Goal: Task Accomplishment & Management: Manage account settings

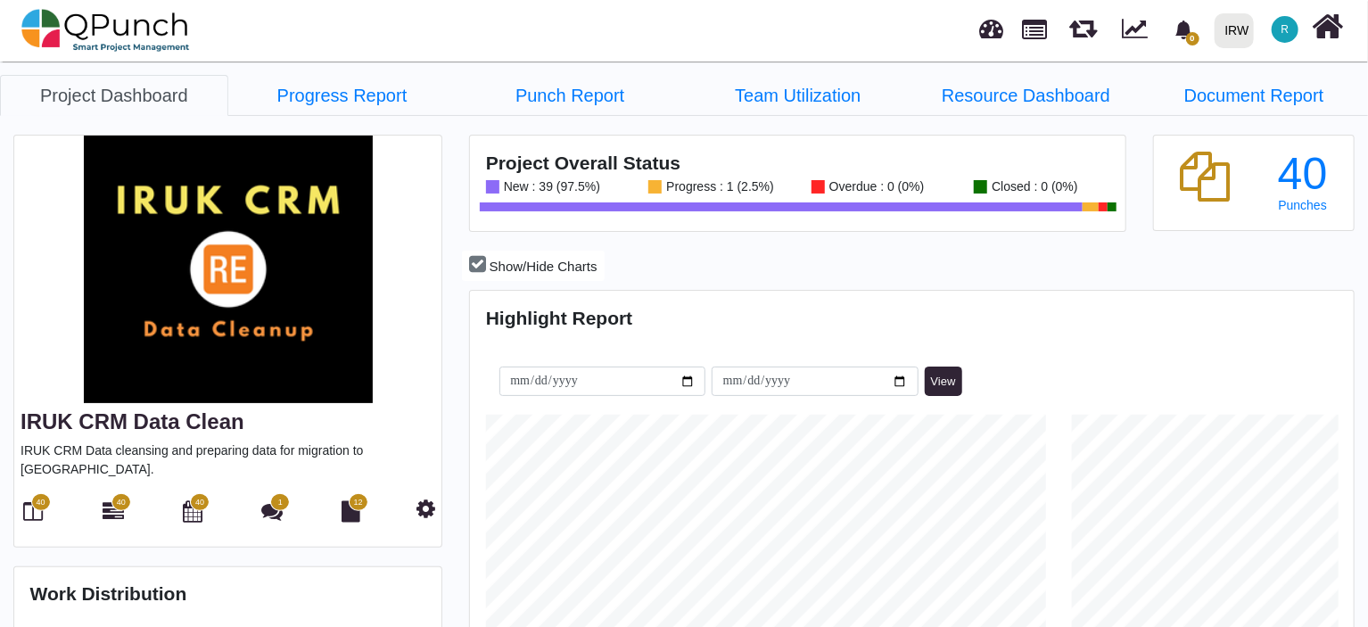
scroll to position [386, 880]
click at [36, 493] on span "40" at bounding box center [41, 502] width 20 height 18
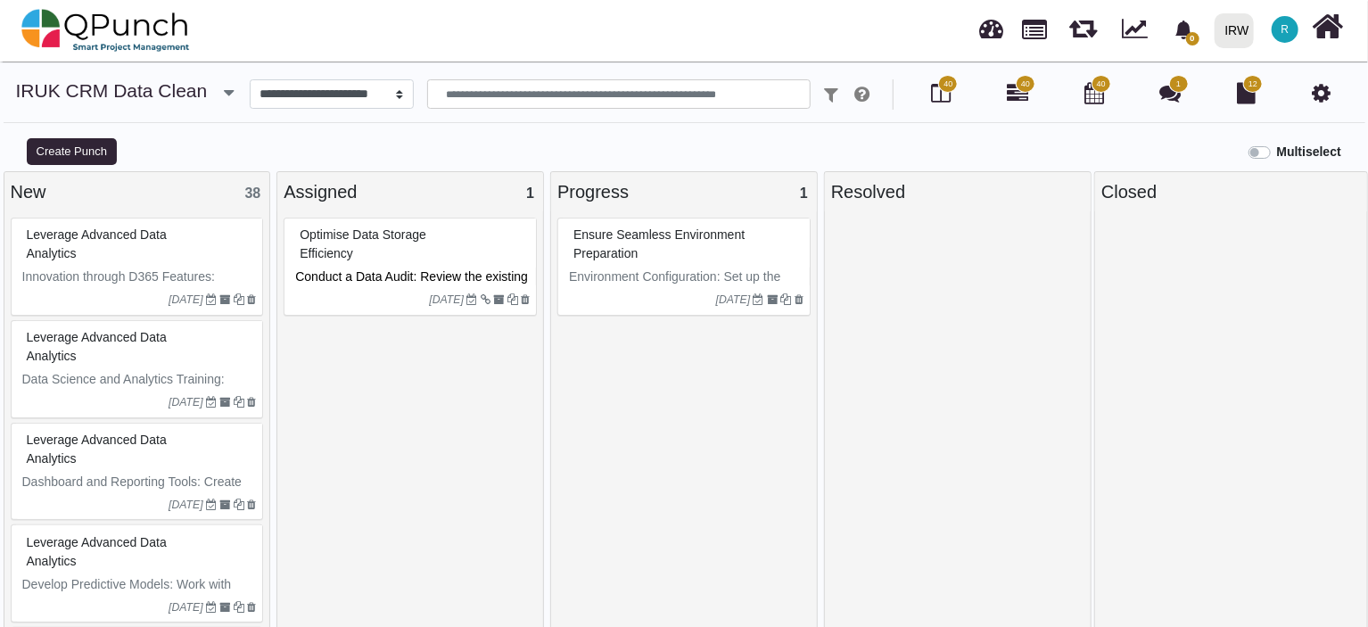
select select
click at [153, 237] on span "Leverage Advanced Data Analytics" at bounding box center [97, 243] width 140 height 33
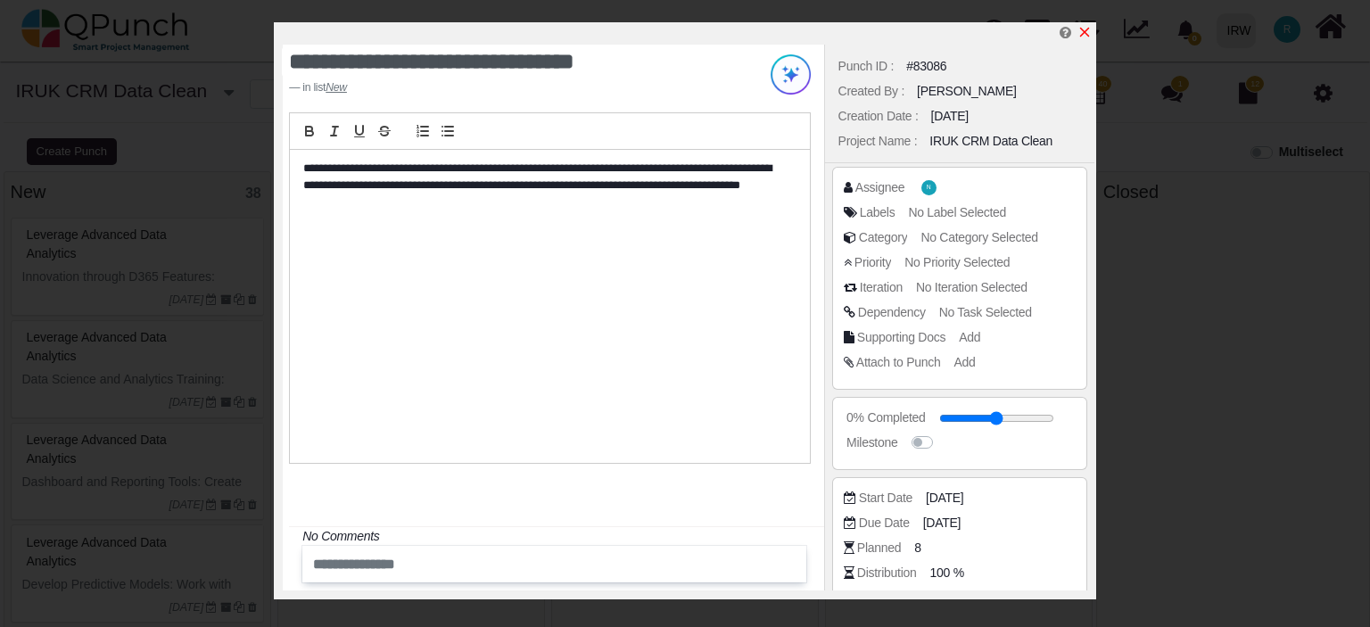
click at [1087, 31] on icon "x" at bounding box center [1085, 33] width 10 height 10
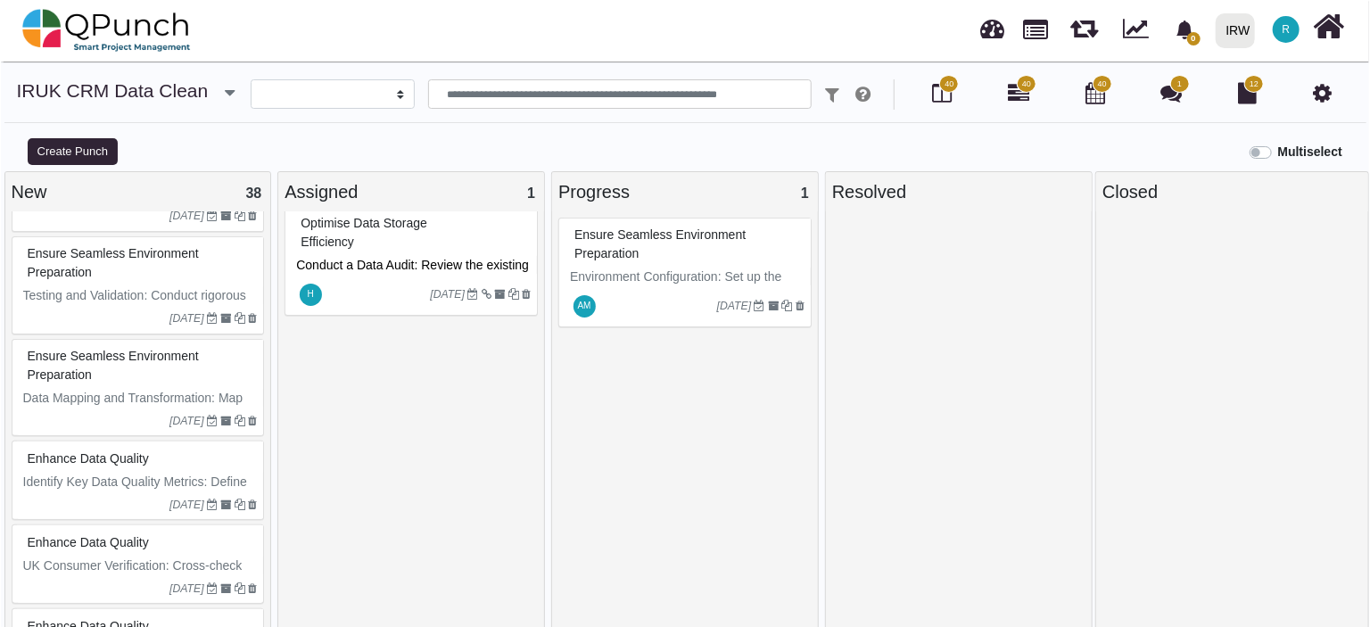
scroll to position [1723, 0]
click at [74, 473] on p "Identify Key Data Quality Metrics: Define key metrics (e.g., completeness, cons…" at bounding box center [139, 510] width 235 height 75
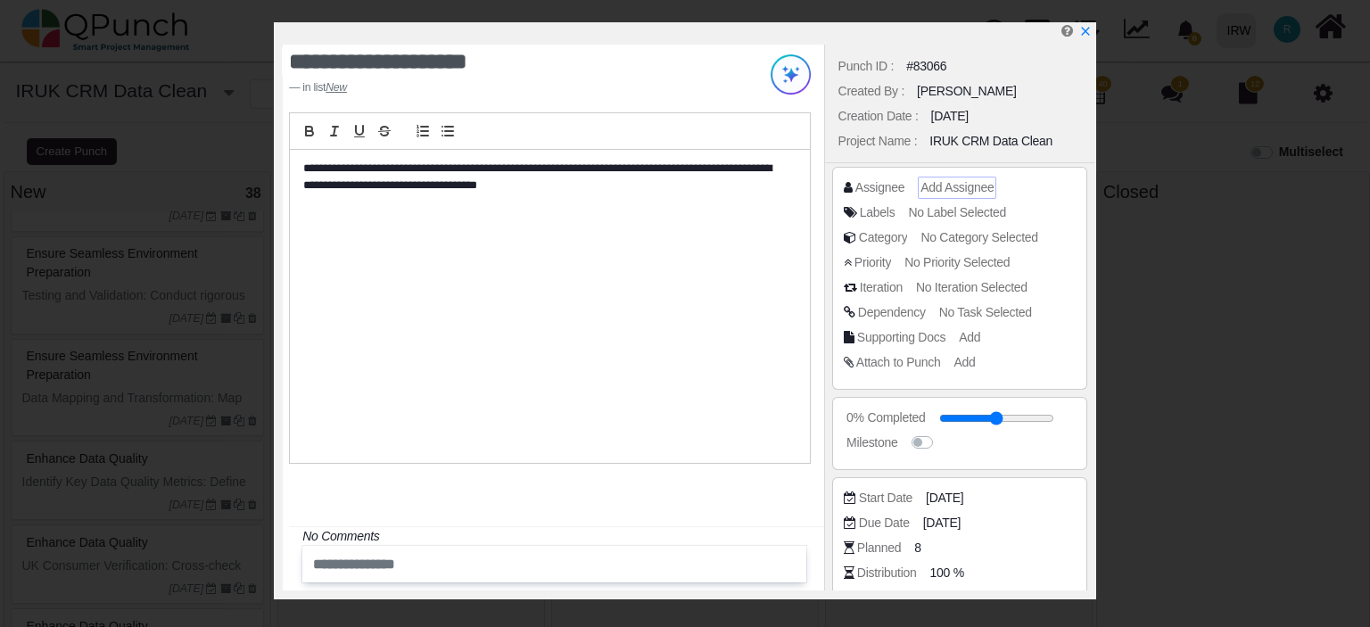
click at [954, 188] on span "Add Assignee" at bounding box center [957, 187] width 73 height 14
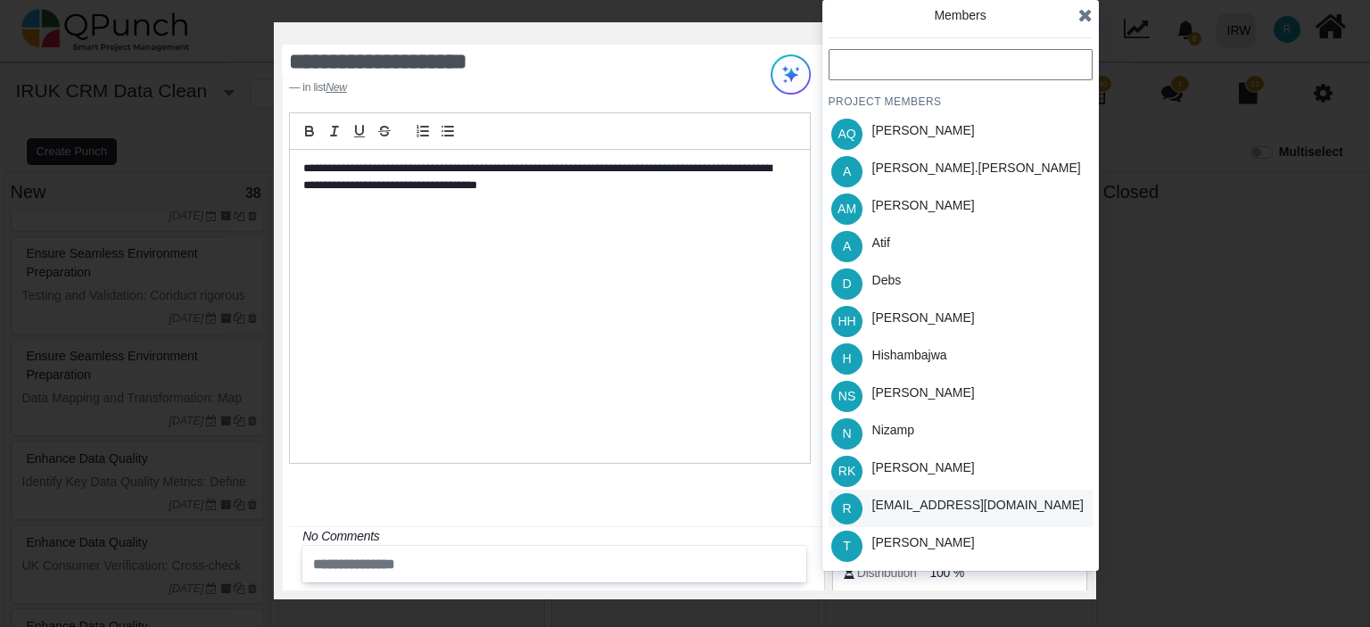
click at [908, 515] on div "[EMAIL_ADDRESS][DOMAIN_NAME]" at bounding box center [977, 505] width 211 height 19
click at [981, 474] on div "RK Rubina Khan" at bounding box center [961, 470] width 264 height 37
click at [978, 469] on div "RK Rubina Khan" at bounding box center [961, 470] width 264 height 37
click at [1084, 21] on icon at bounding box center [1085, 15] width 14 height 18
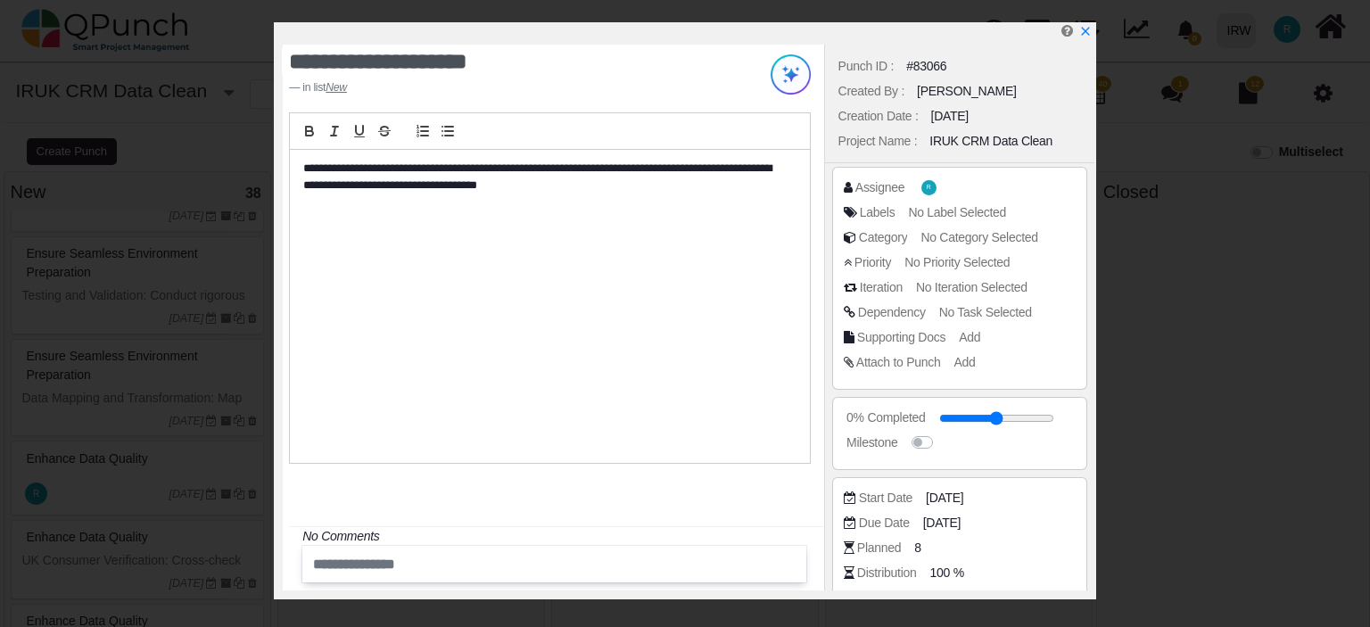
click at [943, 186] on div "Assignee R" at bounding box center [964, 187] width 241 height 18
click at [921, 188] on span "R" at bounding box center [930, 187] width 19 height 19
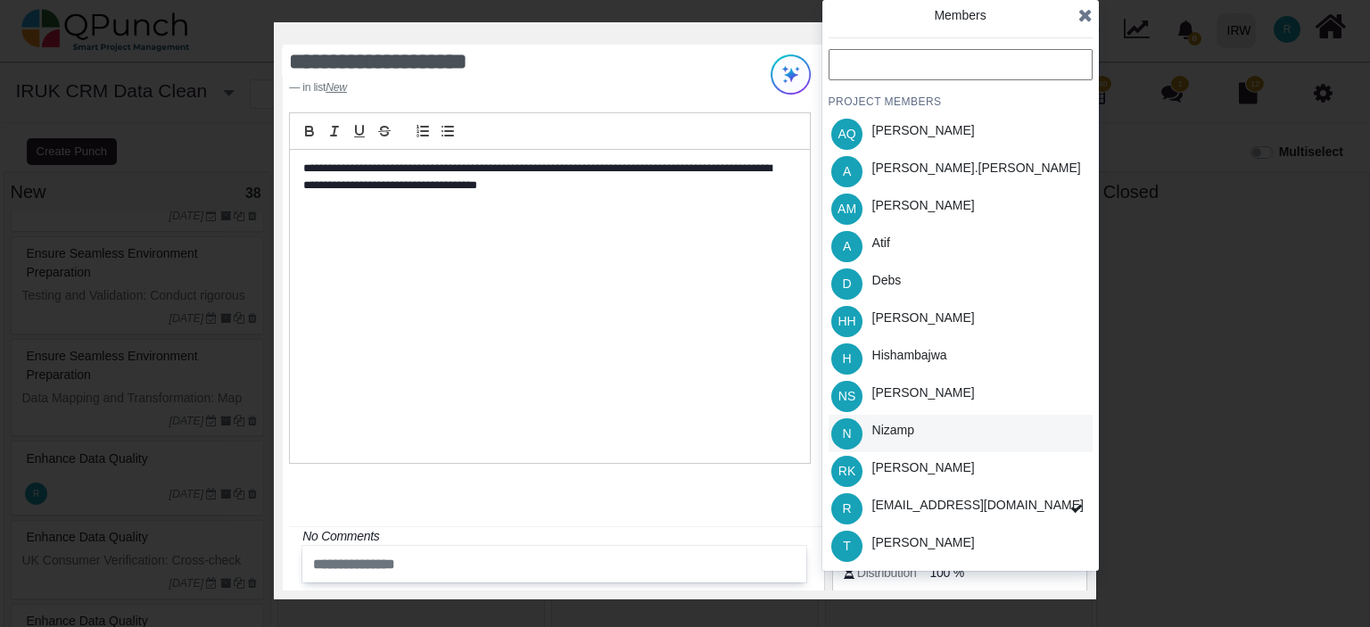
click at [958, 417] on div "N Nizamp" at bounding box center [961, 433] width 264 height 37
click at [1085, 21] on icon at bounding box center [1085, 15] width 14 height 18
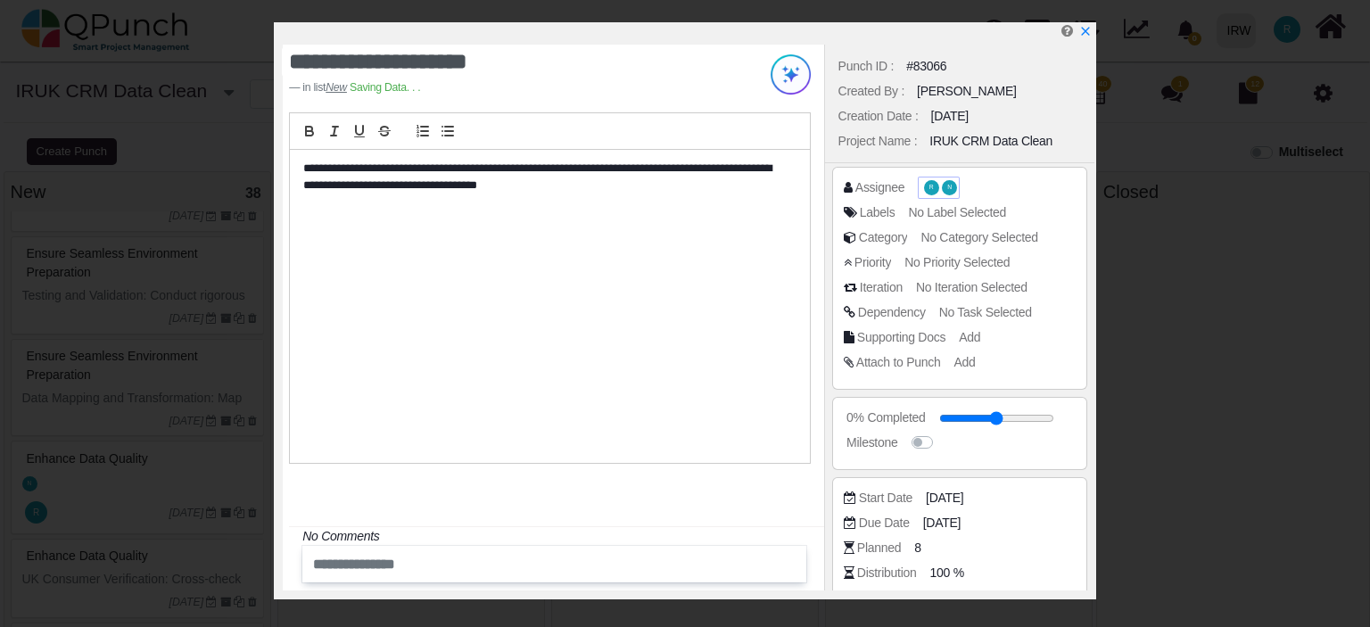
click at [930, 185] on span "R" at bounding box center [932, 188] width 4 height 6
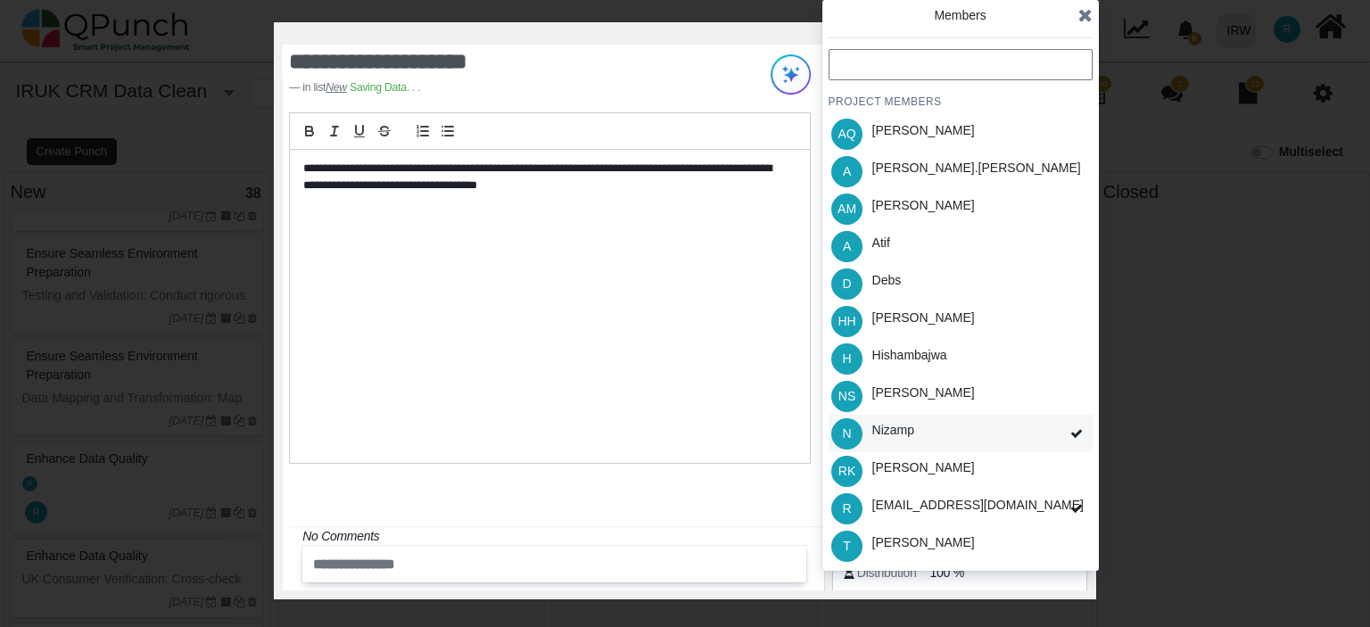
click at [1073, 426] on span at bounding box center [1077, 434] width 32 height 38
click at [1081, 21] on icon at bounding box center [1085, 15] width 14 height 18
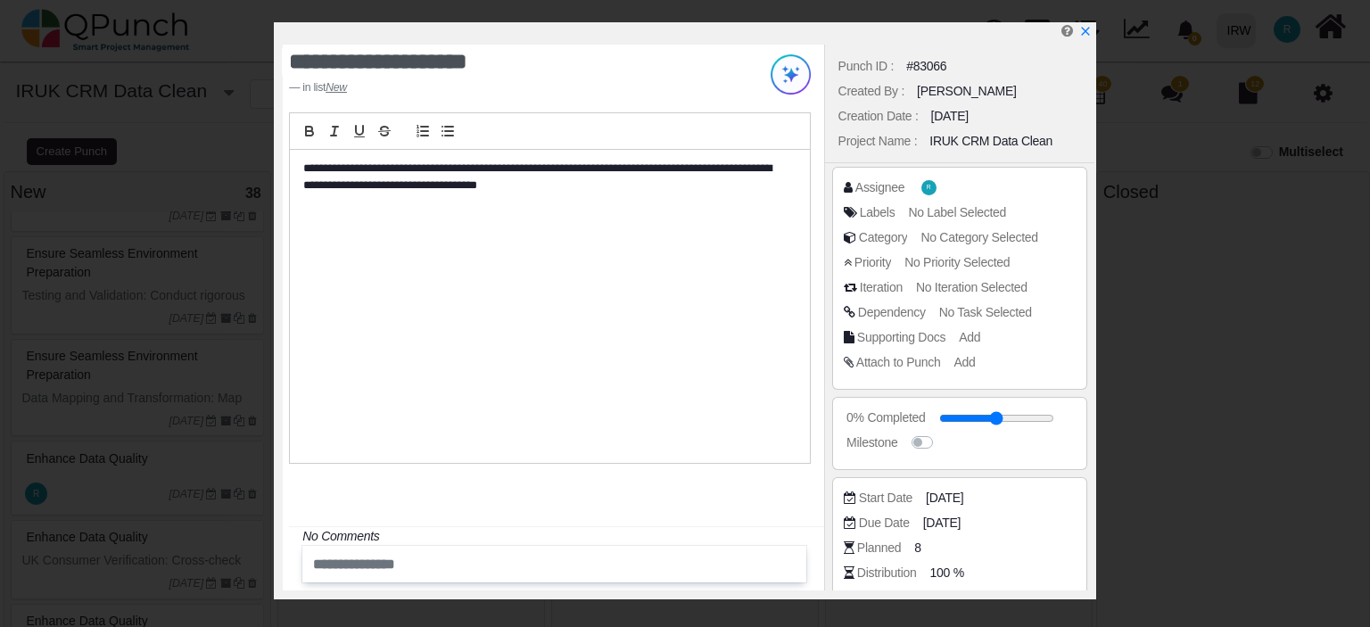
click at [535, 180] on p "**********" at bounding box center [544, 177] width 483 height 33
click at [949, 417] on input "range" at bounding box center [999, 418] width 115 height 7
drag, startPoint x: 946, startPoint y: 414, endPoint x: 963, endPoint y: 417, distance: 18.0
click at [963, 417] on input "range" at bounding box center [999, 418] width 115 height 7
click at [953, 495] on span "[DATE]" at bounding box center [947, 498] width 37 height 19
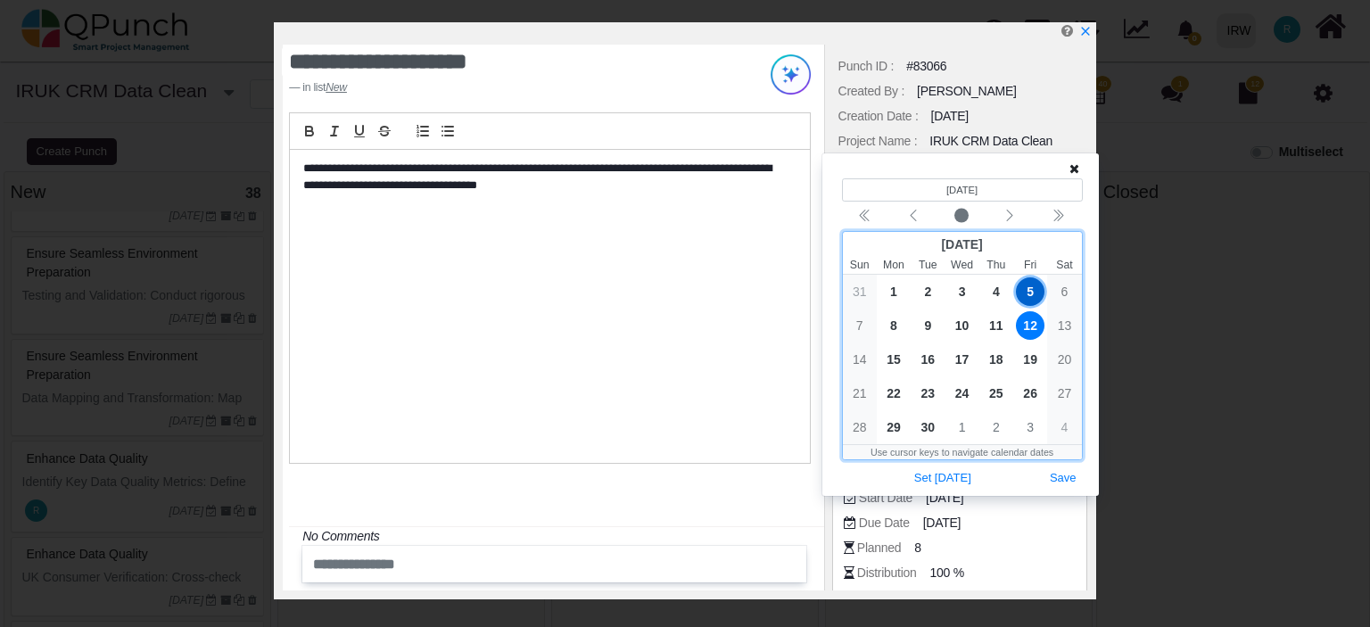
click at [1028, 326] on span "12" at bounding box center [1030, 325] width 29 height 29
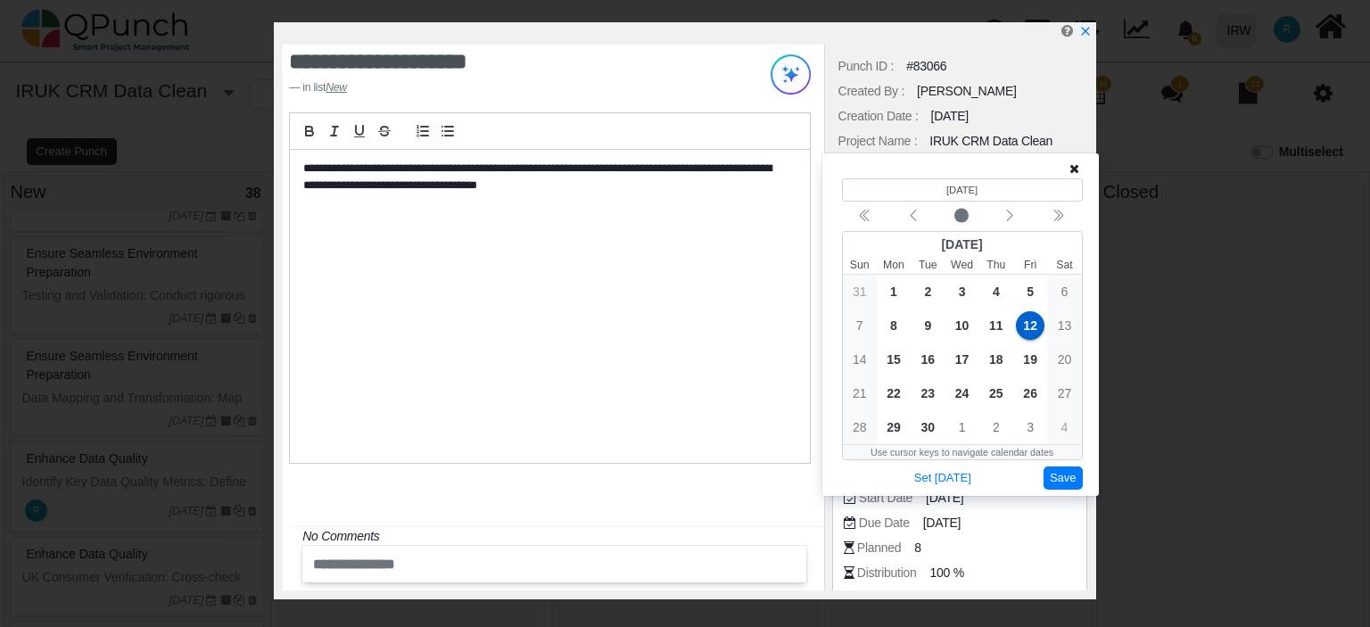
click at [1060, 475] on button "Save" at bounding box center [1063, 479] width 39 height 24
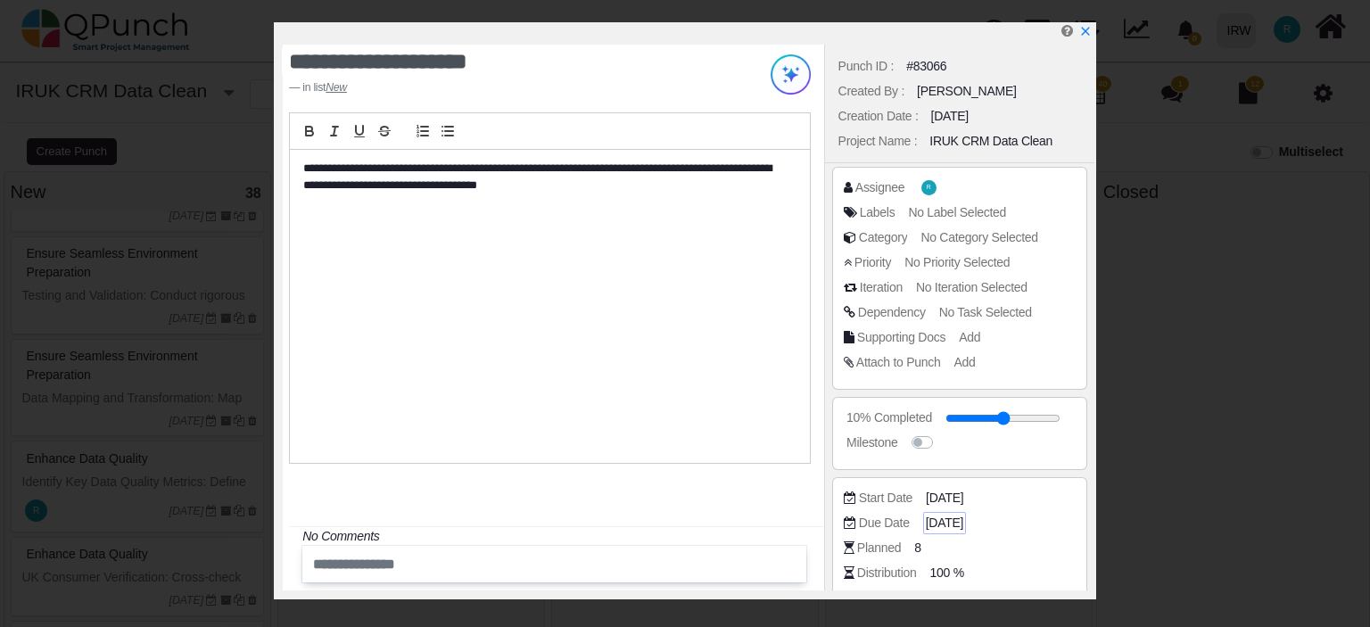
click at [953, 520] on span "[DATE]" at bounding box center [944, 523] width 37 height 19
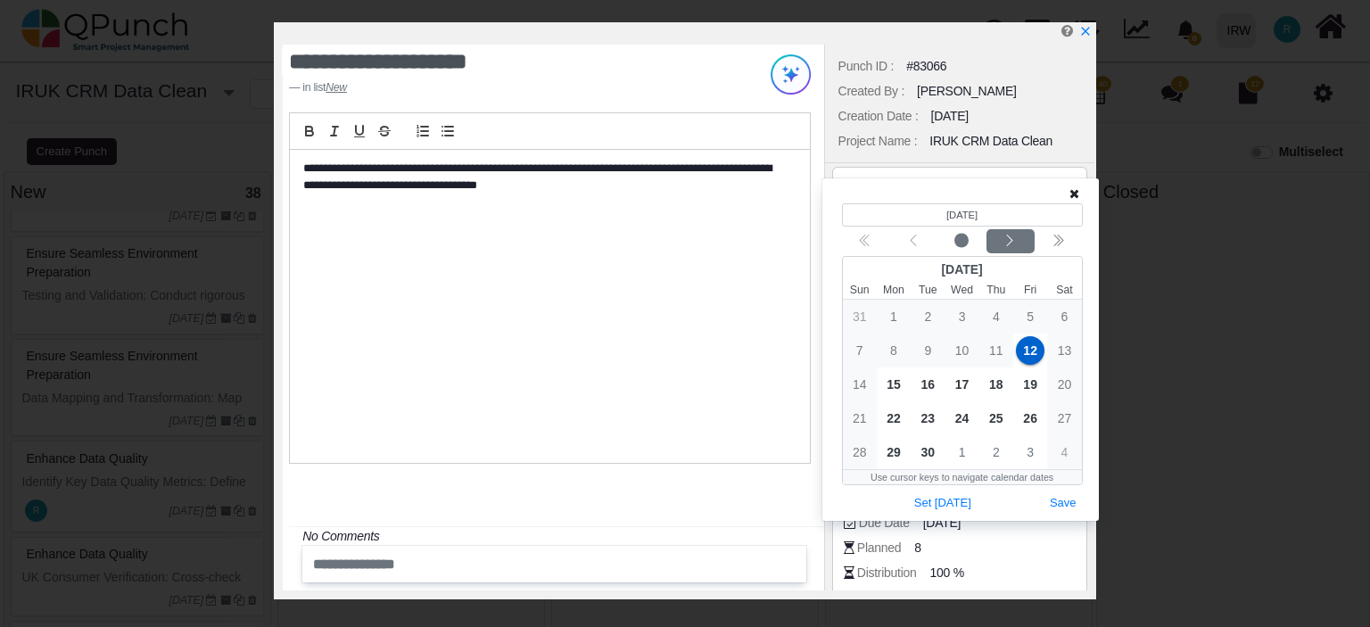
click at [1017, 244] on div "Next month" at bounding box center [1010, 242] width 42 height 18
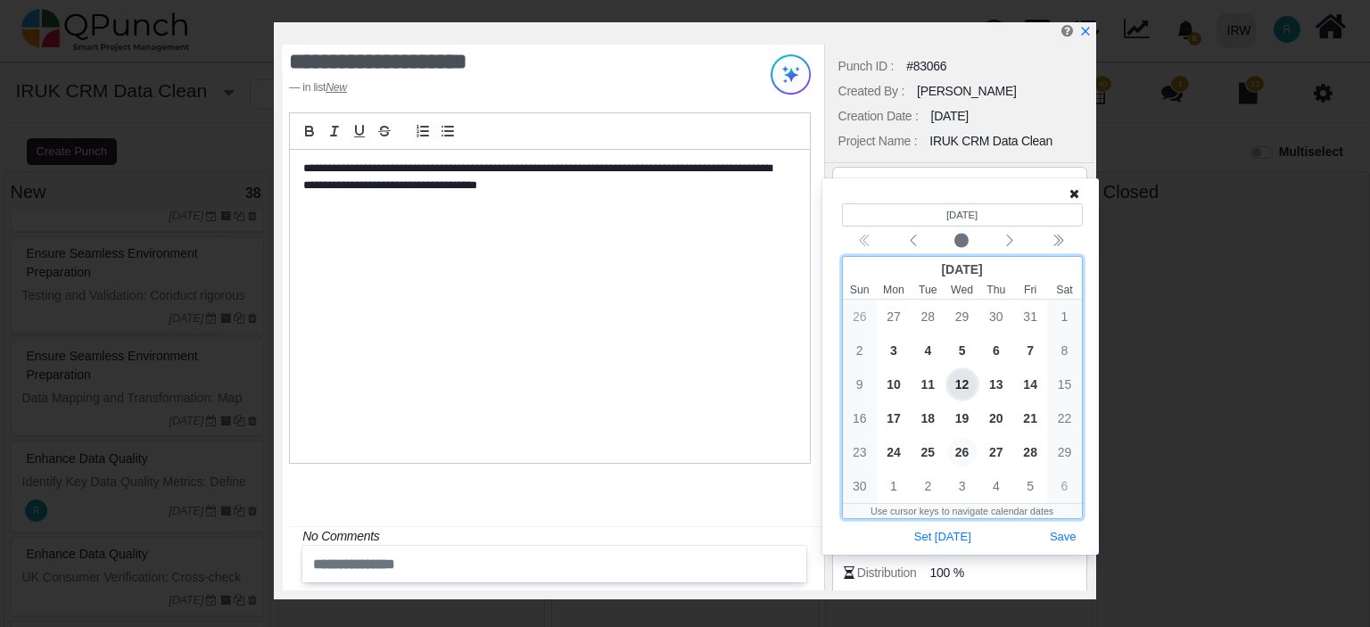
click at [967, 449] on span "26" at bounding box center [962, 452] width 29 height 29
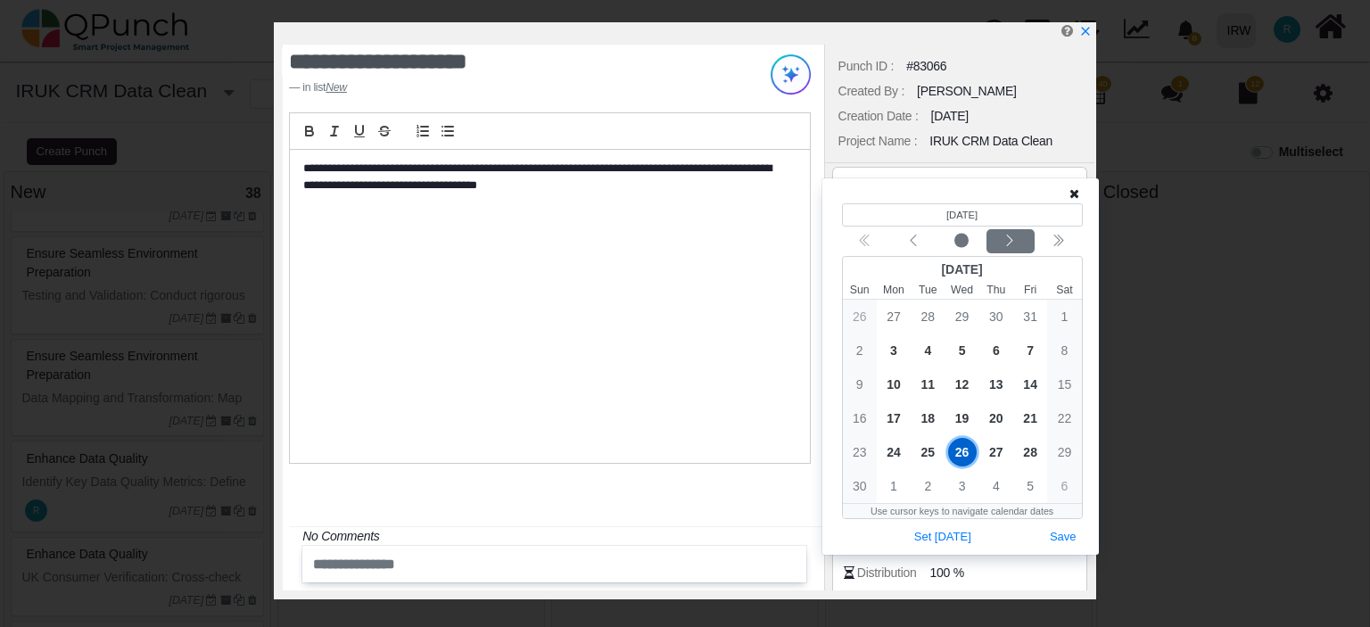
click at [1009, 245] on icon "chevron left" at bounding box center [1010, 241] width 6 height 12
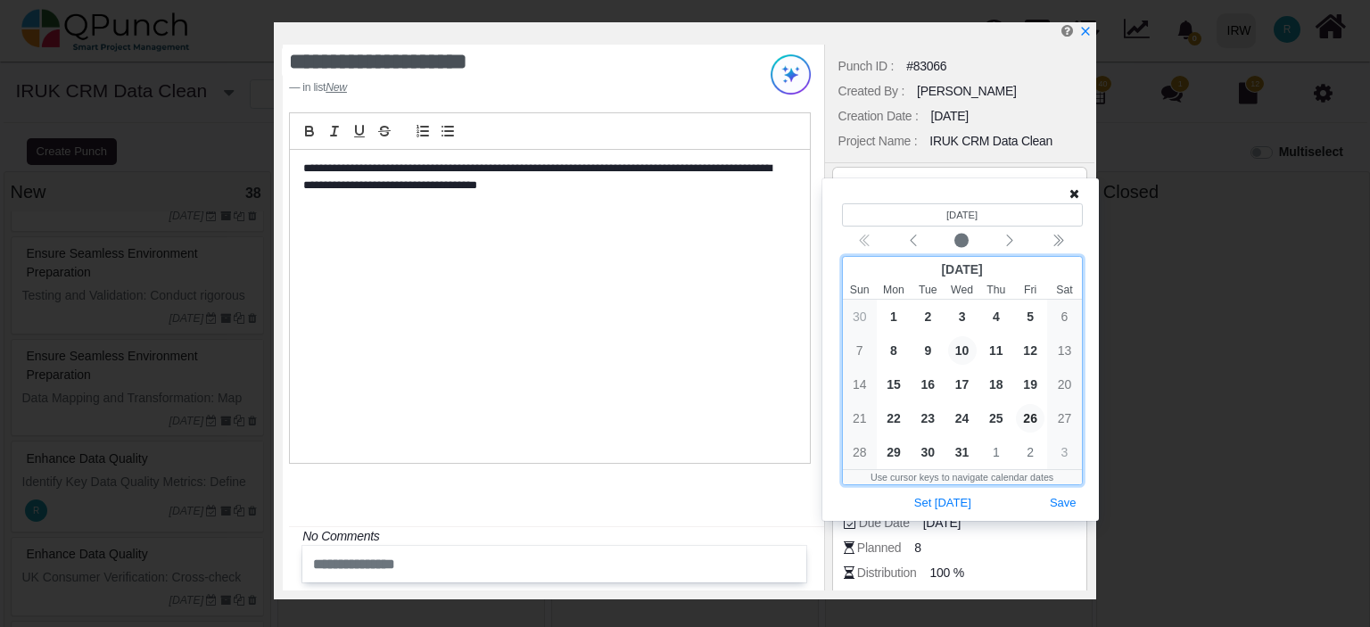
click at [960, 350] on span "10" at bounding box center [962, 350] width 29 height 29
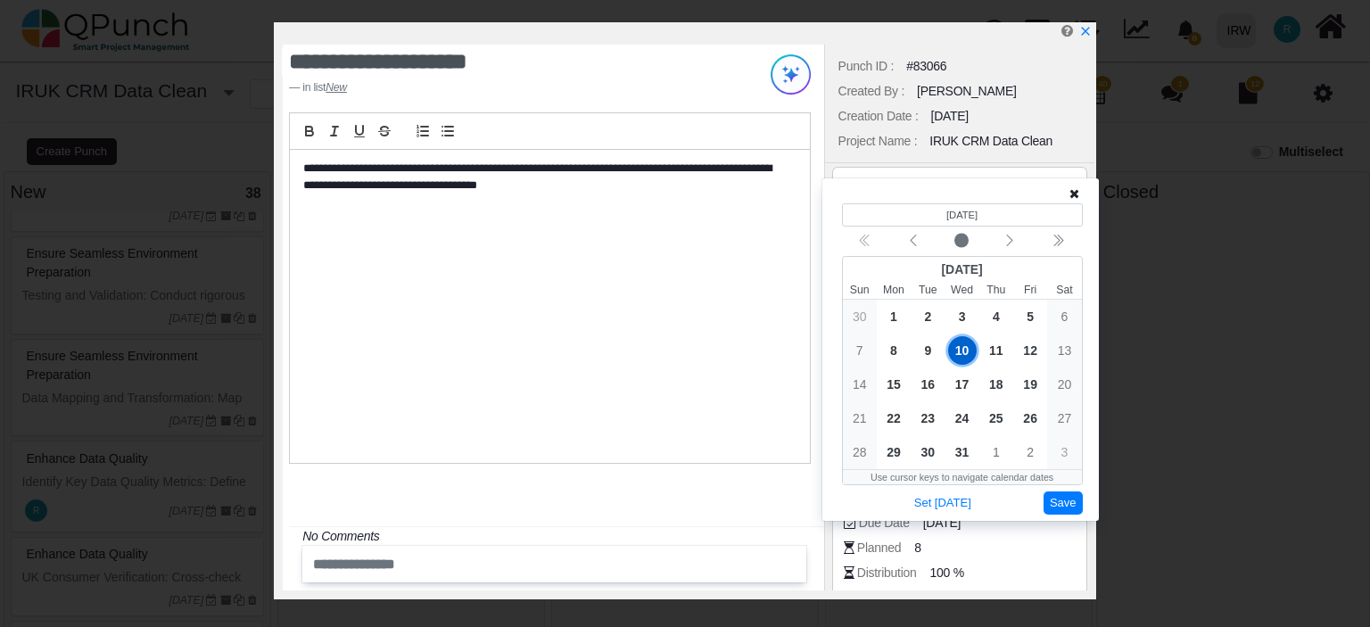
click at [1064, 509] on button "Save" at bounding box center [1063, 504] width 39 height 24
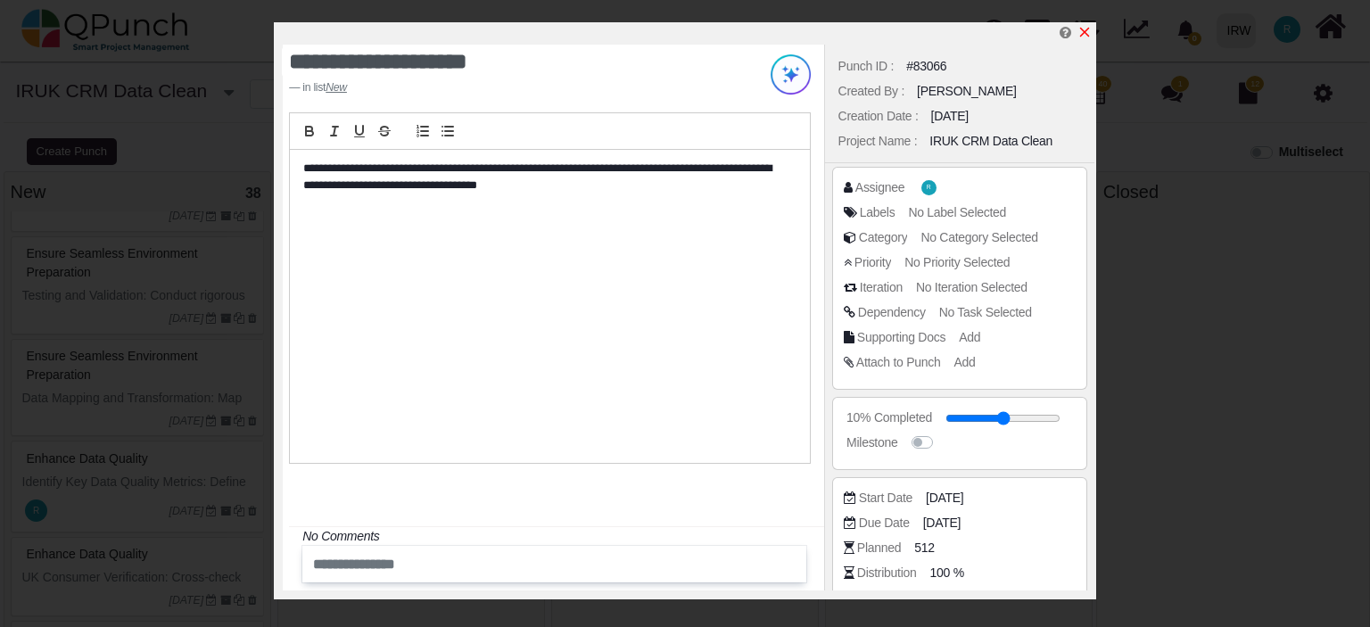
click at [1086, 26] on icon "x" at bounding box center [1085, 32] width 14 height 14
type input "**"
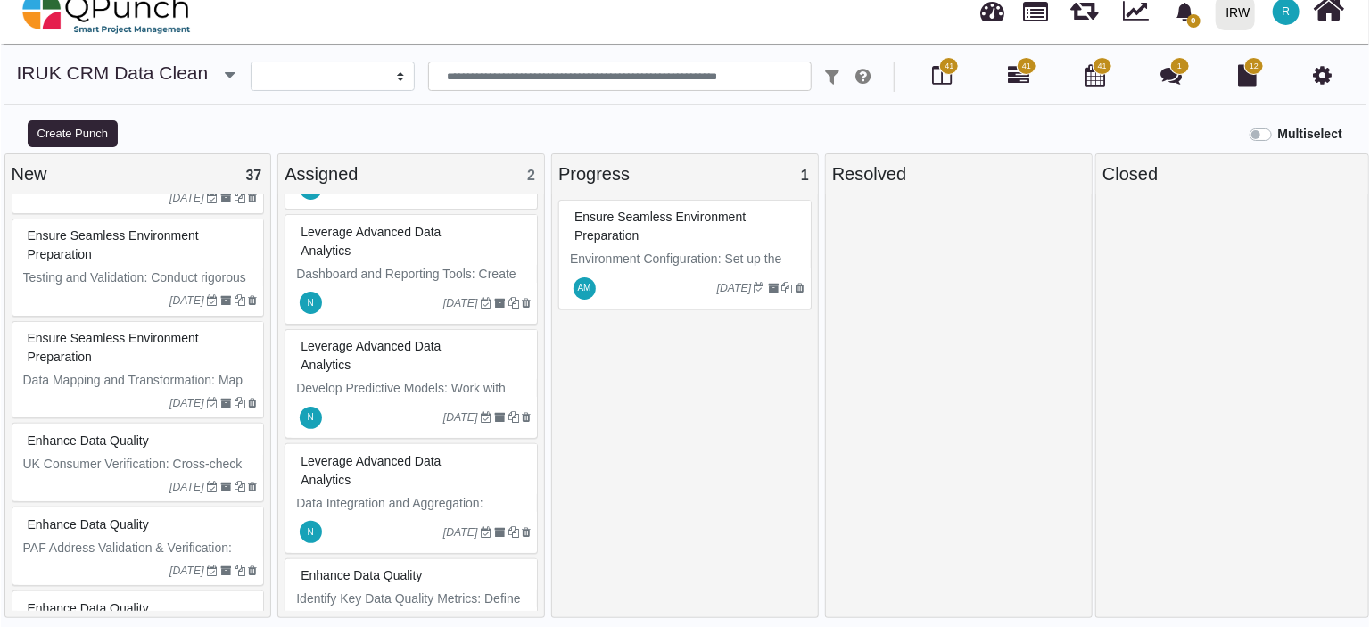
scroll to position [357, 0]
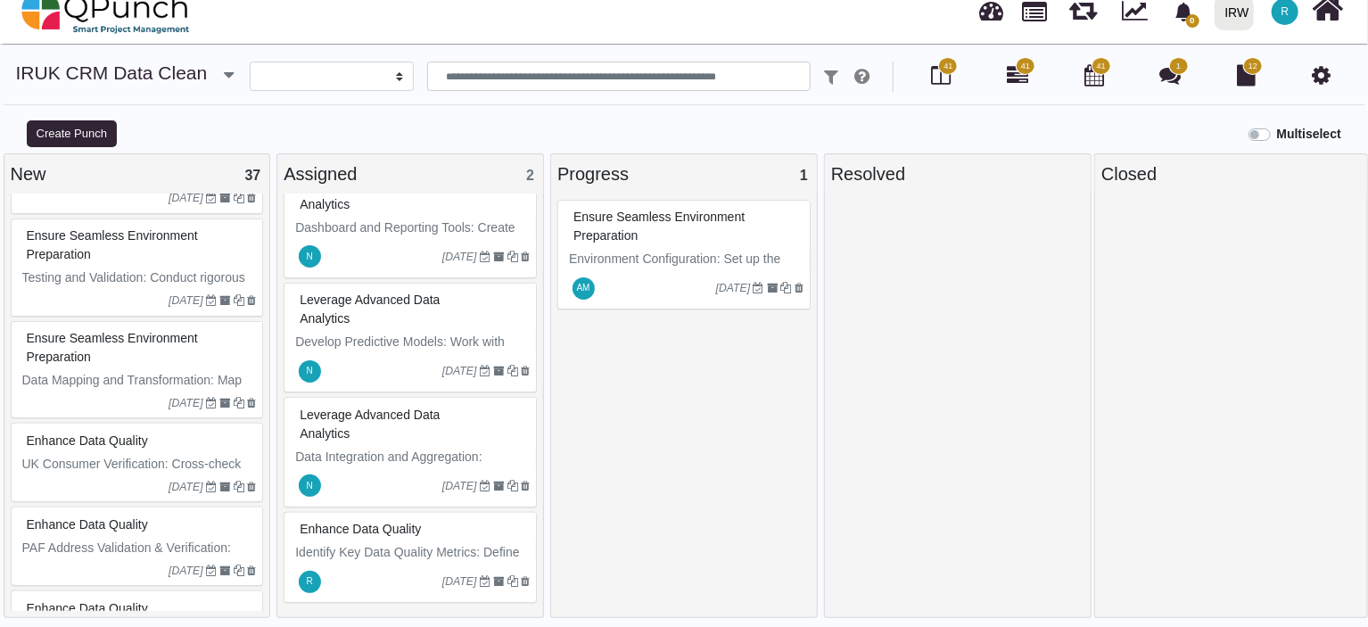
click at [359, 543] on p "Identify Key Data Quality Metrics: Define key metrics (e.g., completeness, cons…" at bounding box center [412, 580] width 235 height 75
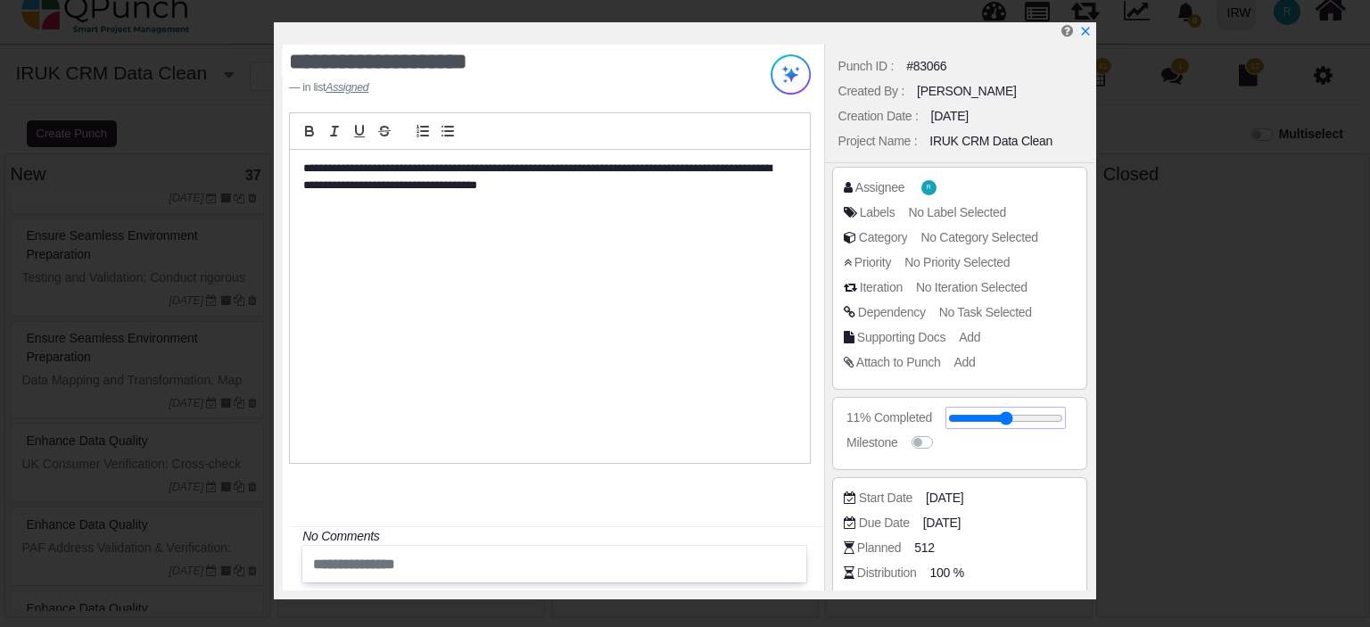
drag, startPoint x: 976, startPoint y: 414, endPoint x: 957, endPoint y: 417, distance: 19.1
click at [957, 417] on input "range" at bounding box center [1005, 418] width 115 height 7
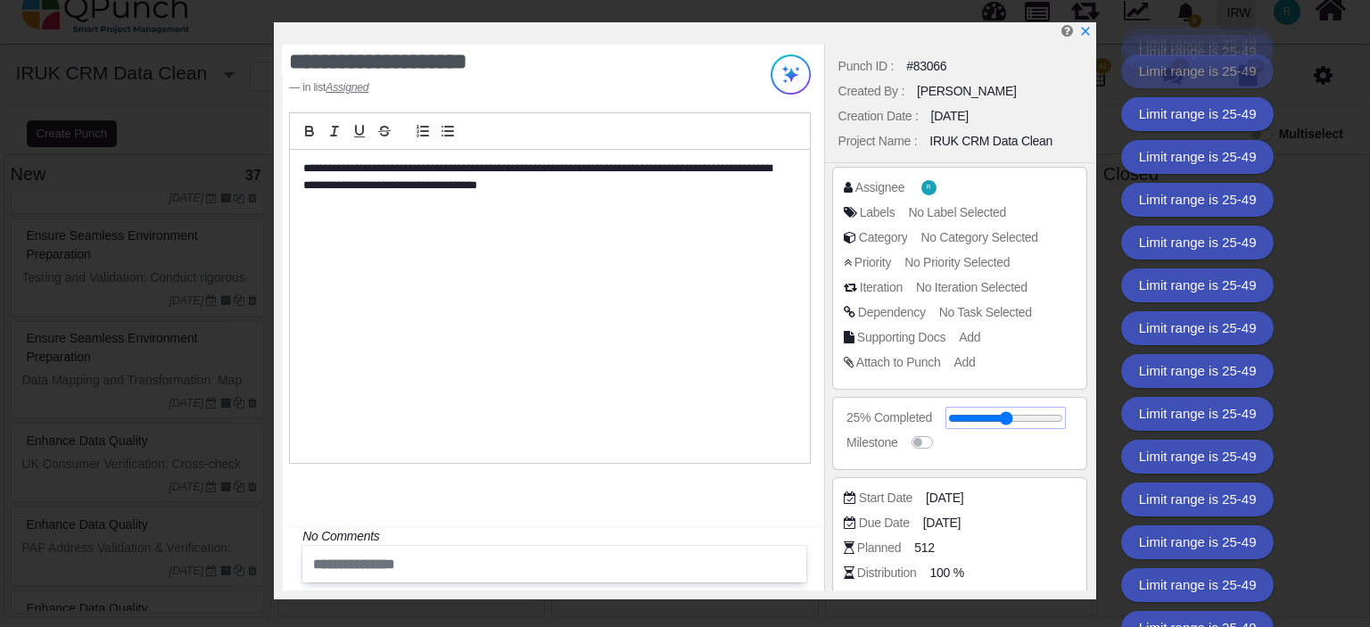
type input "**"
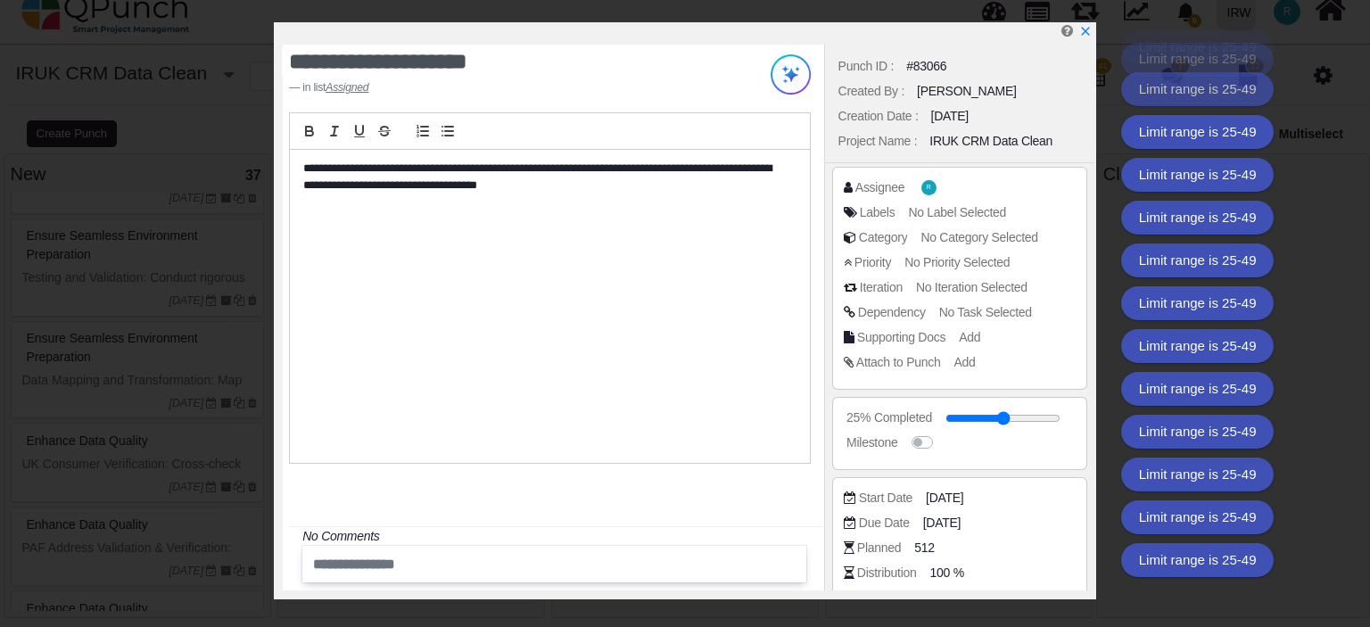
click at [711, 424] on div "**********" at bounding box center [549, 306] width 519 height 313
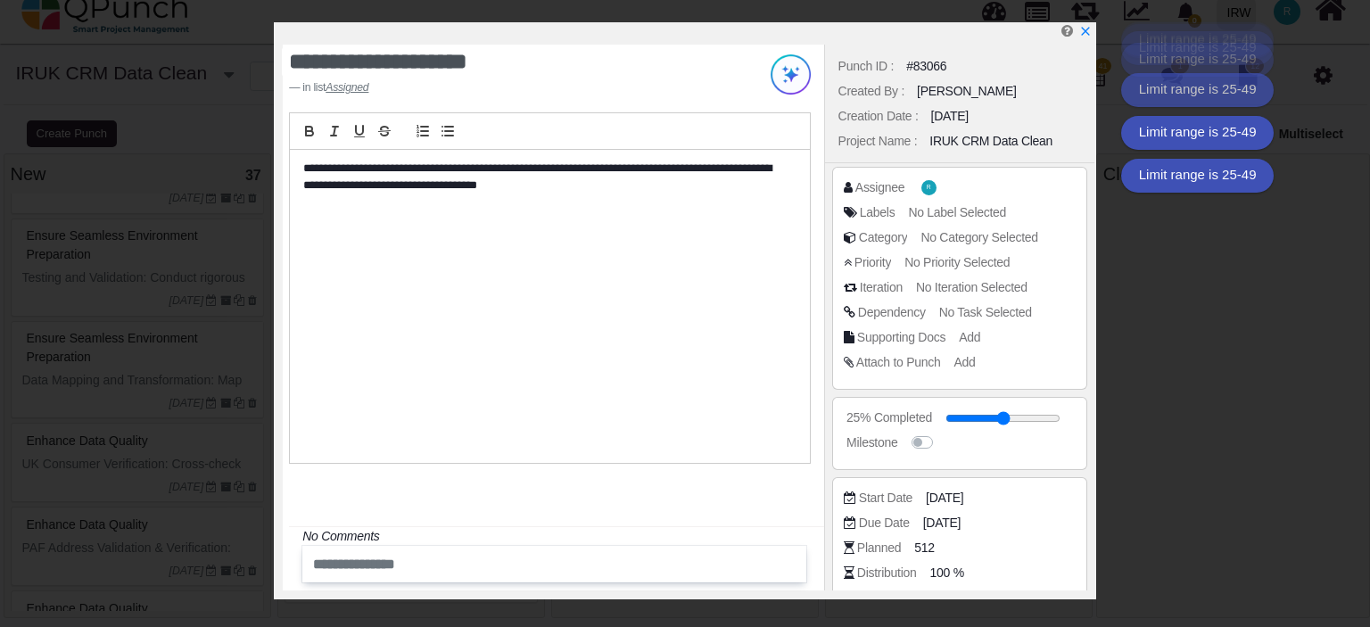
scroll to position [340, 0]
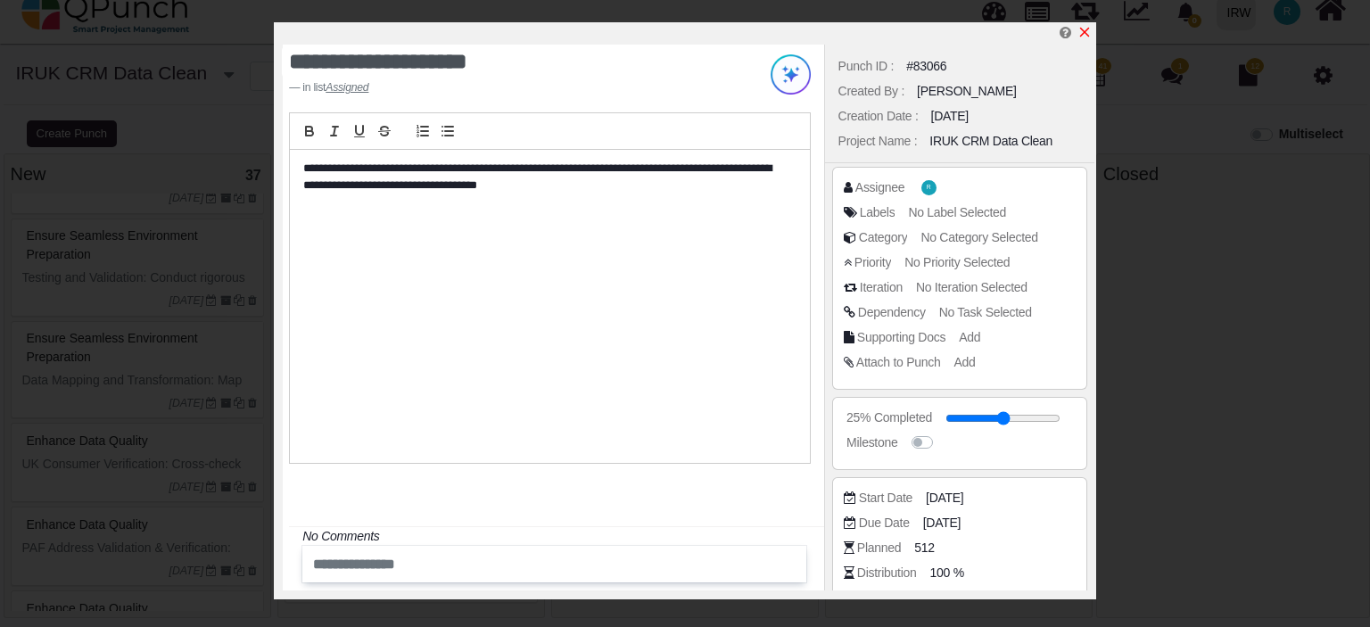
click at [1084, 28] on icon "x" at bounding box center [1085, 32] width 14 height 14
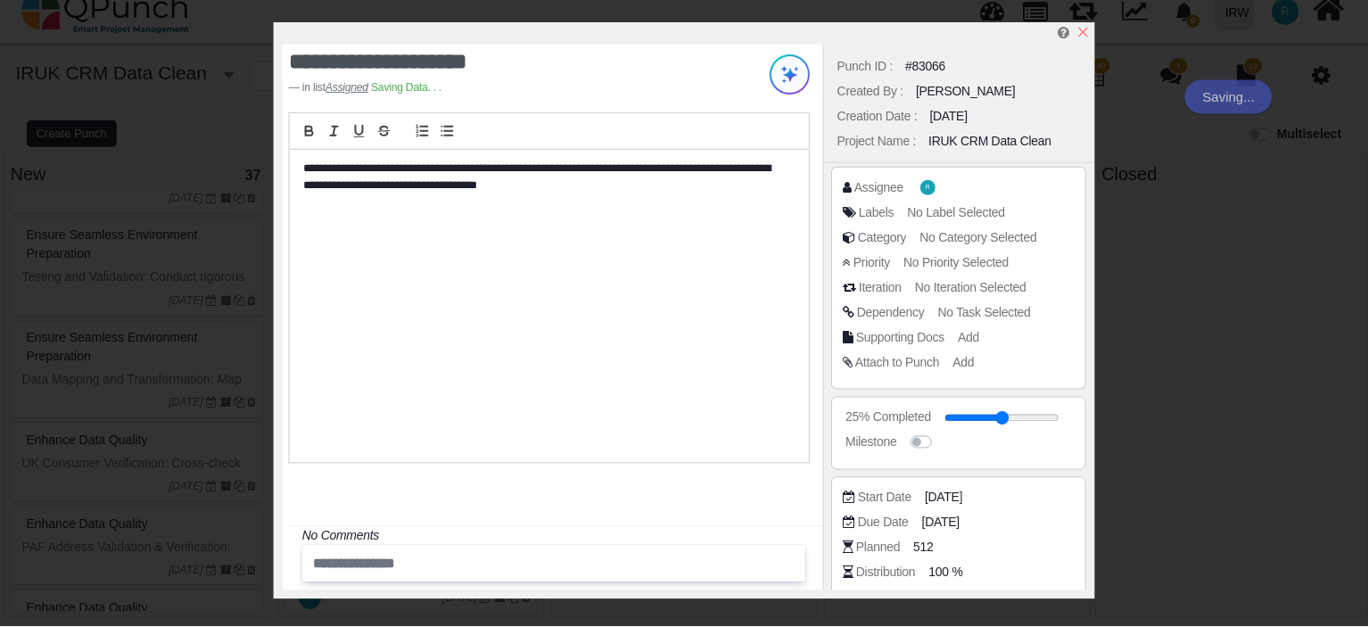
scroll to position [357, 0]
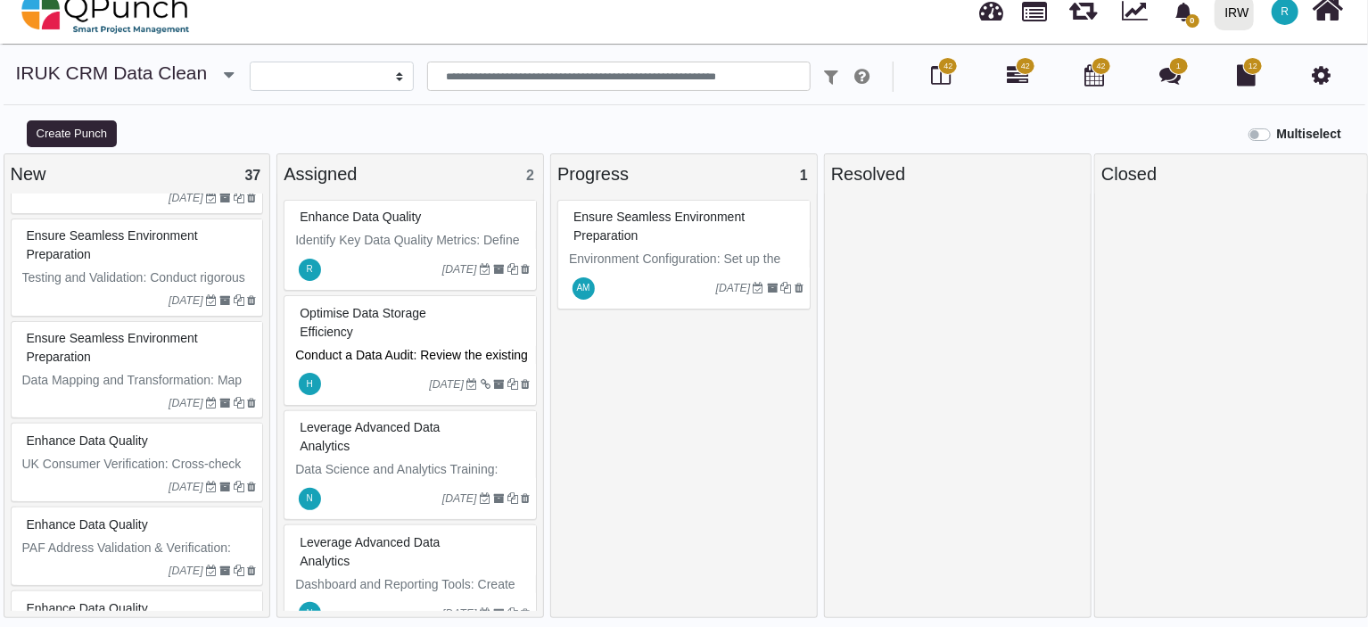
click at [378, 244] on p "Identify Key Data Quality Metrics: Define key metrics (e.g., completeness, cons…" at bounding box center [412, 268] width 235 height 75
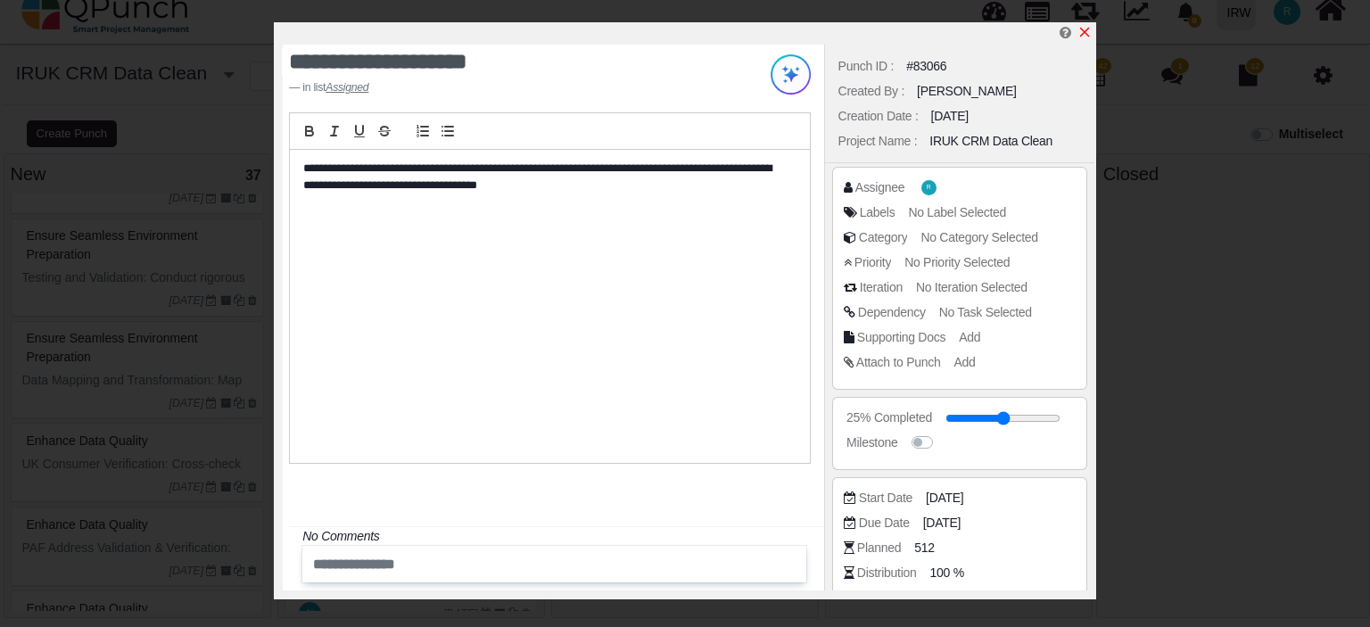
click at [1085, 25] on link at bounding box center [1085, 32] width 14 height 15
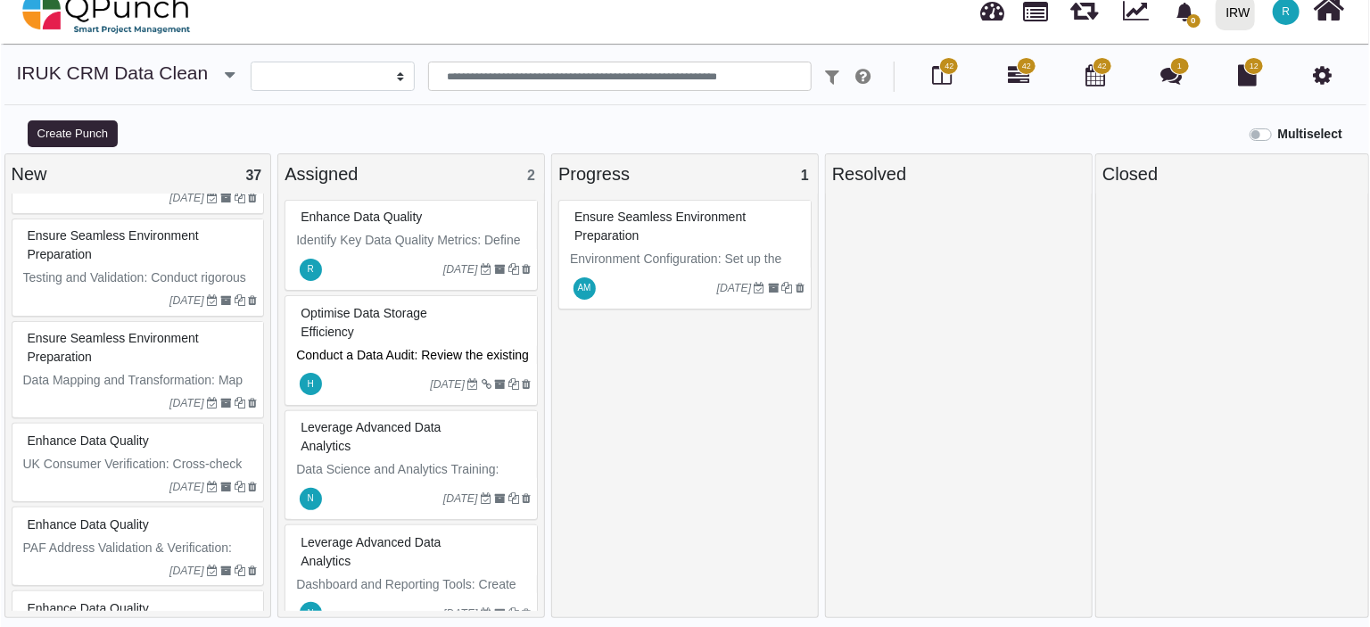
scroll to position [357, 0]
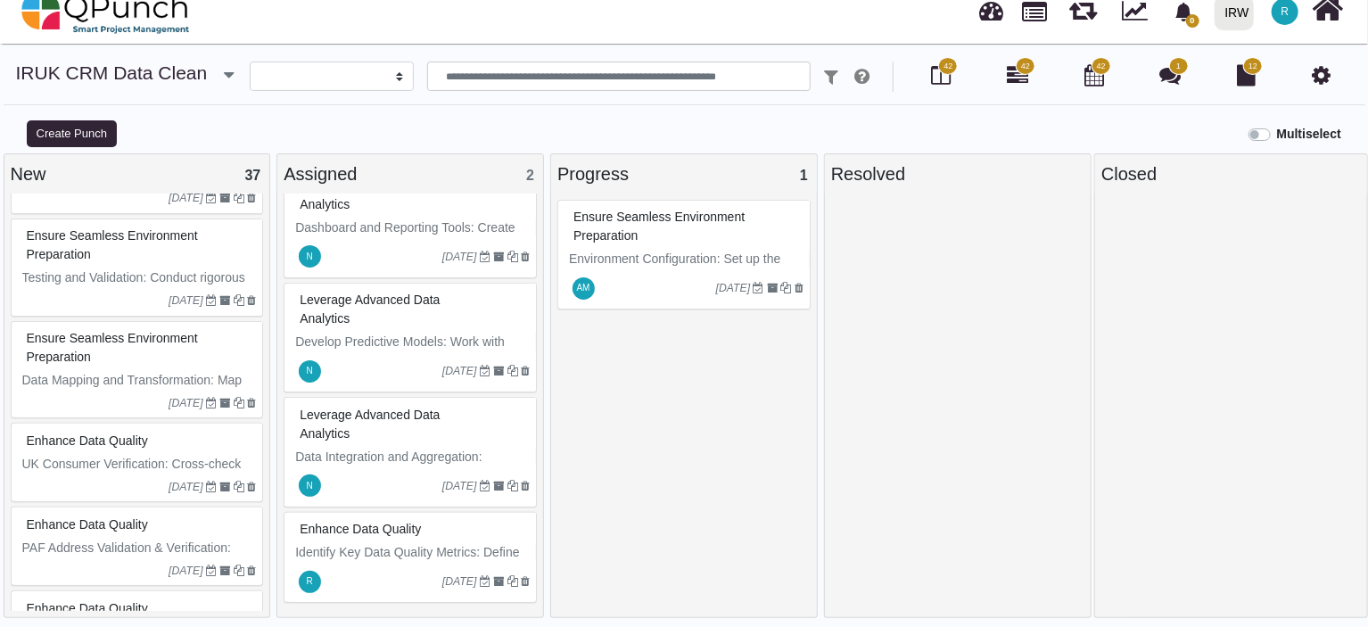
click at [364, 552] on p "Identify Key Data Quality Metrics: Define key metrics (e.g., completeness, cons…" at bounding box center [412, 580] width 235 height 75
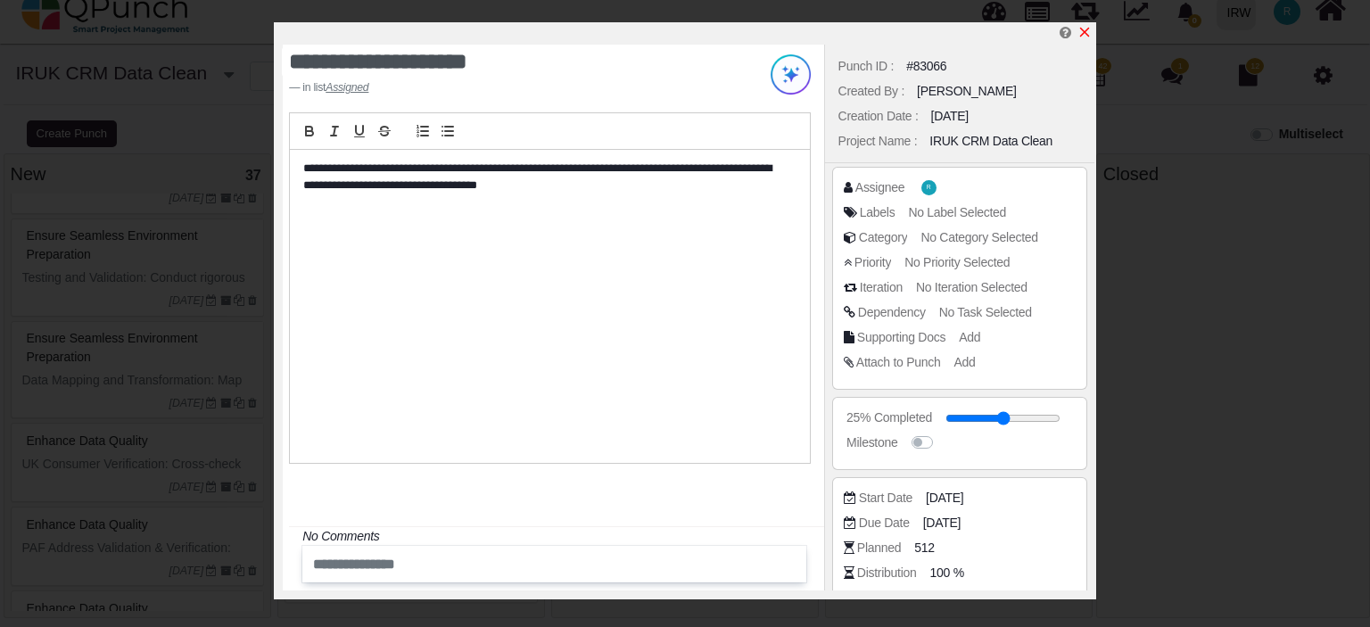
click at [1084, 33] on icon "x" at bounding box center [1085, 33] width 10 height 10
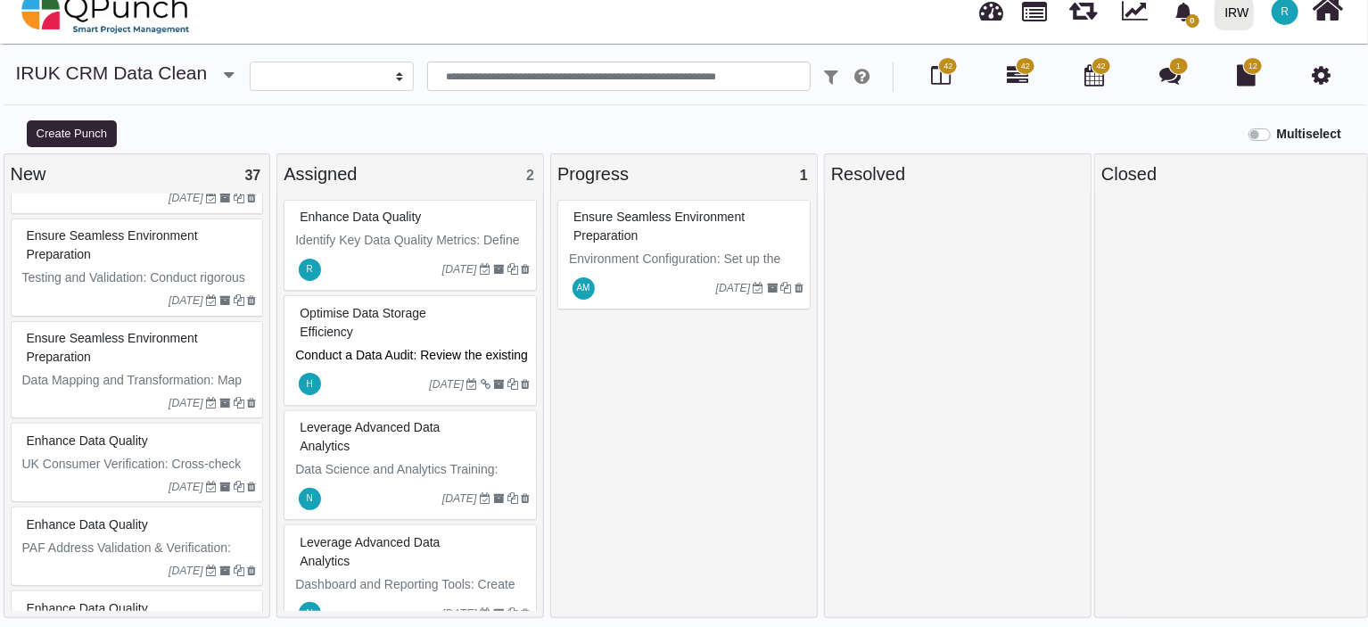
scroll to position [357, 0]
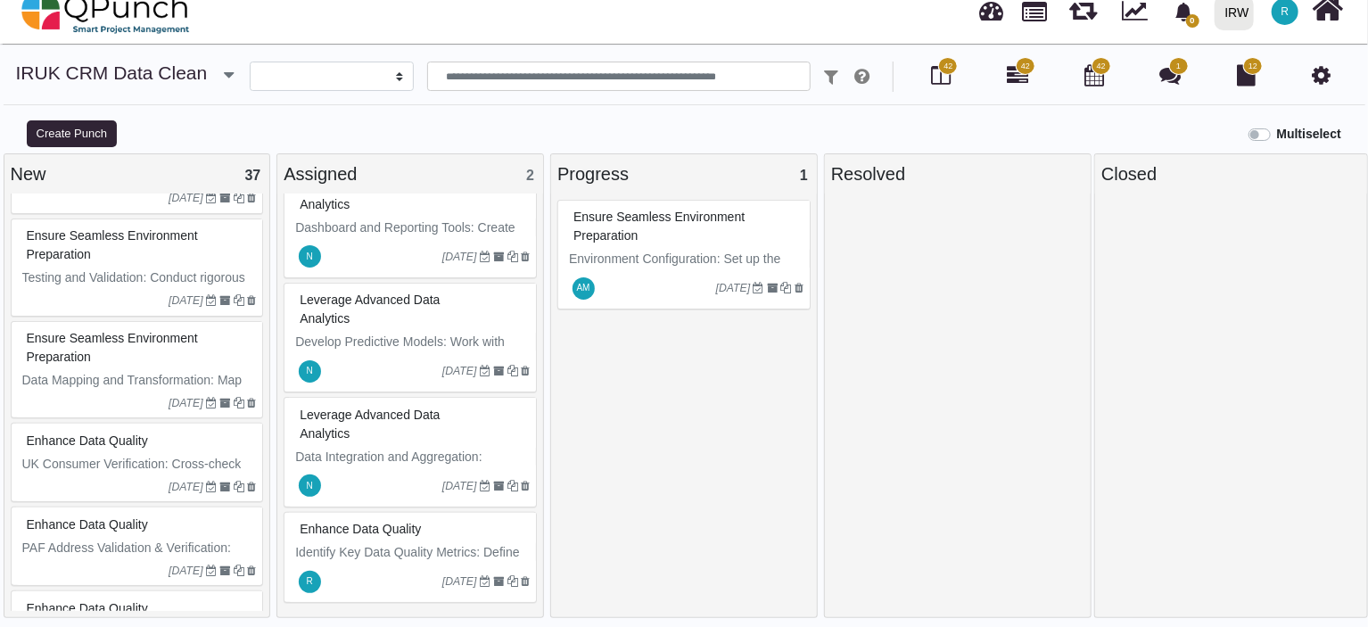
drag, startPoint x: 375, startPoint y: 537, endPoint x: 341, endPoint y: 544, distance: 34.6
click at [341, 544] on p "Identify Key Data Quality Metrics: Define key metrics (e.g., completeness, cons…" at bounding box center [412, 580] width 235 height 75
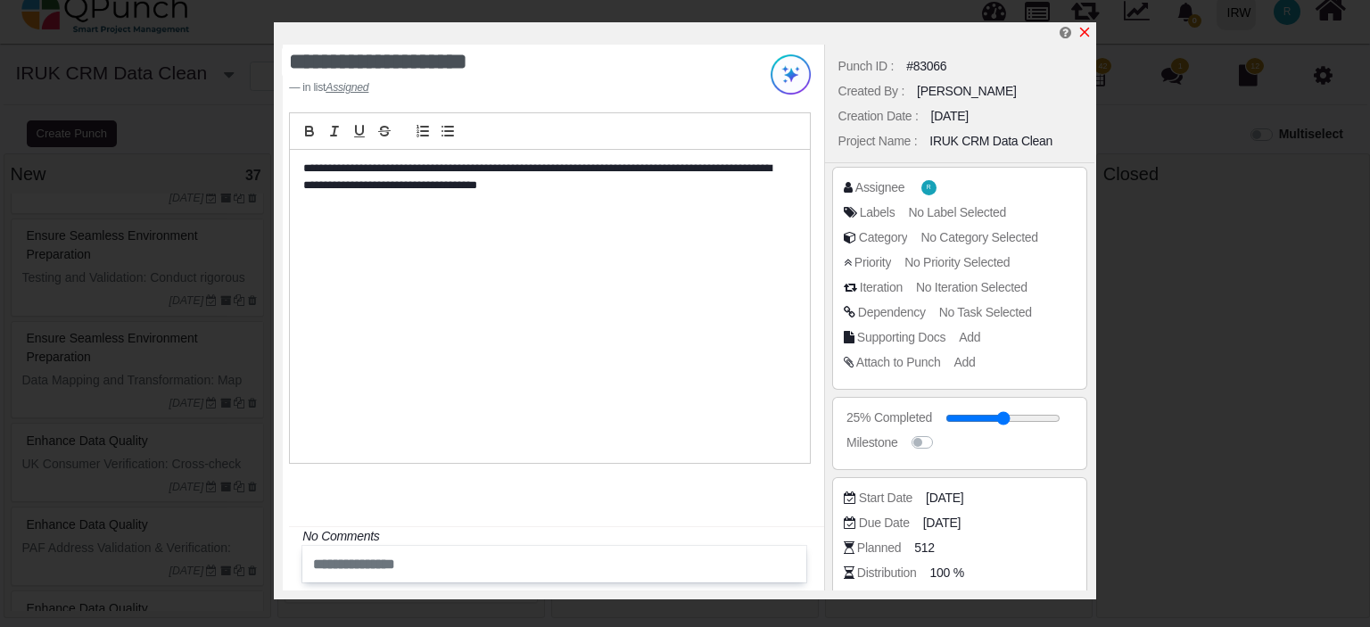
click at [1087, 27] on icon "x" at bounding box center [1085, 32] width 14 height 14
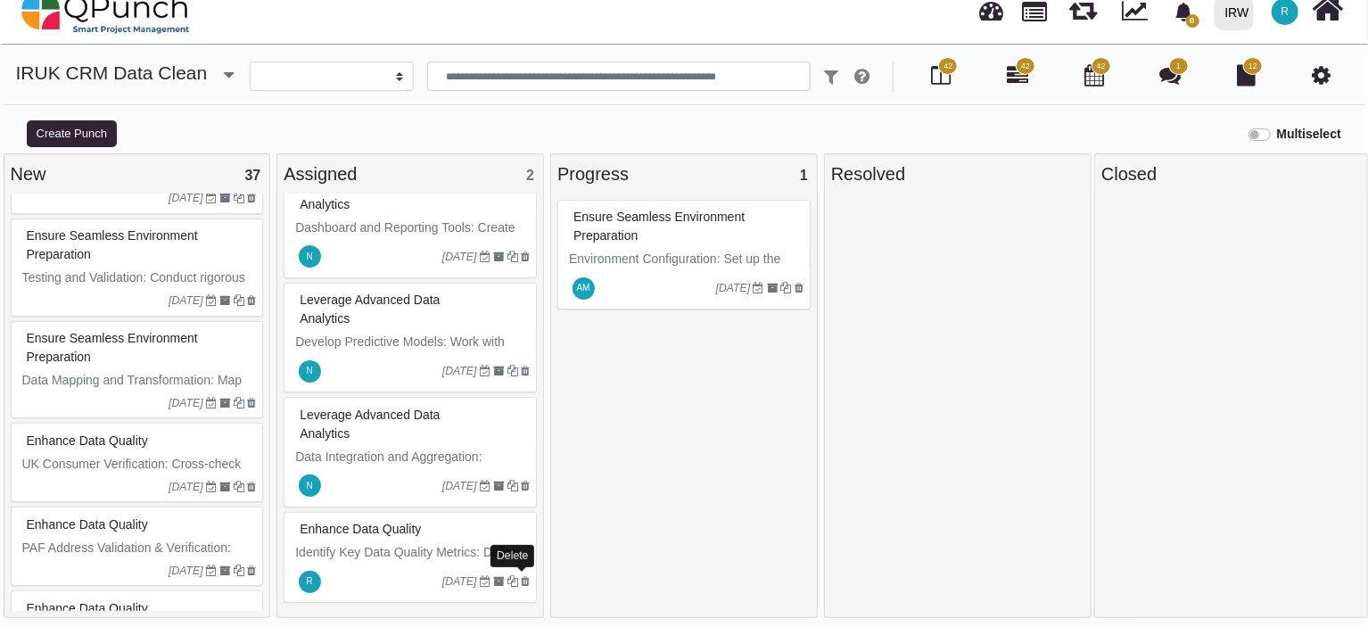
click at [523, 577] on icon at bounding box center [525, 581] width 9 height 11
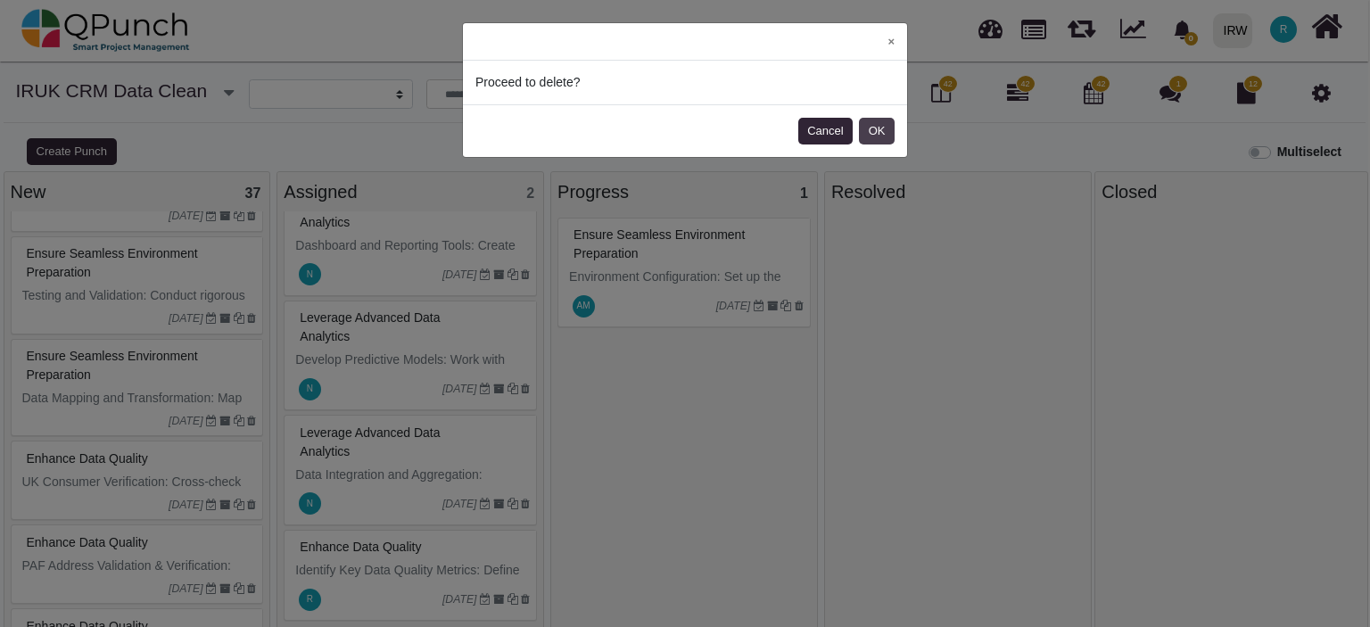
click at [874, 132] on button "OK" at bounding box center [877, 131] width 36 height 27
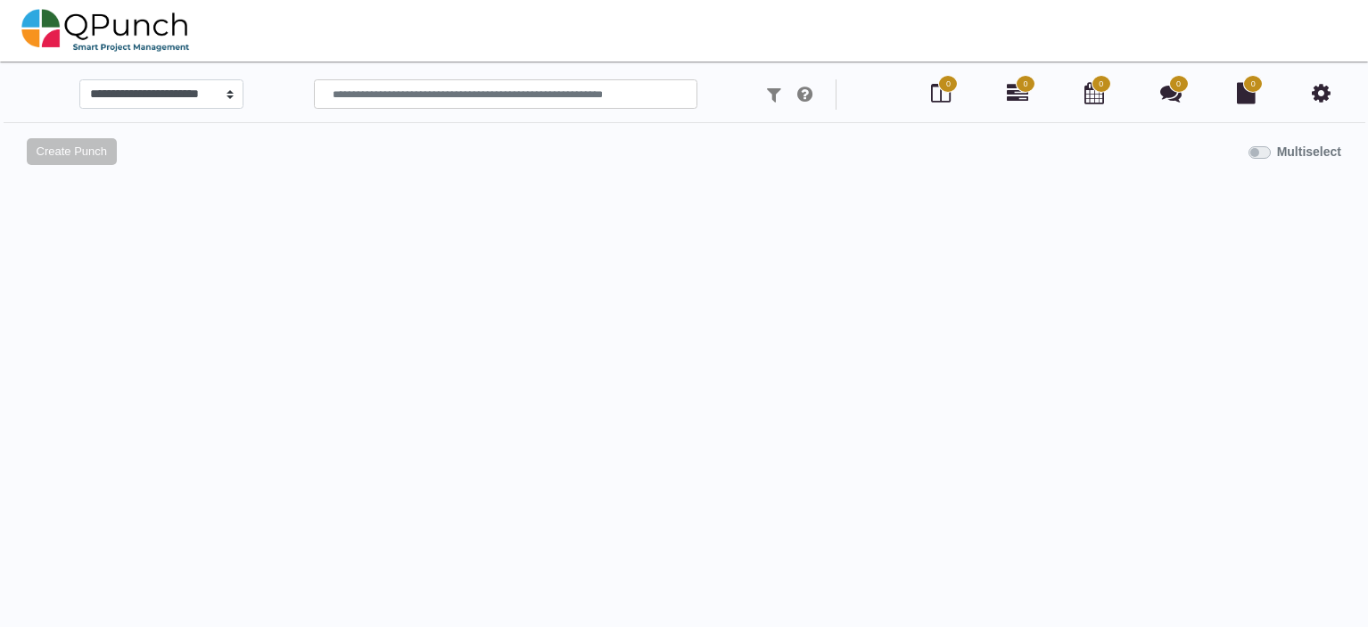
scroll to position [18, 0]
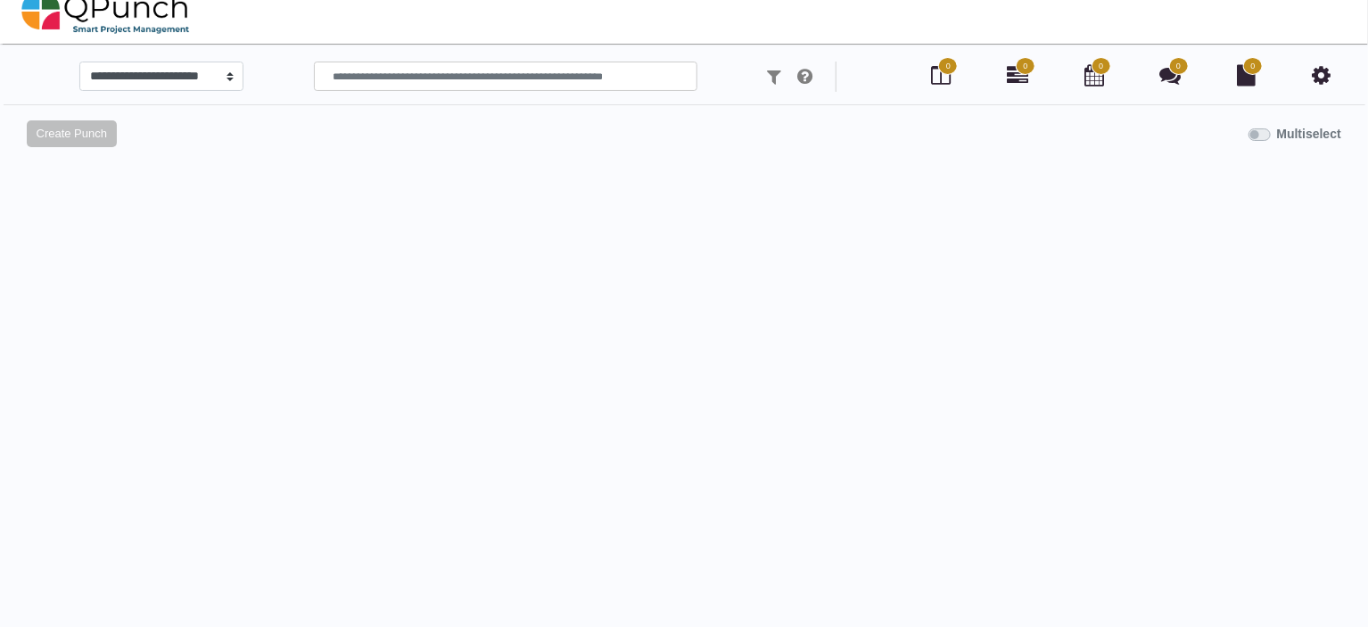
select select
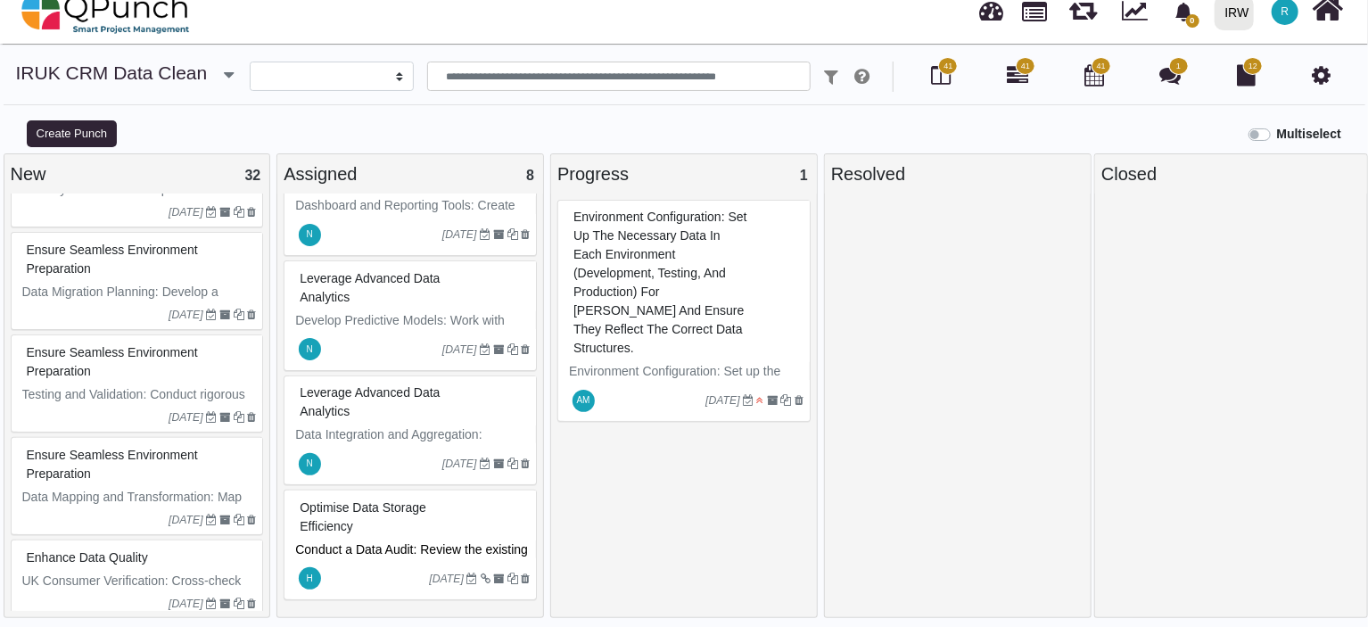
scroll to position [1092, 0]
click at [84, 133] on button "Create Punch" at bounding box center [72, 133] width 90 height 27
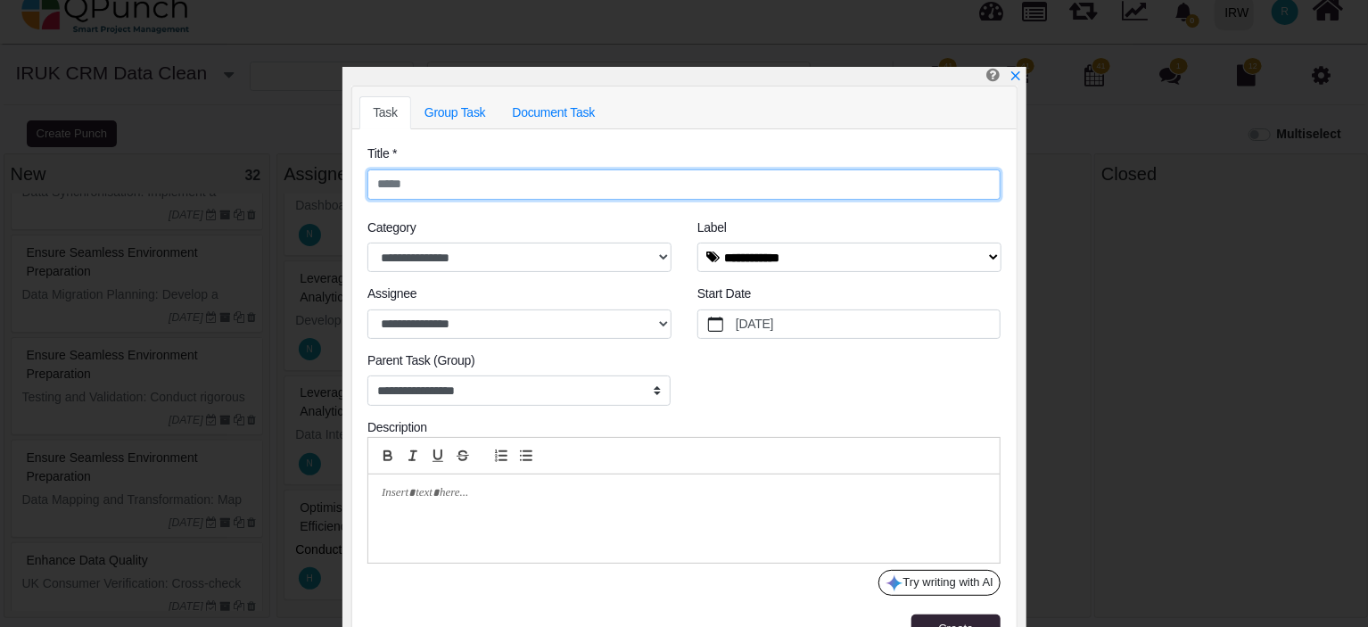
click at [464, 182] on input "text" at bounding box center [684, 184] width 633 height 30
paste input "**********"
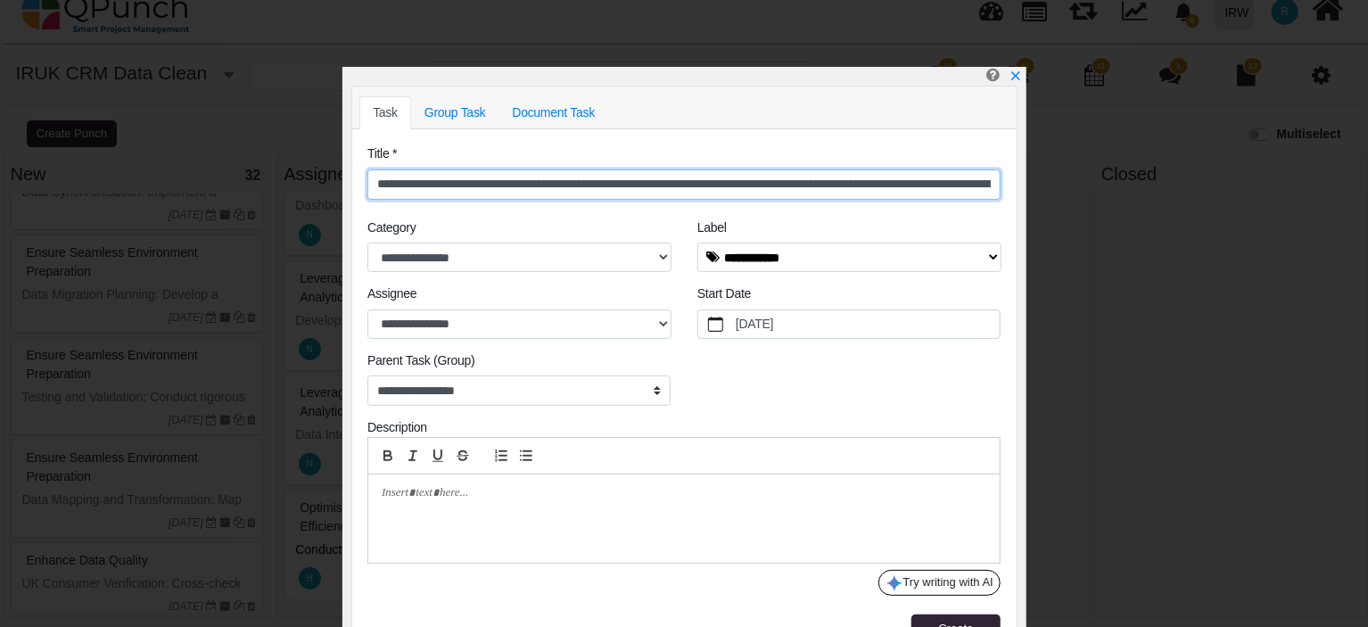
scroll to position [0, 293]
type input "**********"
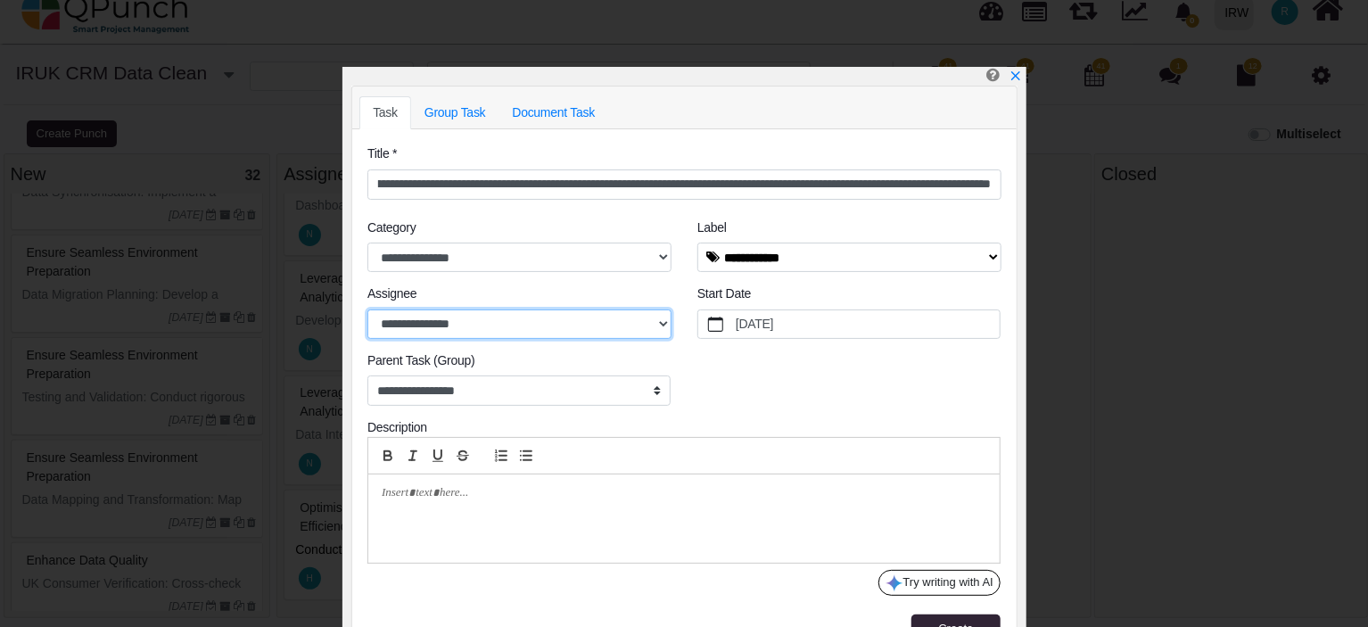
click at [574, 315] on select "**********" at bounding box center [520, 325] width 304 height 30
select select "****"
click at [368, 310] on select "**********" at bounding box center [520, 325] width 304 height 30
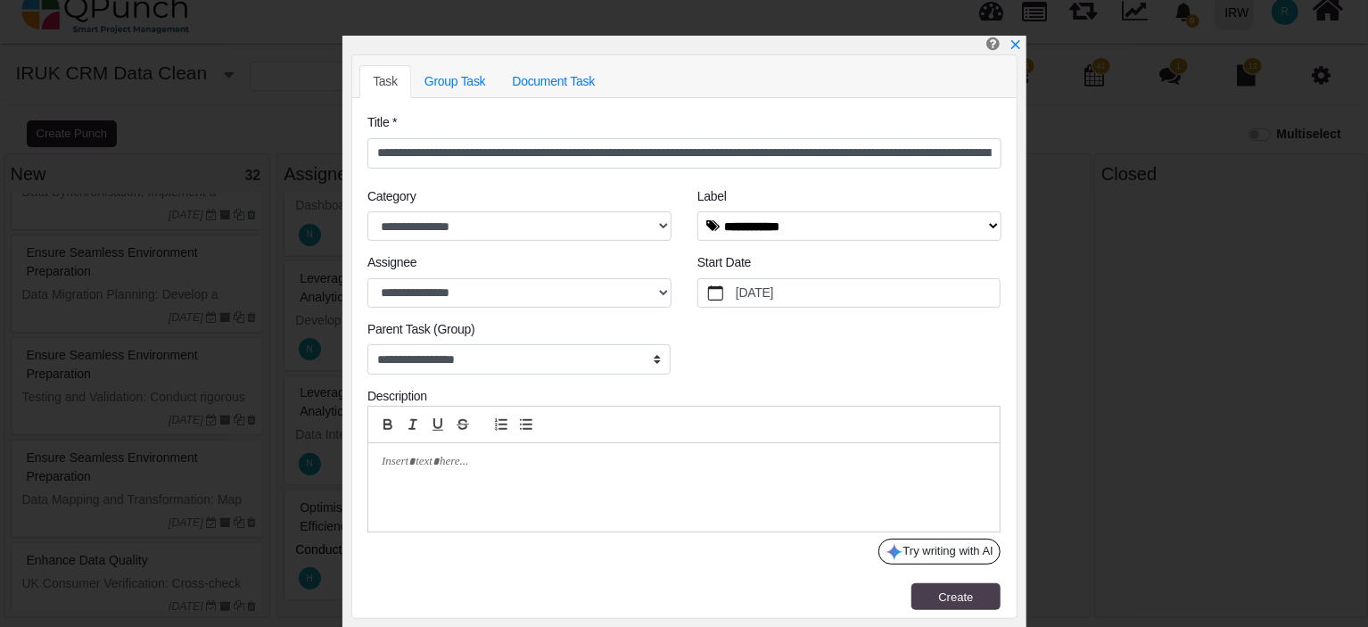
click at [933, 588] on button "Create" at bounding box center [956, 596] width 89 height 27
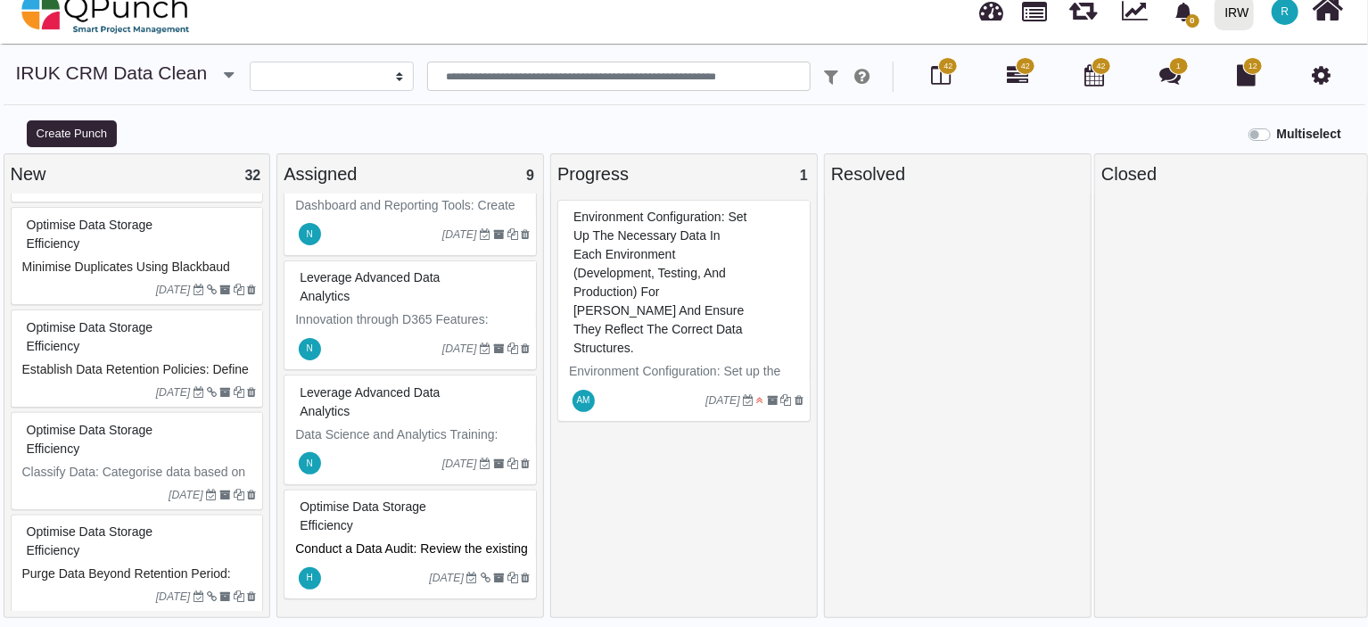
scroll to position [0, 0]
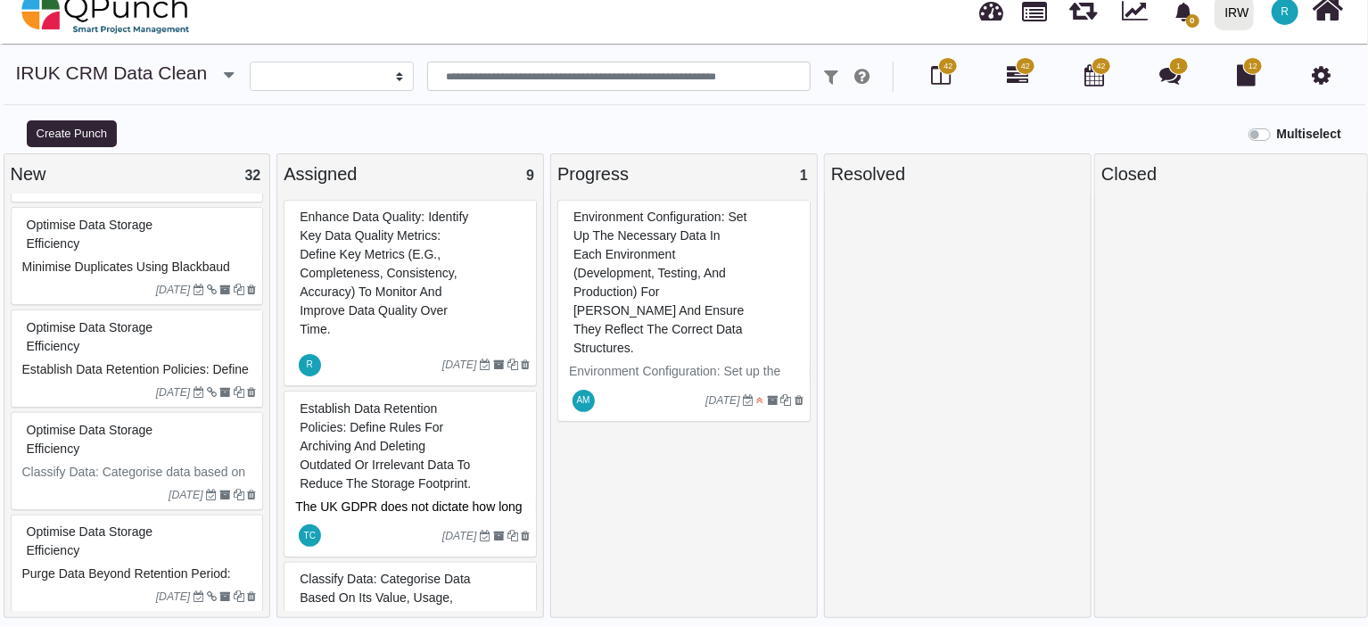
click at [381, 260] on span "Enhance Data Quality: Identify Key Data Quality Metrics: Define key metrics (e.…" at bounding box center [384, 273] width 169 height 127
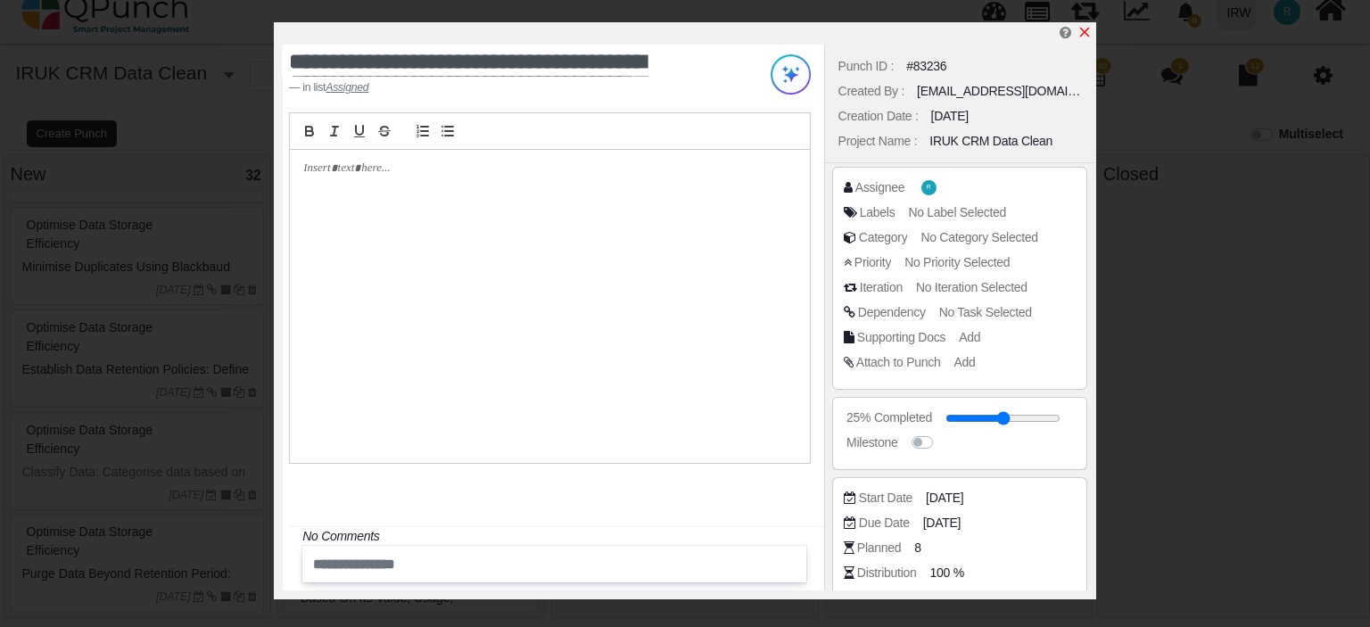
click at [1085, 28] on icon "x" at bounding box center [1085, 32] width 14 height 14
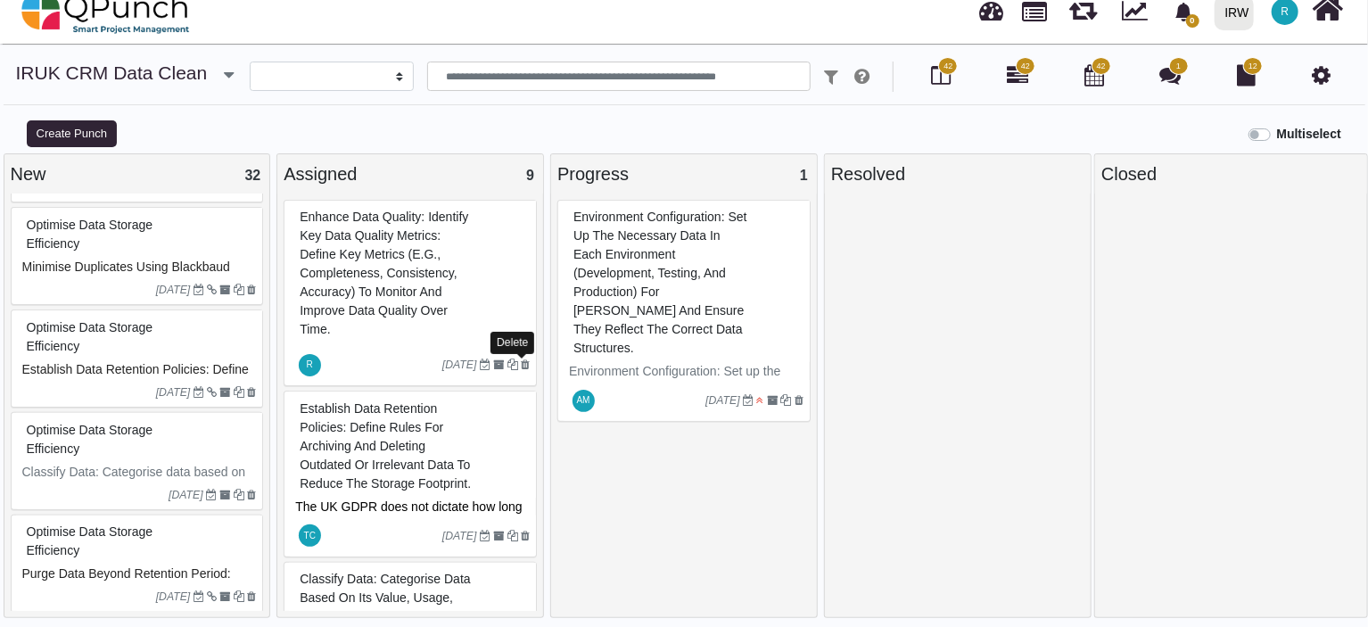
click at [525, 364] on icon at bounding box center [525, 364] width 9 height 11
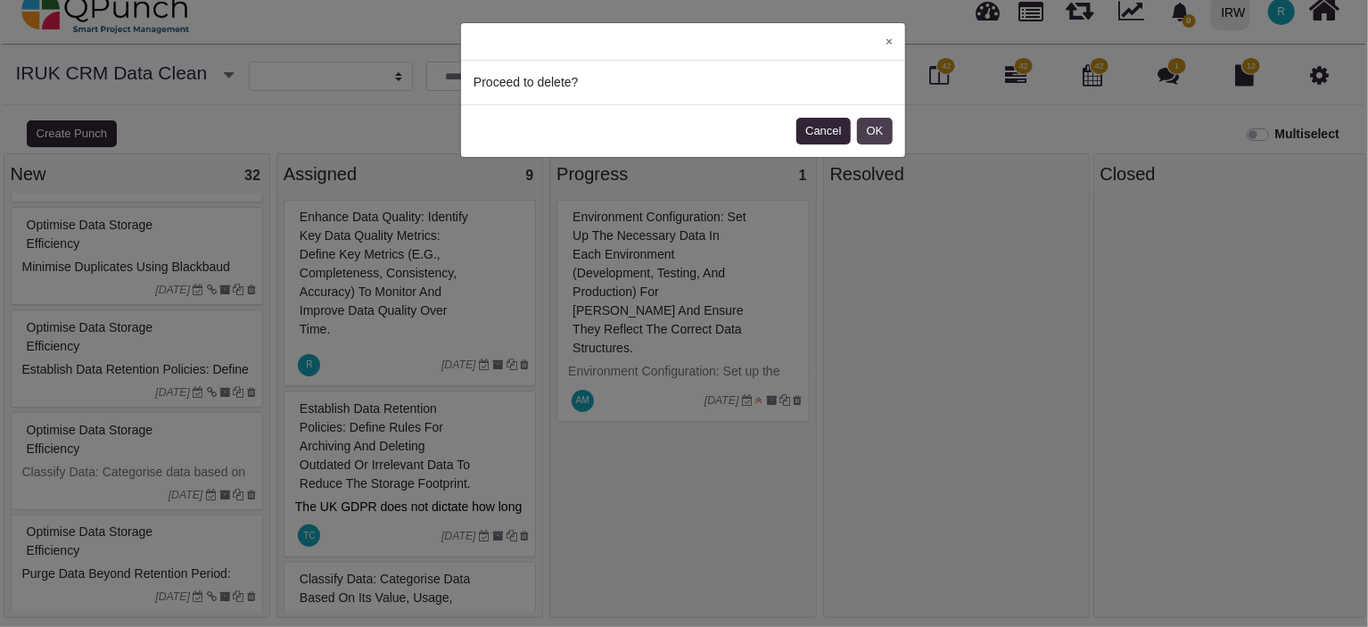
click at [872, 130] on button "OK" at bounding box center [875, 131] width 36 height 27
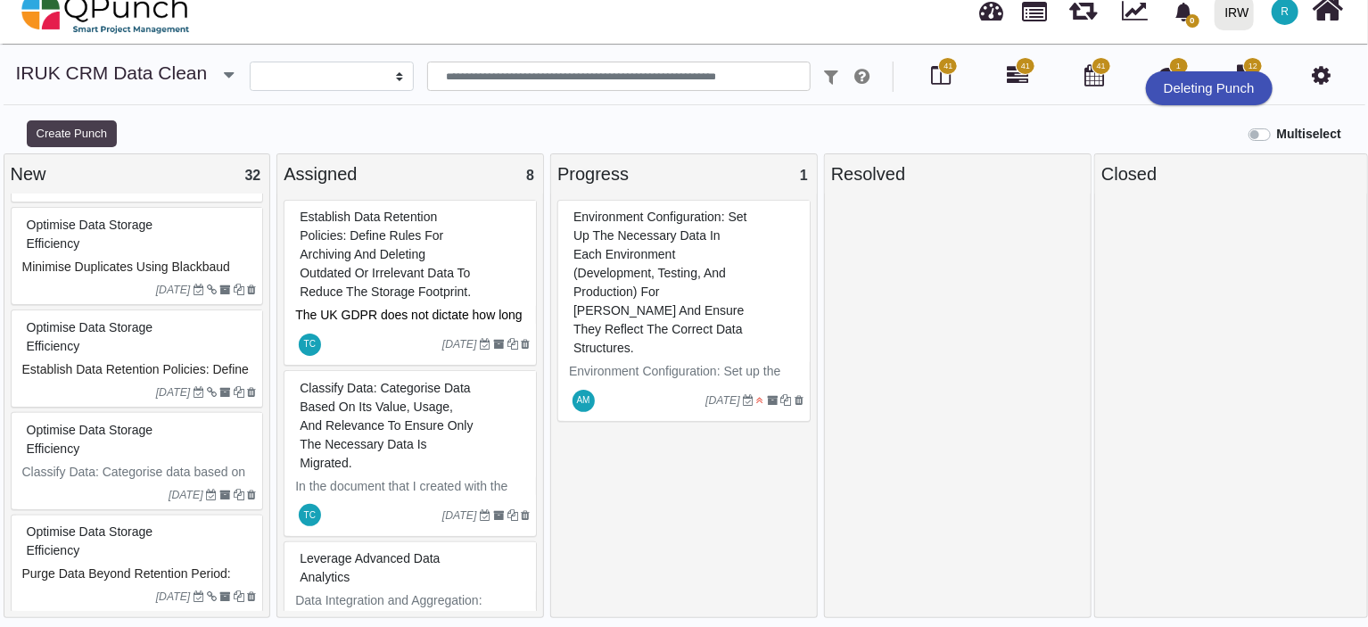
click at [82, 130] on button "Create Punch" at bounding box center [72, 133] width 90 height 27
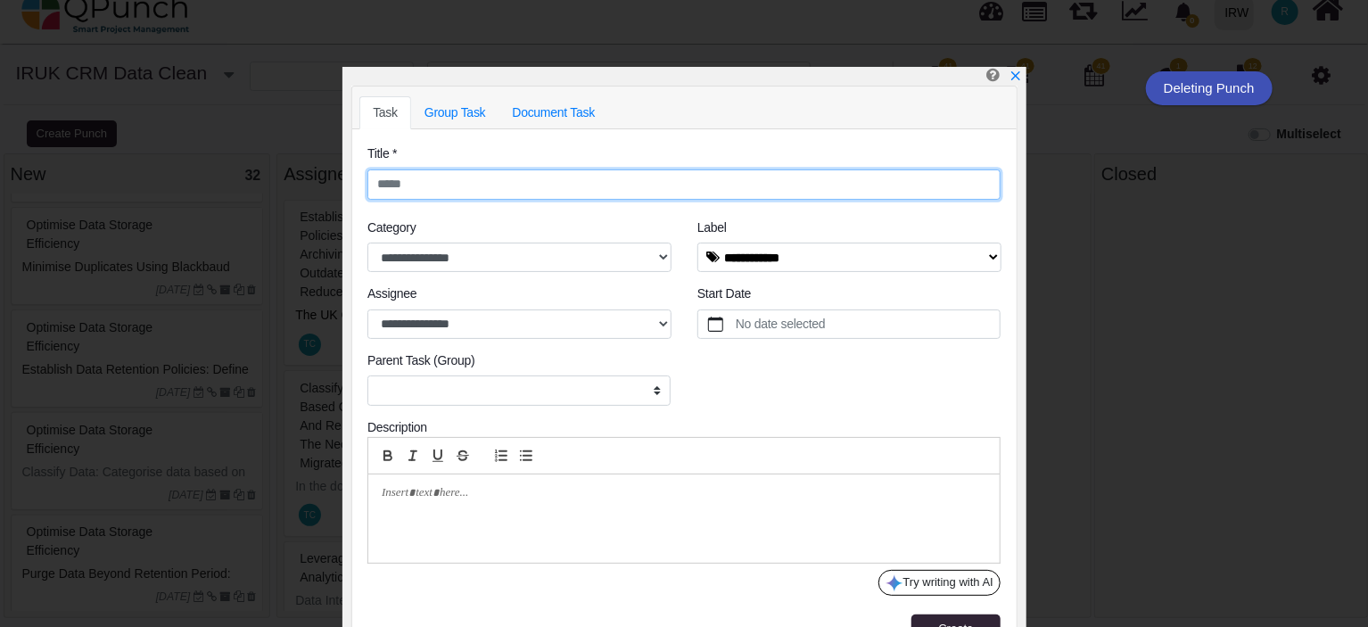
click at [569, 185] on input "text" at bounding box center [684, 184] width 633 height 30
paste input "**********"
type input "**********"
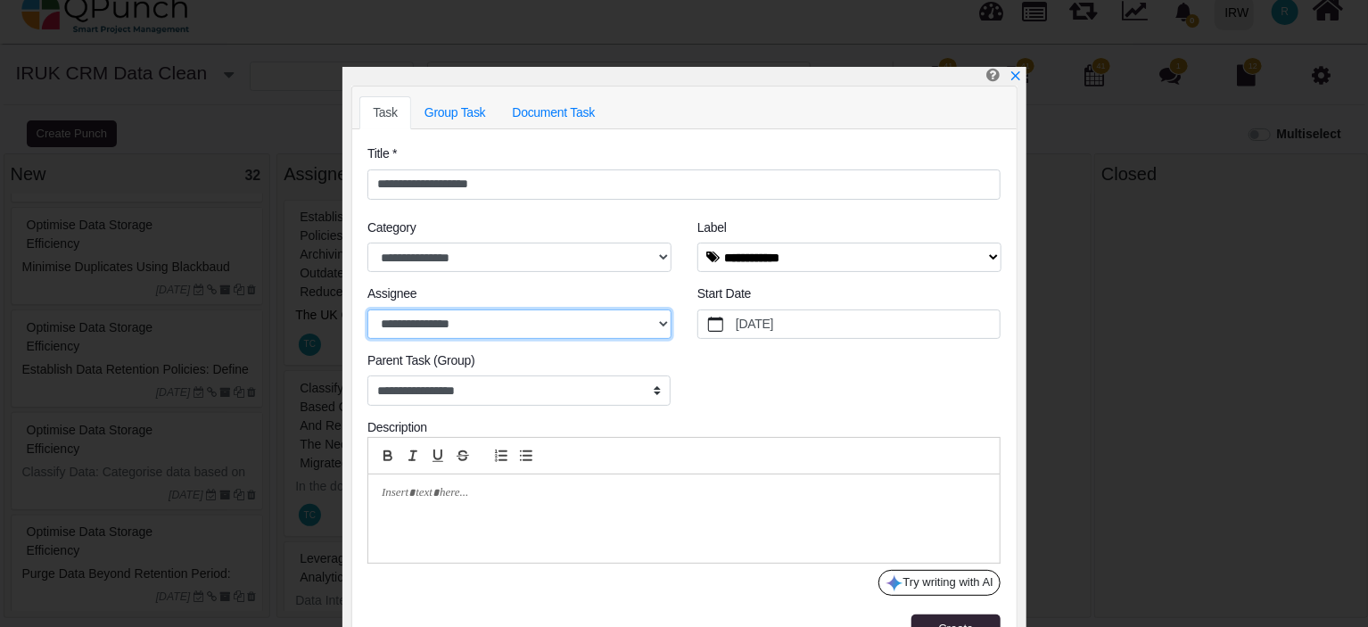
click at [575, 321] on select "**********" at bounding box center [520, 325] width 304 height 30
select select "****"
click at [368, 310] on select "**********" at bounding box center [520, 325] width 304 height 30
click at [485, 491] on p at bounding box center [679, 493] width 595 height 16
click at [471, 492] on p at bounding box center [679, 493] width 595 height 16
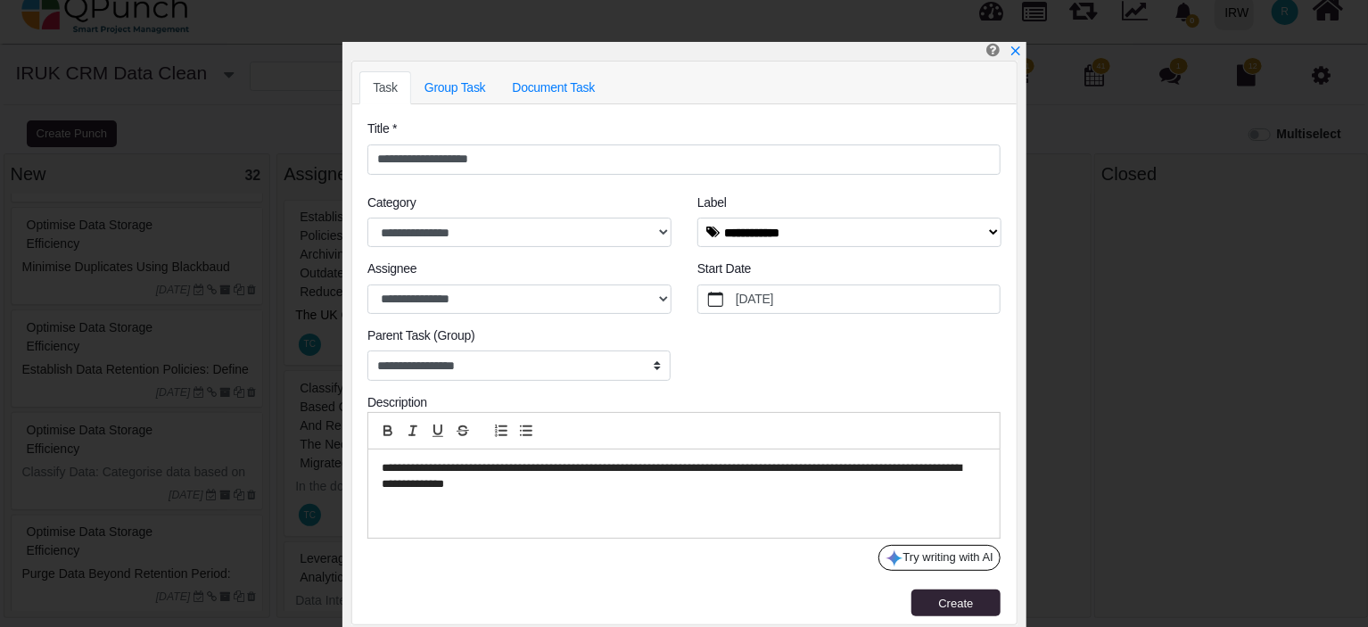
scroll to position [31, 0]
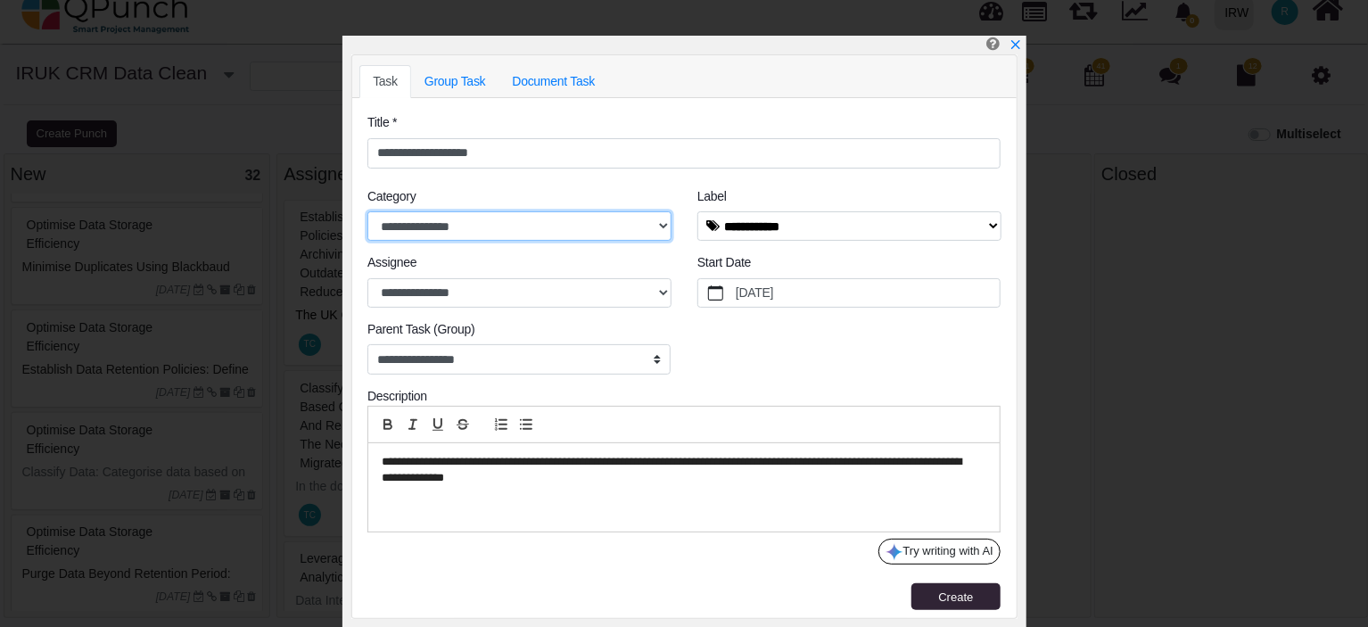
click at [617, 224] on select "**********" at bounding box center [520, 226] width 304 height 30
click at [942, 591] on span "Create" at bounding box center [955, 597] width 35 height 13
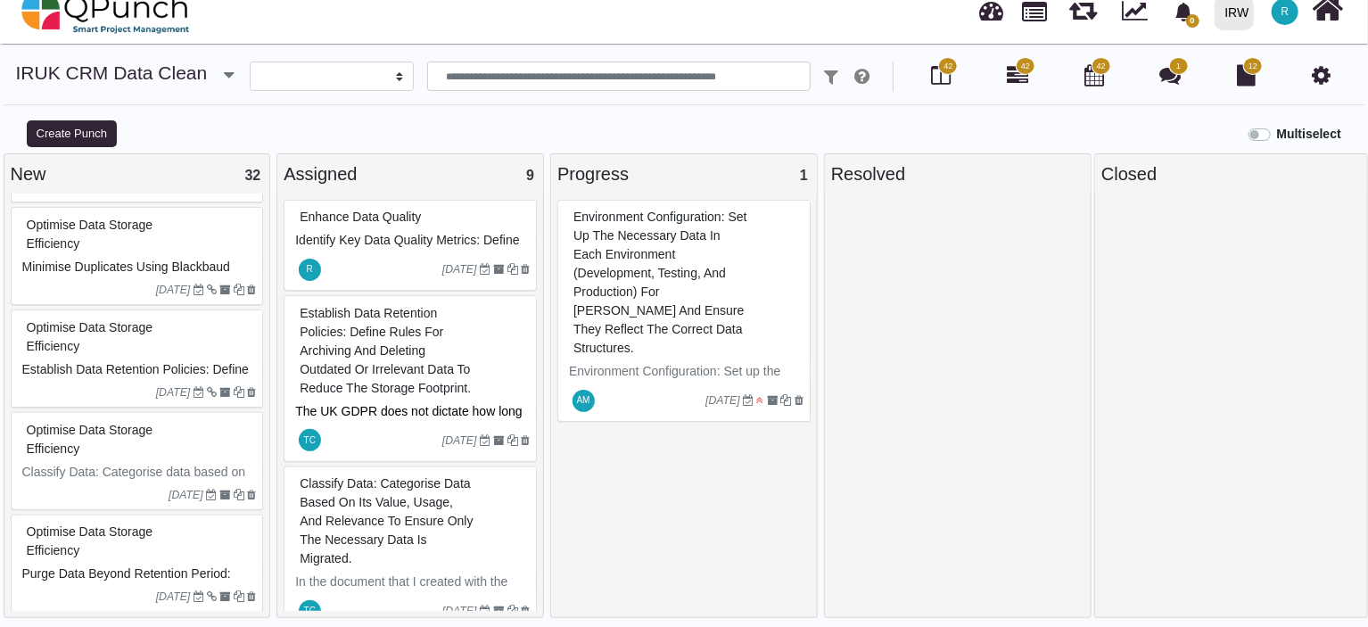
click at [410, 239] on span "Identify Key Data Quality Metrics: Define key metrics (e.g., completeness, cons…" at bounding box center [408, 268] width 227 height 70
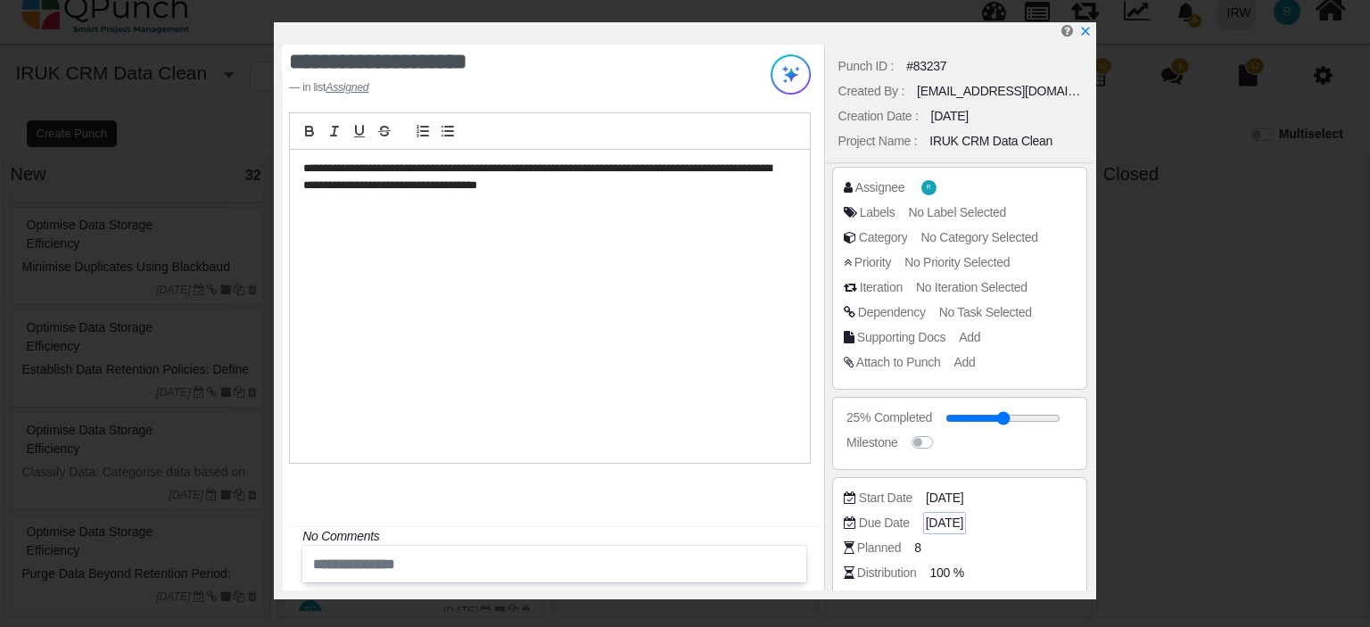
click at [953, 520] on span "[DATE]" at bounding box center [944, 523] width 37 height 19
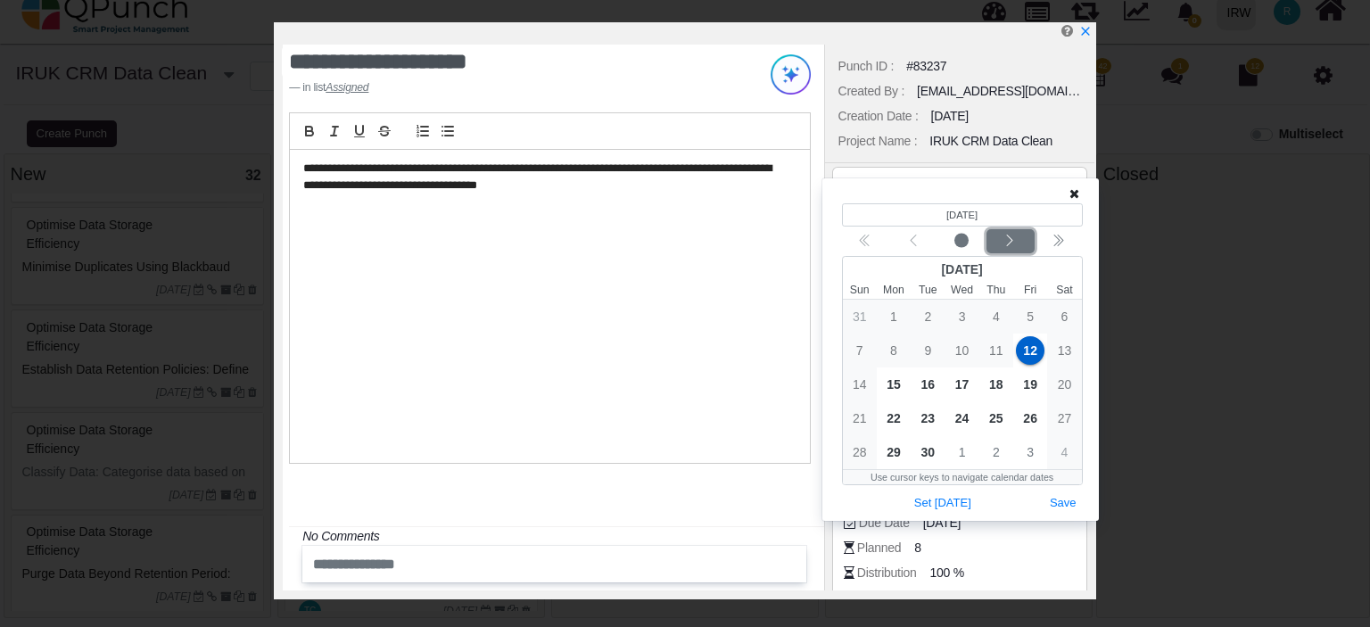
click at [1008, 242] on icon "chevron left" at bounding box center [1010, 241] width 14 height 14
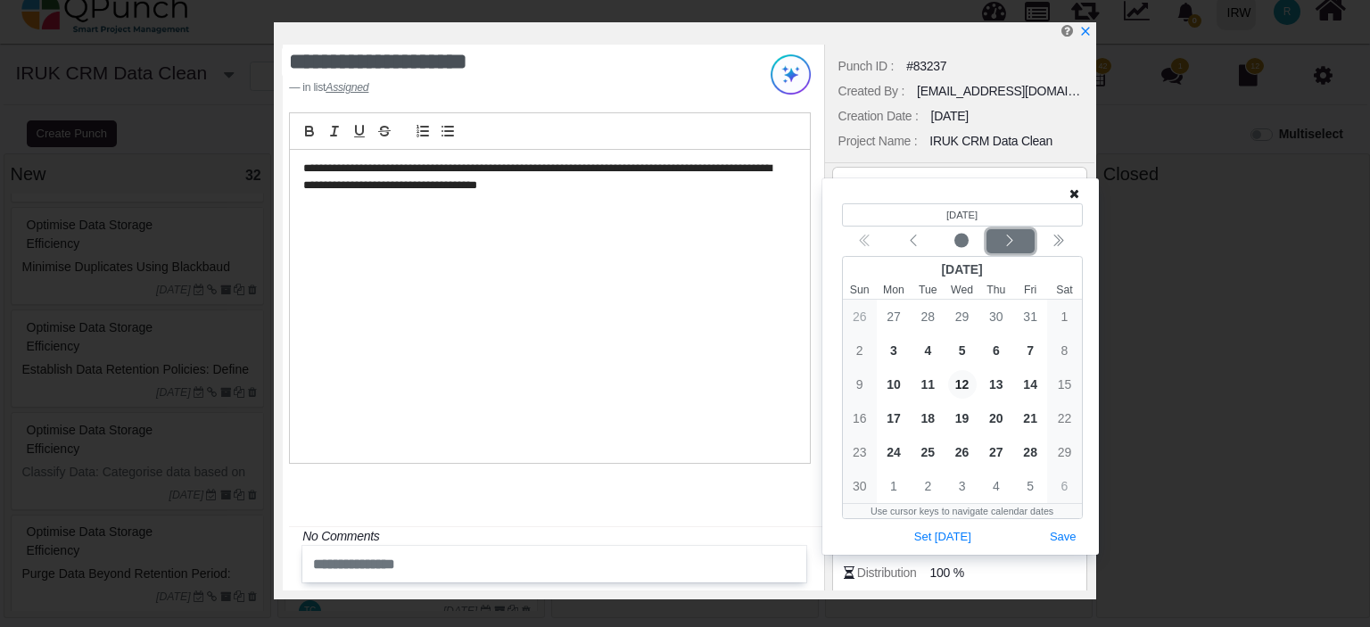
click at [1007, 242] on icon "chevron left" at bounding box center [1010, 241] width 14 height 14
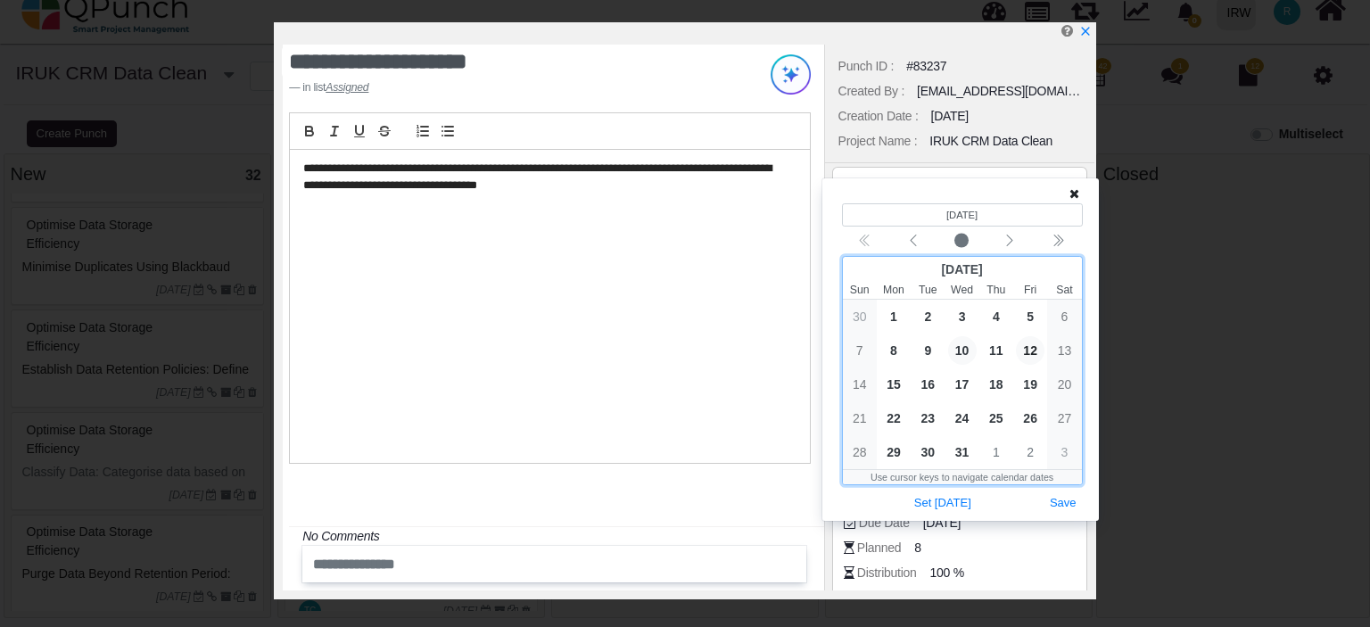
click at [964, 349] on span "10" at bounding box center [962, 350] width 29 height 29
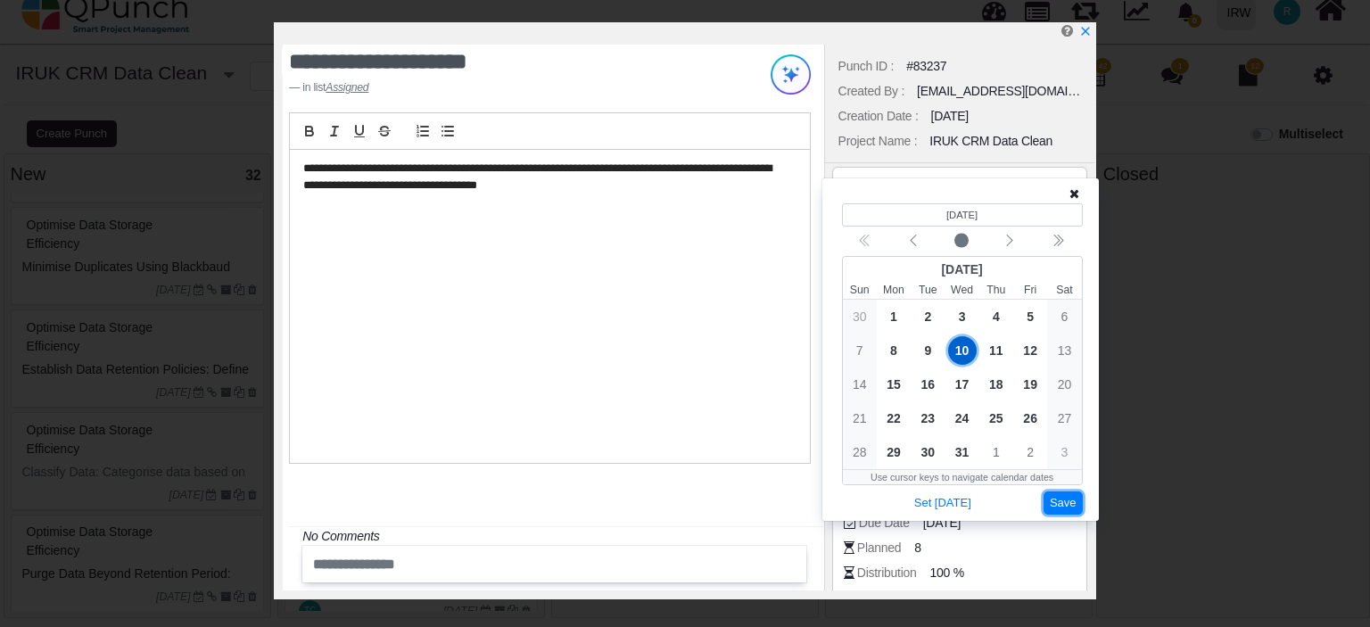
click at [1068, 502] on button "Save" at bounding box center [1063, 504] width 39 height 24
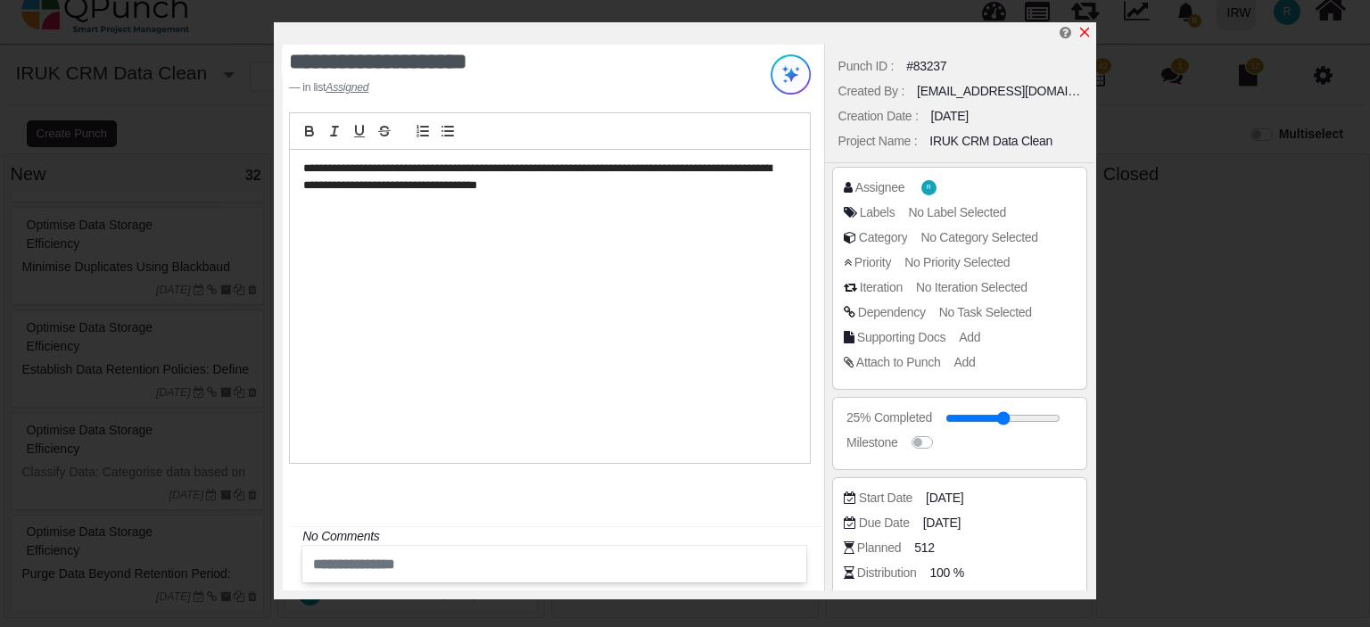
click at [1088, 32] on icon "x" at bounding box center [1085, 32] width 14 height 14
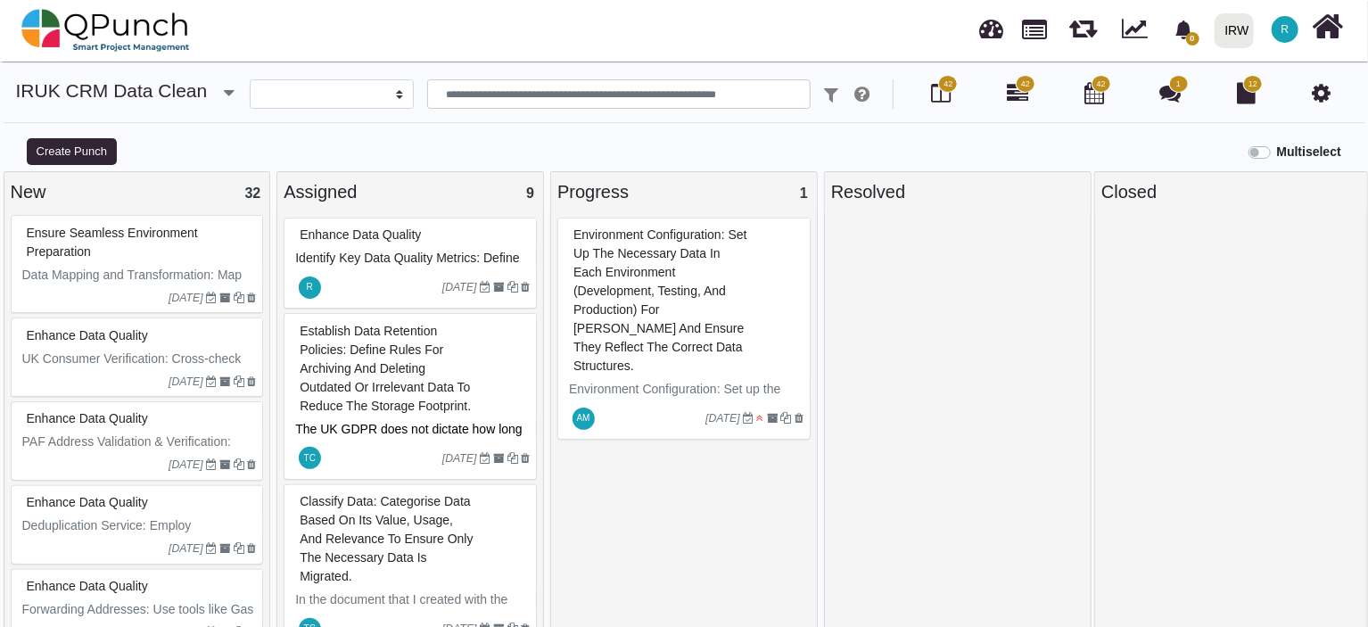
scroll to position [1334, 0]
click at [81, 330] on span "Enhance Data Quality" at bounding box center [87, 336] width 121 height 14
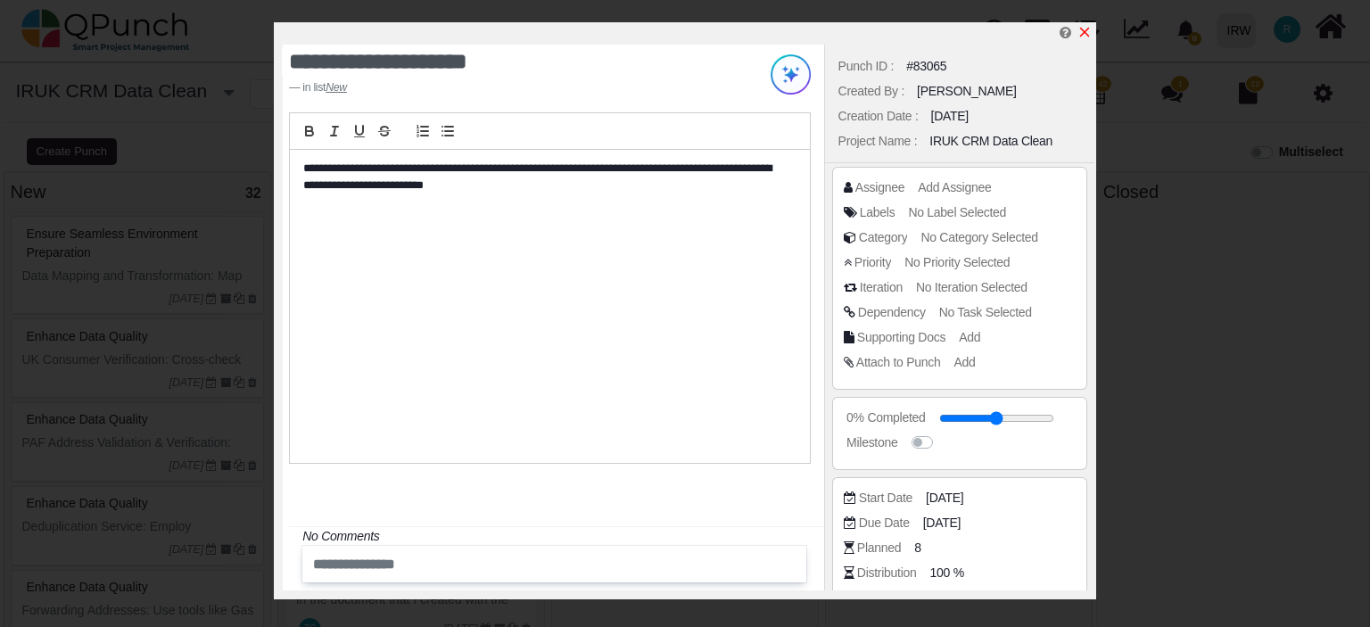
click at [1088, 30] on icon "x" at bounding box center [1085, 32] width 14 height 14
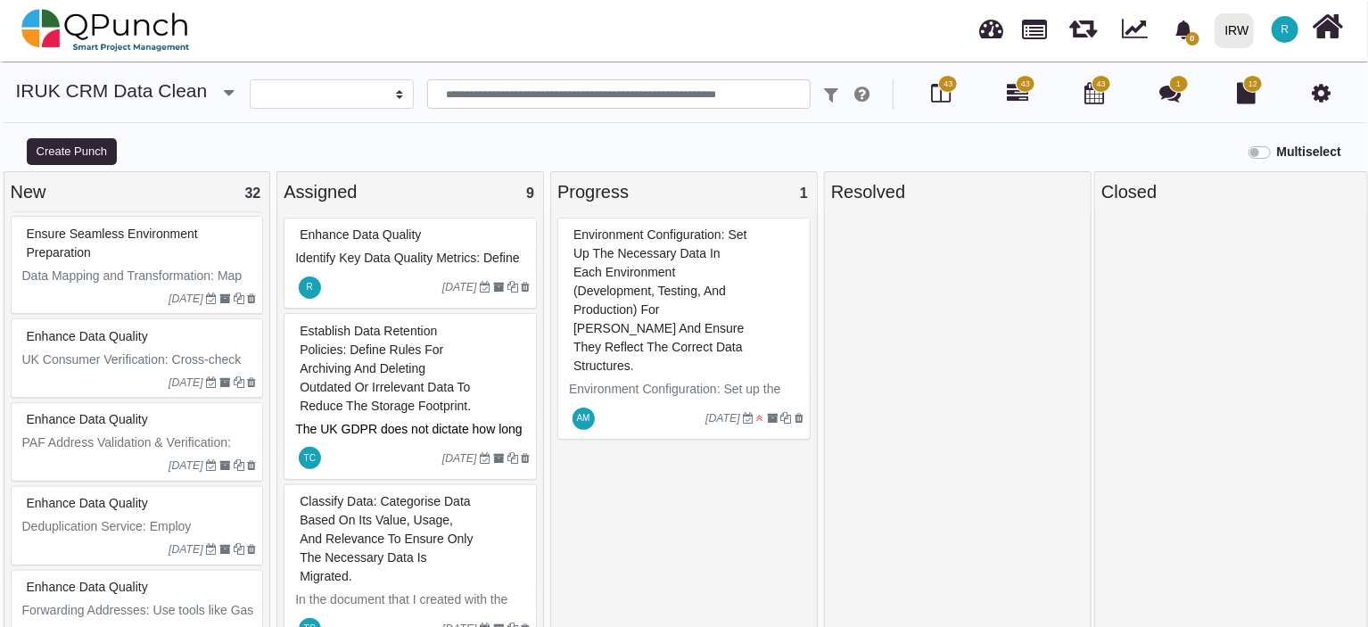
click at [120, 415] on span "Enhance Data Quality" at bounding box center [87, 419] width 121 height 14
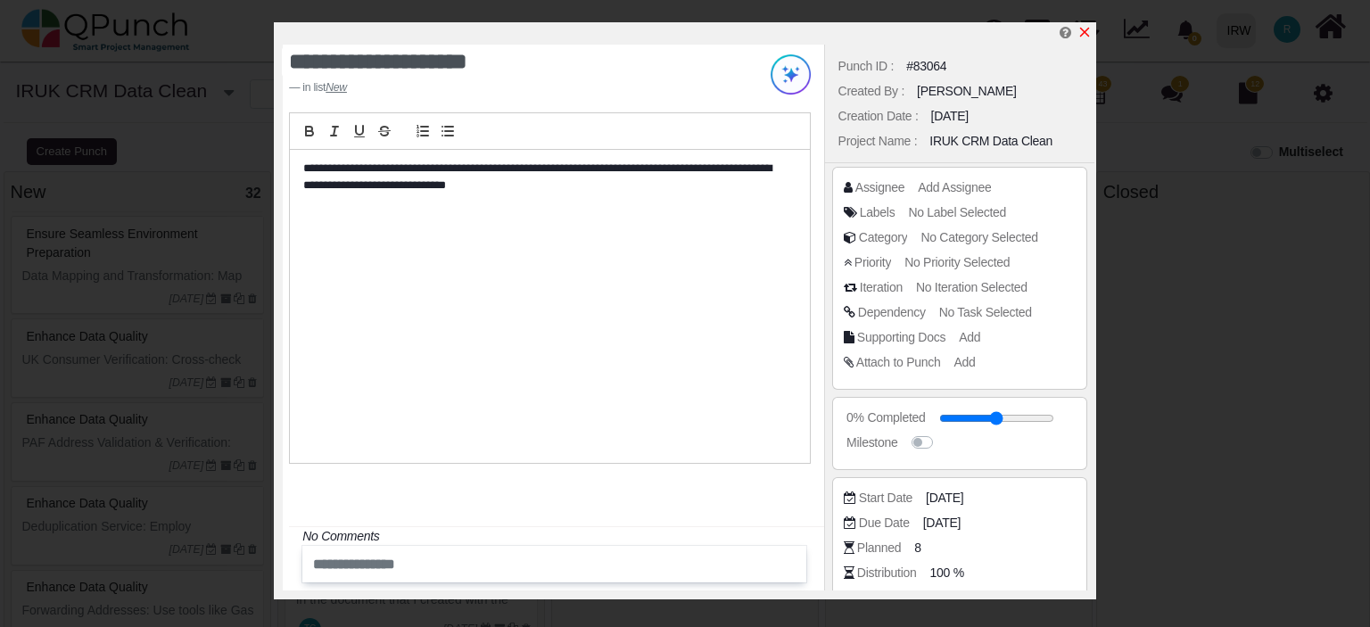
click at [1082, 32] on icon "x" at bounding box center [1085, 32] width 14 height 14
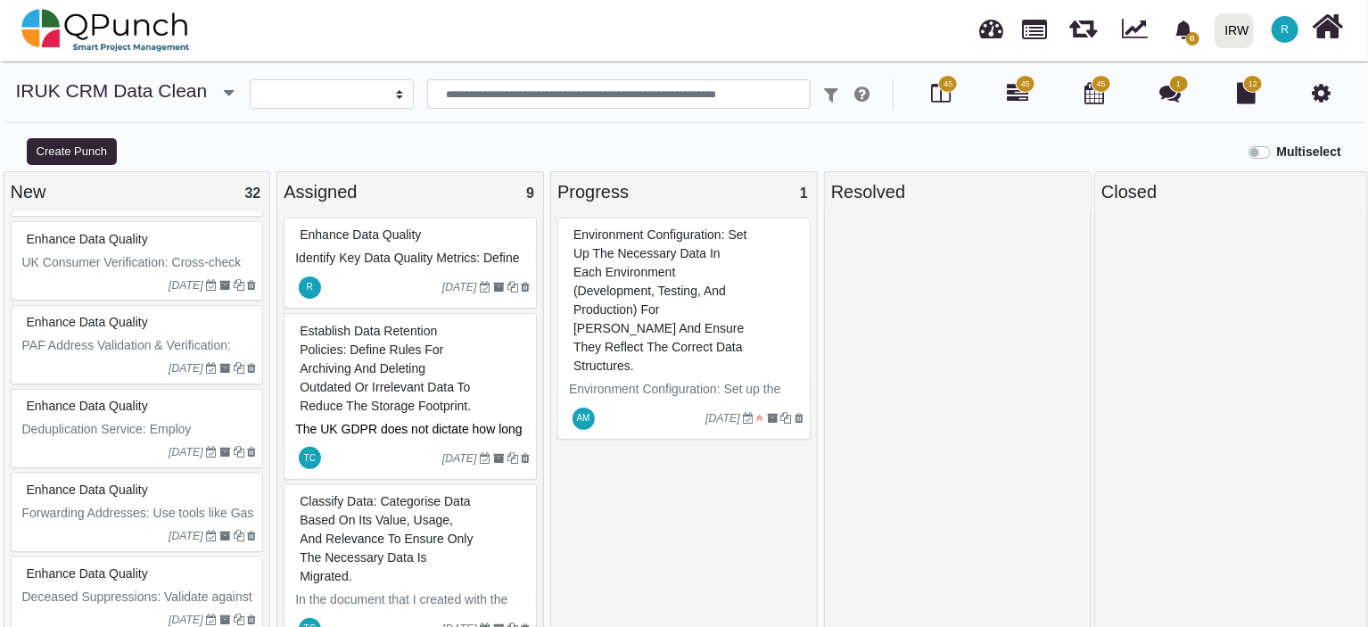
scroll to position [1440, 0]
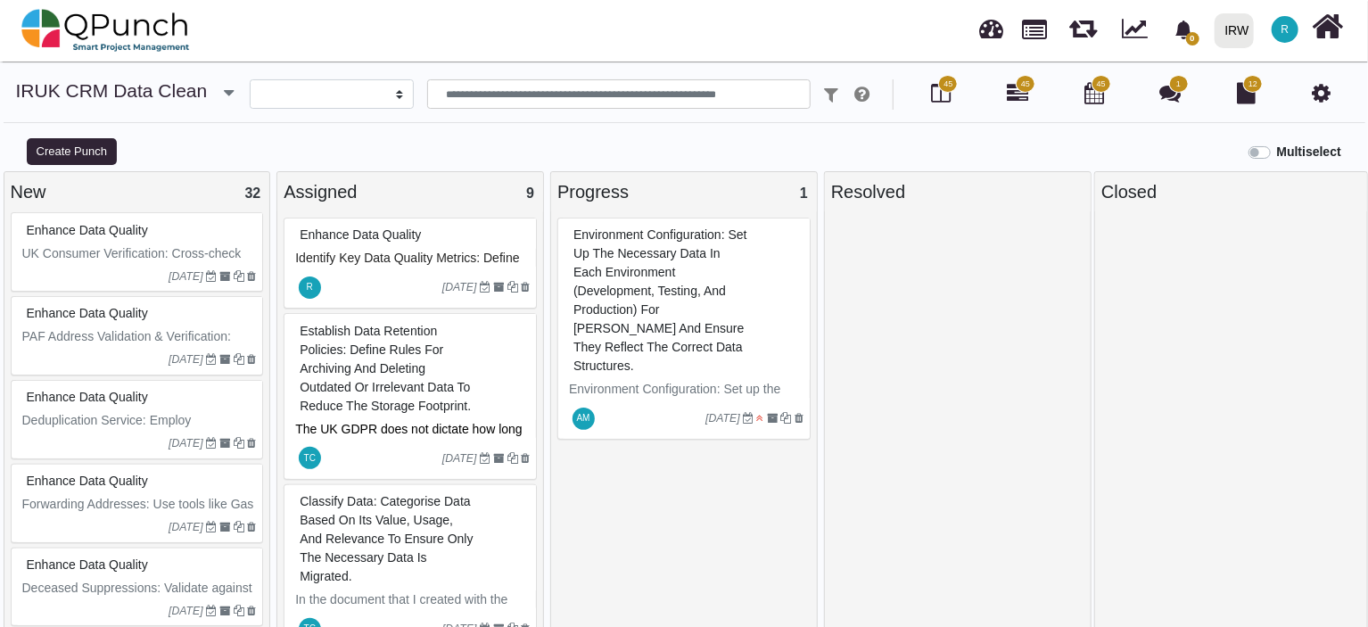
click at [112, 392] on span "Enhance Data Quality" at bounding box center [87, 397] width 121 height 14
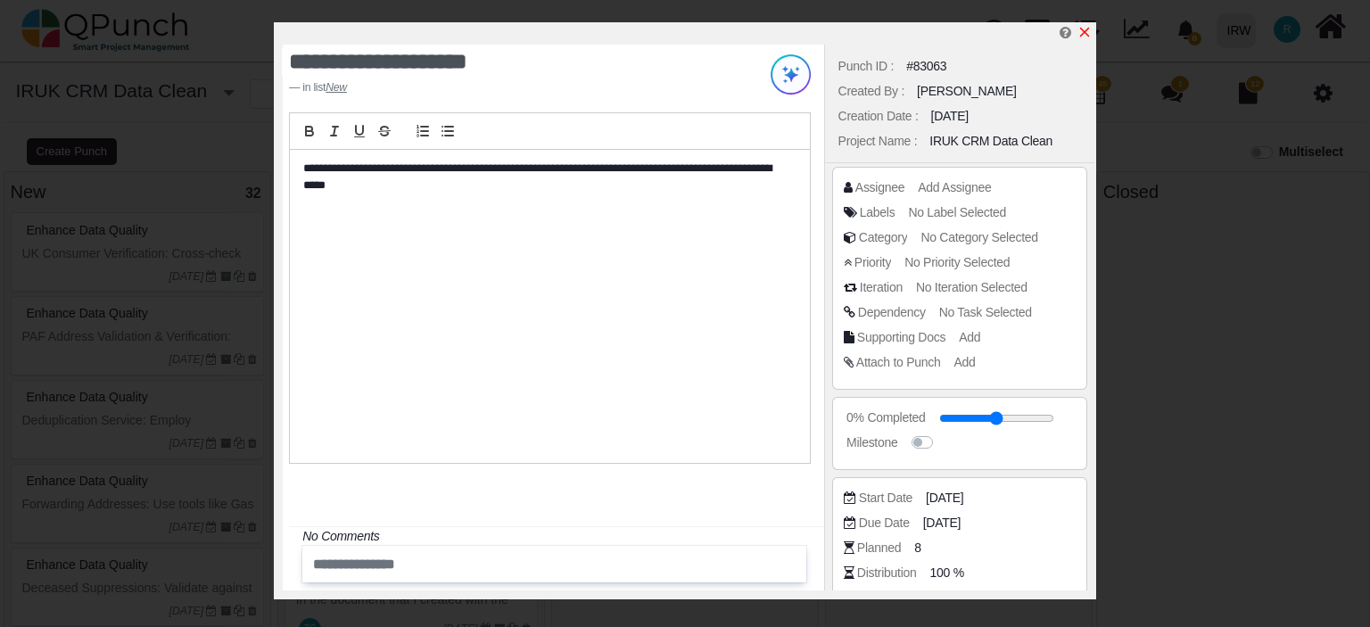
click at [1089, 25] on link at bounding box center [1085, 32] width 14 height 15
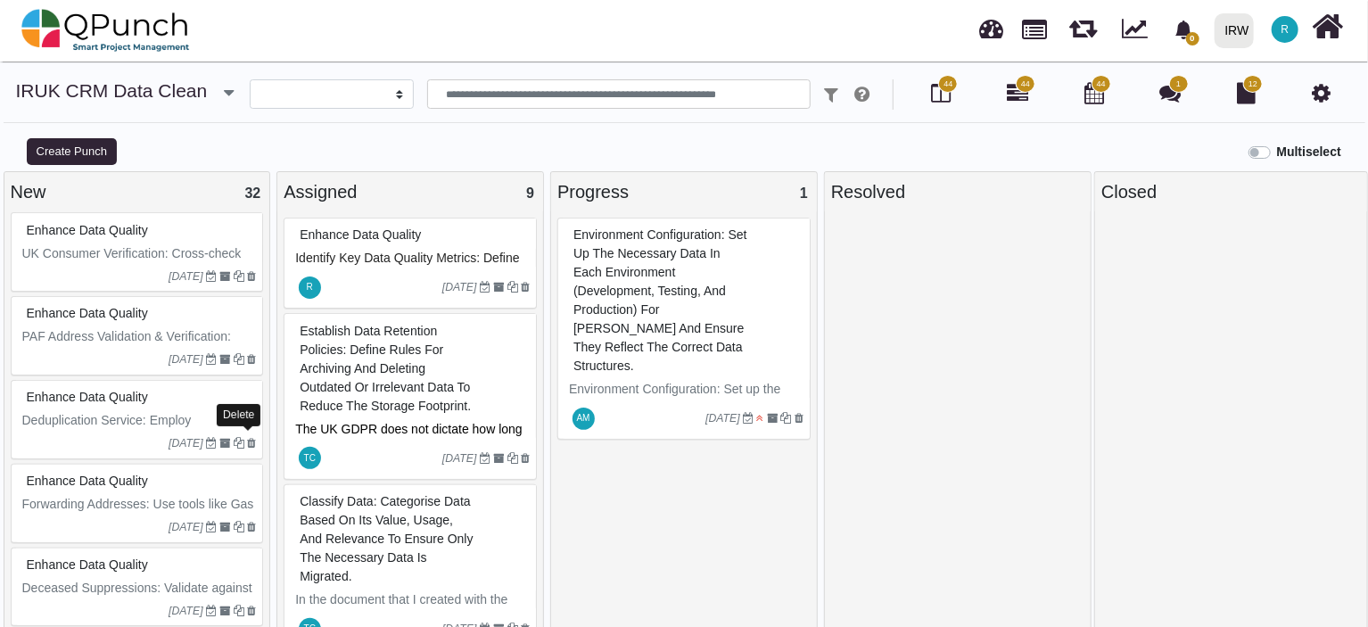
click at [249, 438] on icon at bounding box center [251, 443] width 9 height 11
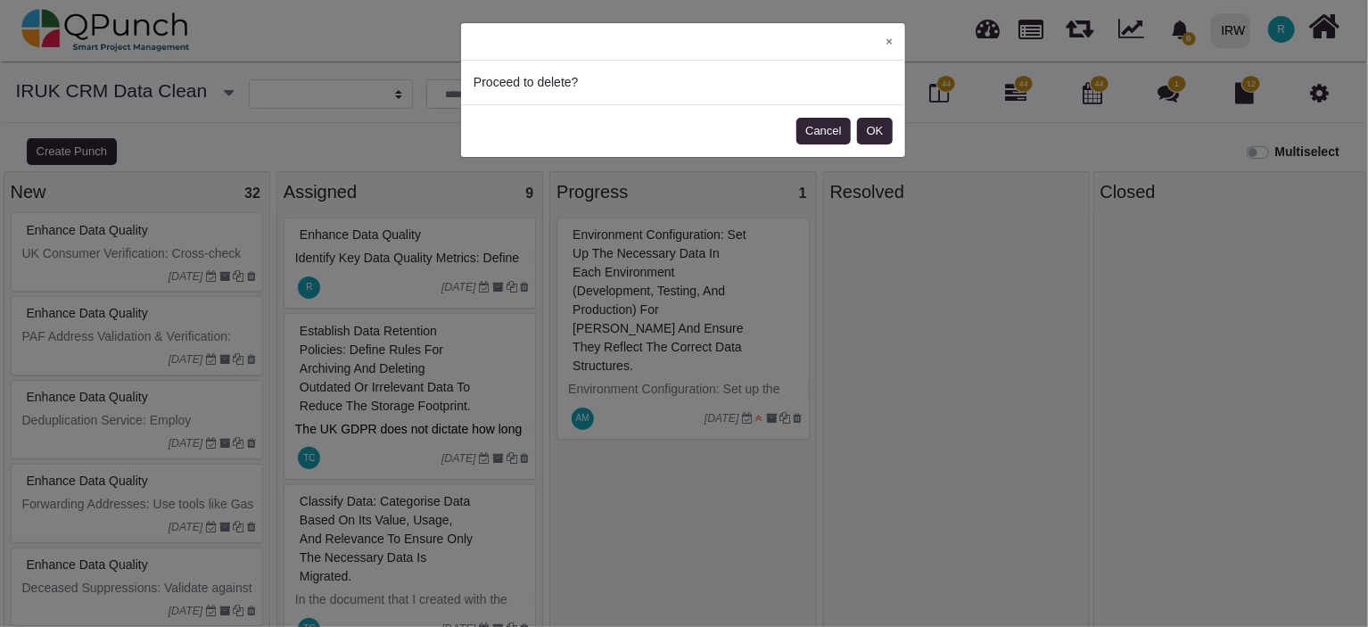
click at [879, 115] on footer "Cancel OK" at bounding box center [683, 130] width 444 height 53
click at [876, 123] on button "OK" at bounding box center [875, 131] width 36 height 27
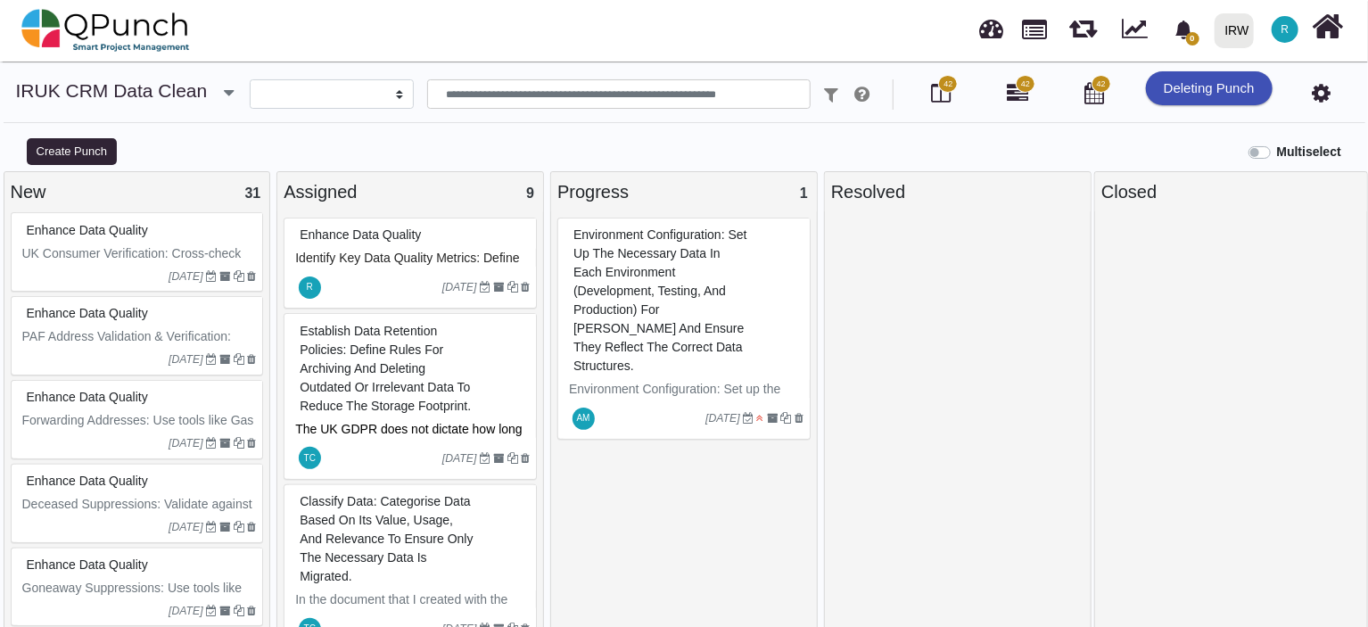
click at [111, 390] on span "Enhance Data Quality" at bounding box center [87, 397] width 121 height 14
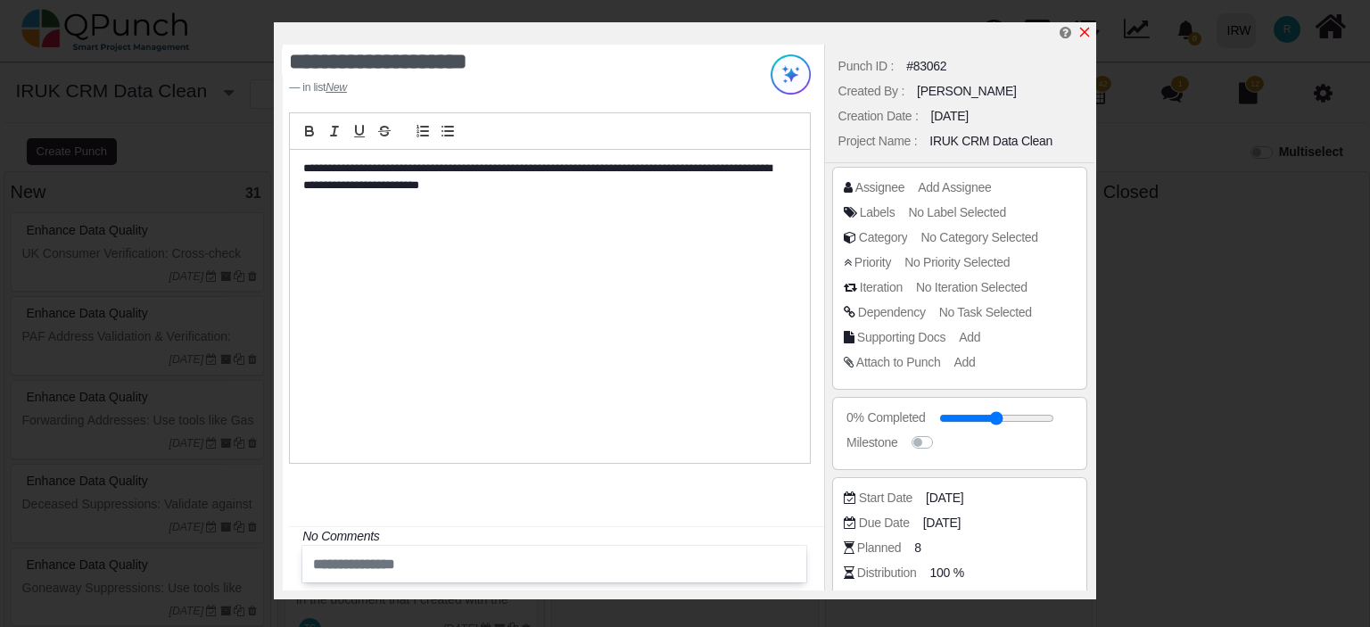
click at [1087, 35] on icon "x" at bounding box center [1085, 32] width 14 height 14
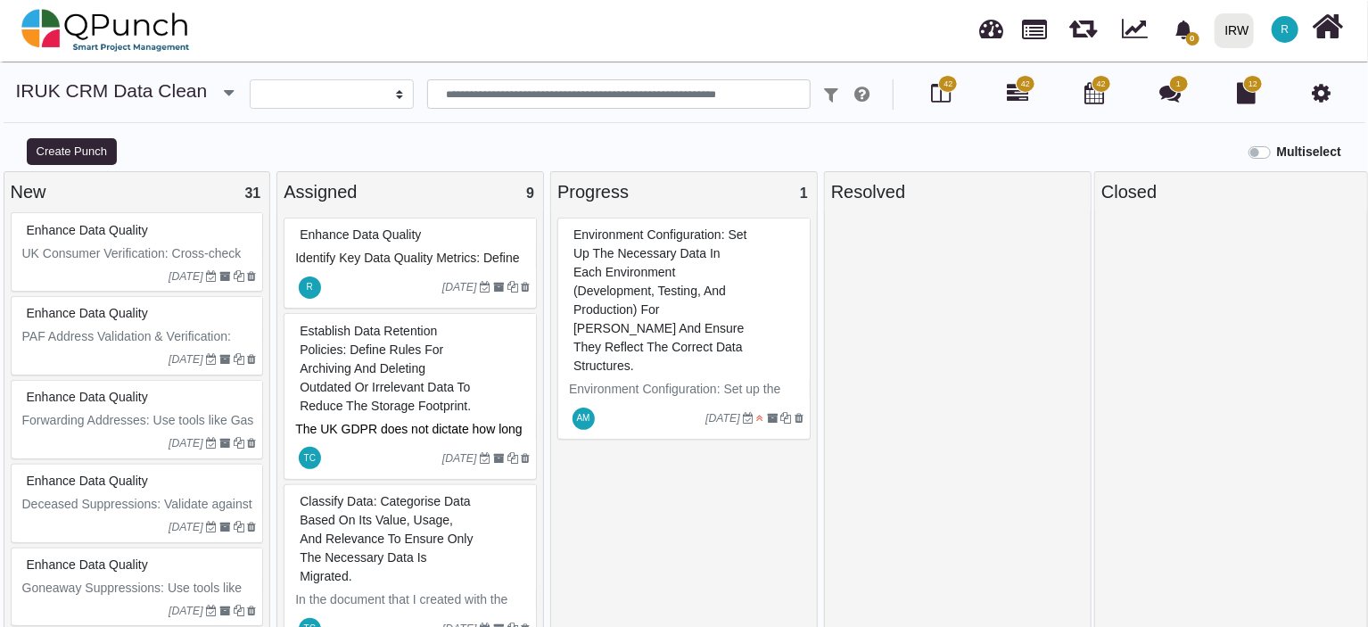
click at [91, 477] on span "Enhance Data Quality" at bounding box center [87, 481] width 121 height 14
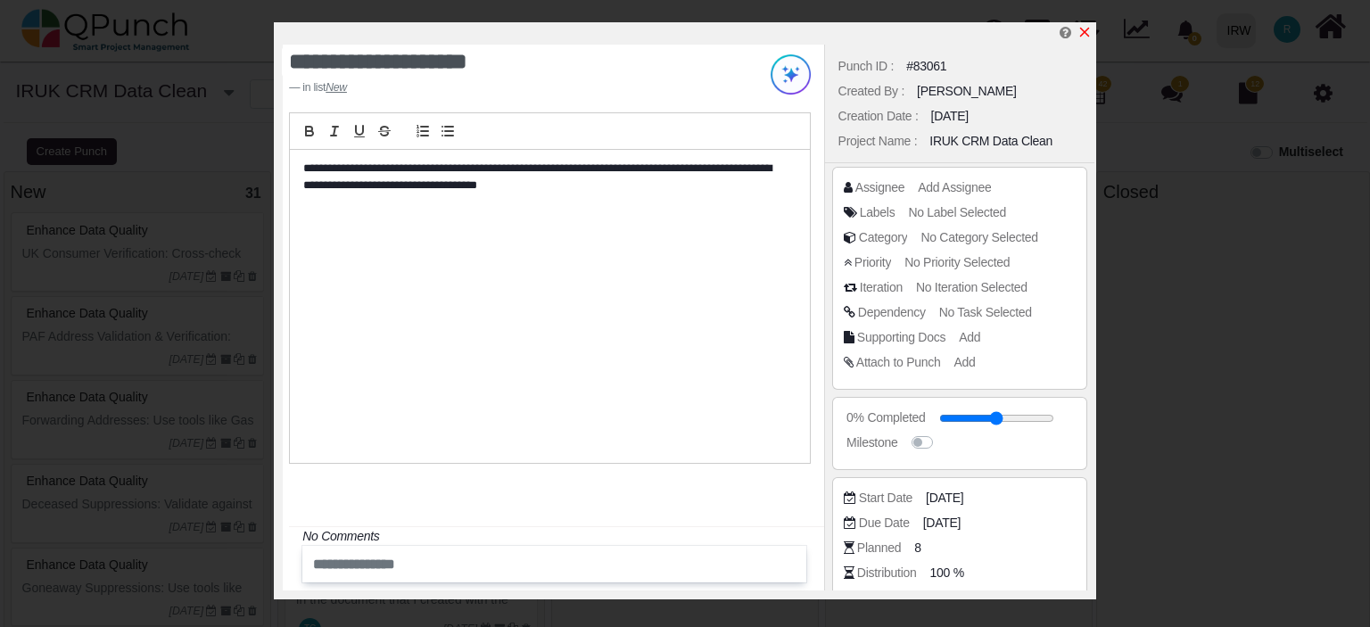
click at [1082, 31] on icon "x" at bounding box center [1085, 33] width 10 height 10
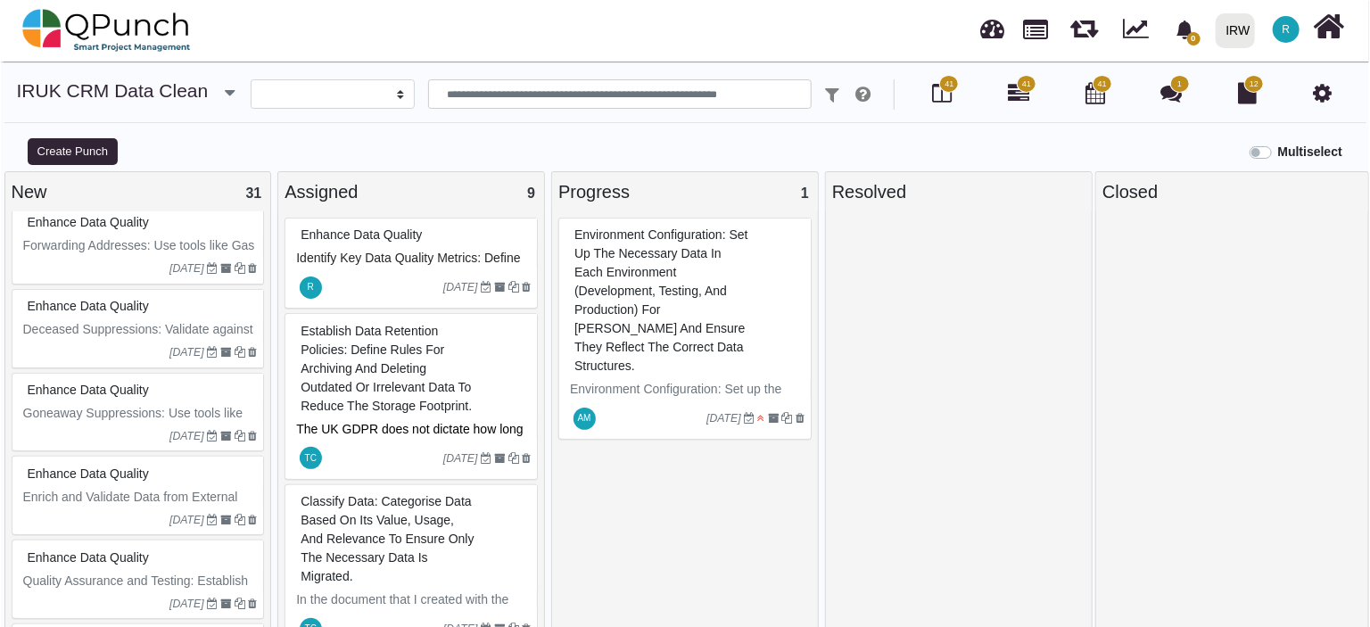
scroll to position [1618, 0]
click at [100, 401] on p "Goneaway Suppressions: Use tools like GAS, Experian Absolute Movers, Omnis Veri…" at bounding box center [139, 448] width 235 height 94
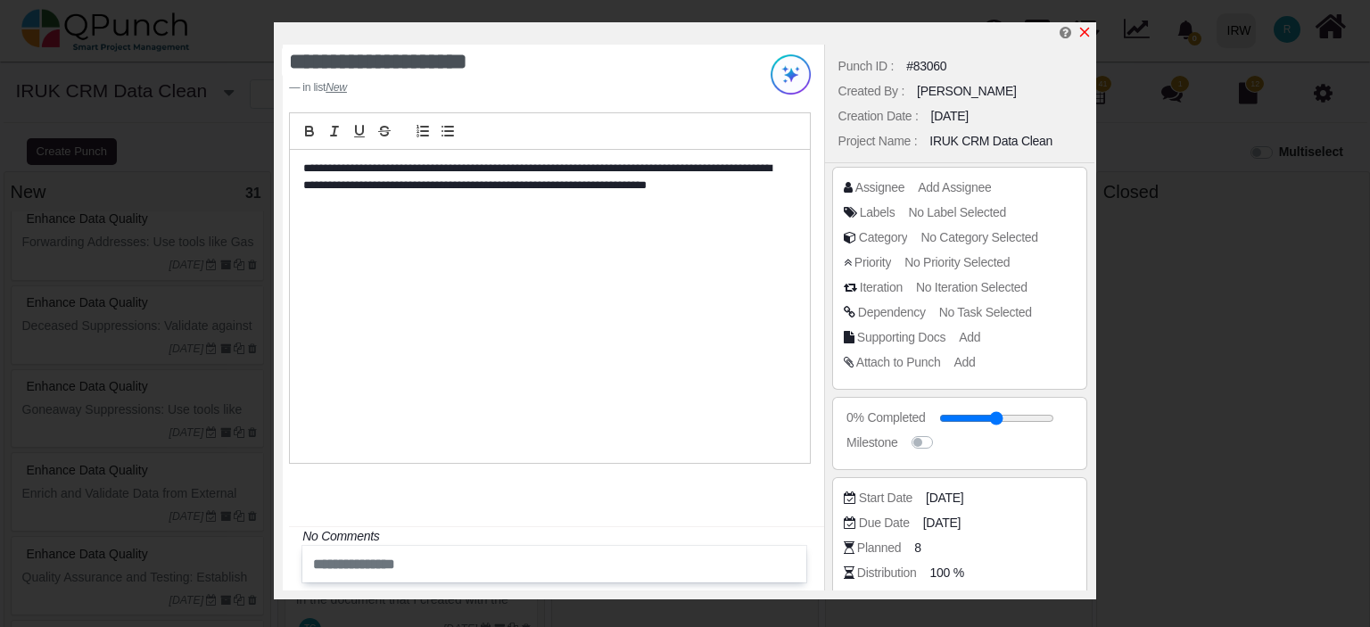
click at [1085, 29] on icon "x" at bounding box center [1085, 32] width 14 height 14
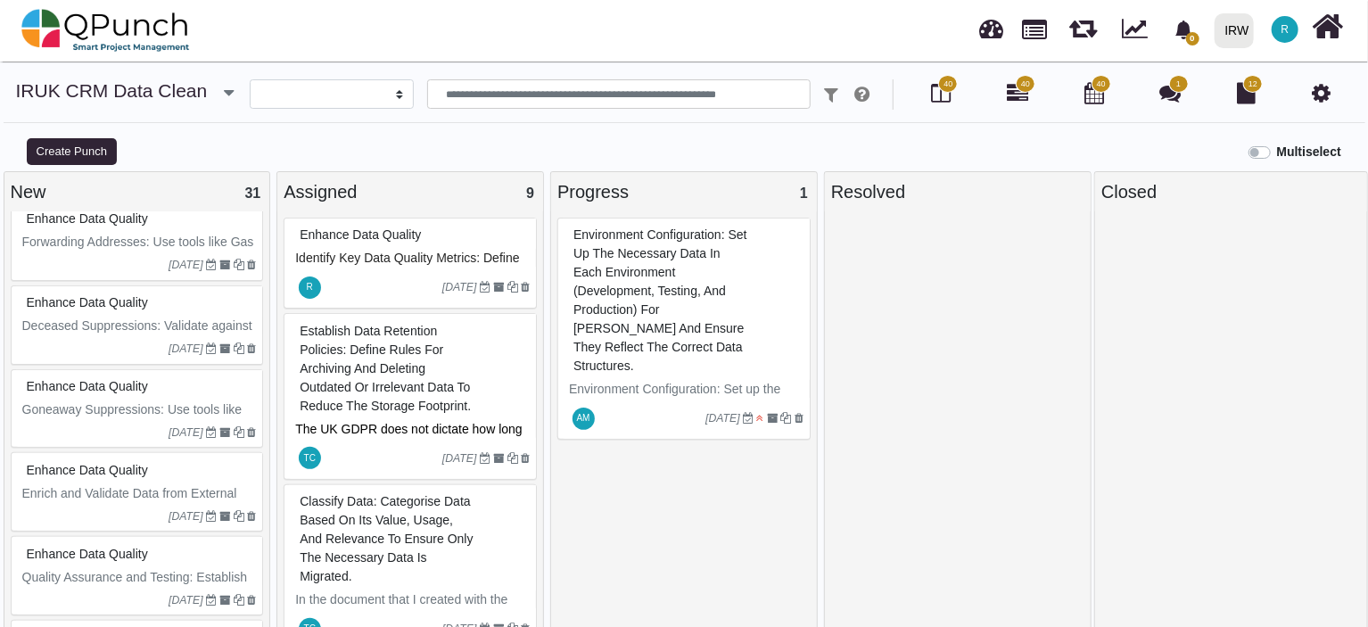
click at [104, 484] on p "Enrich and Validate Data from External Sources" at bounding box center [139, 502] width 235 height 37
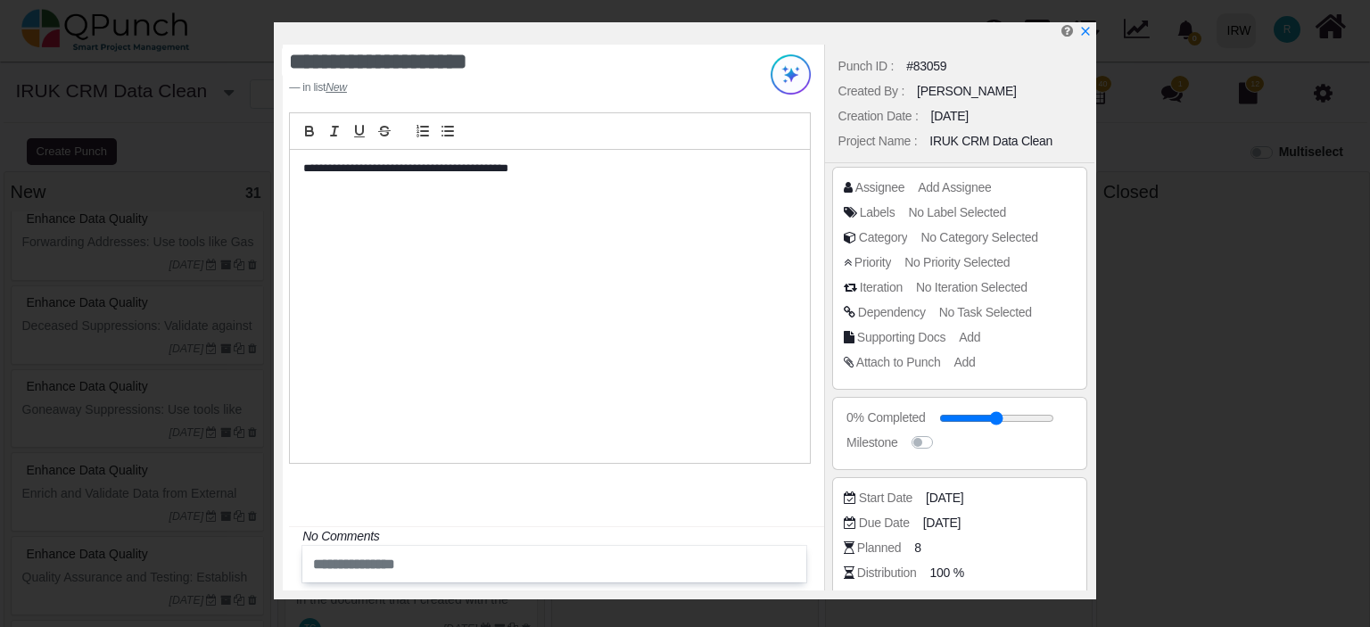
scroll to position [182, 0]
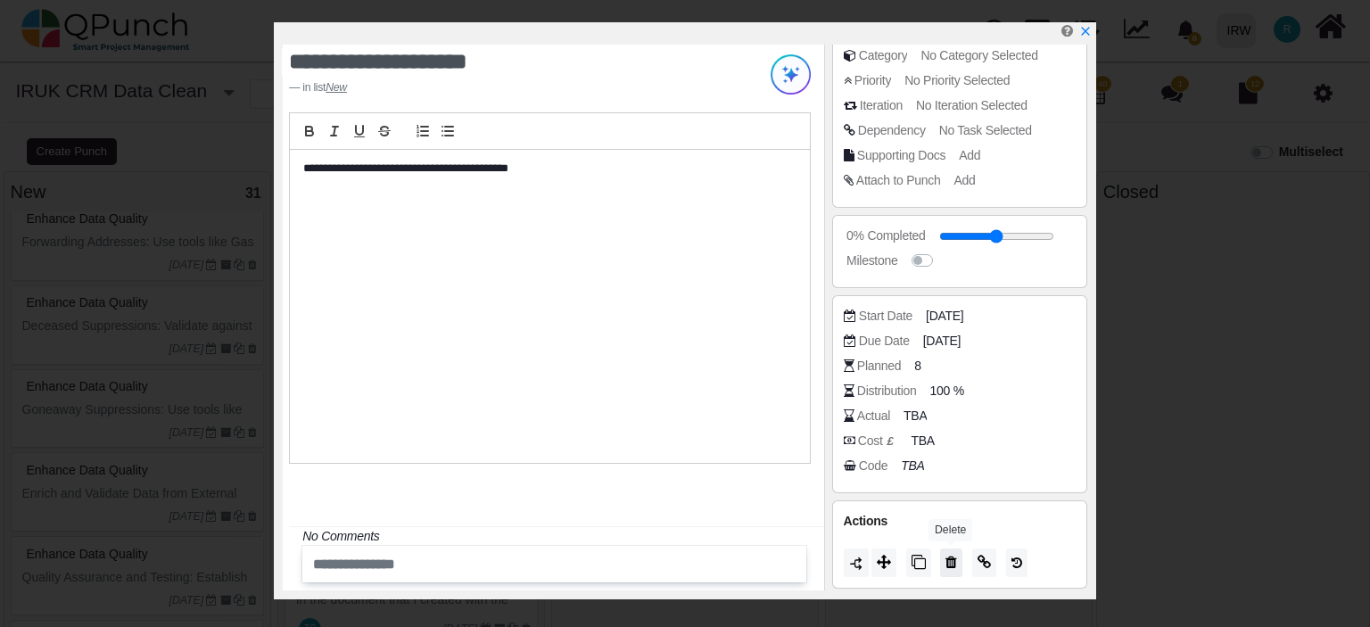
click at [948, 560] on icon at bounding box center [952, 562] width 12 height 14
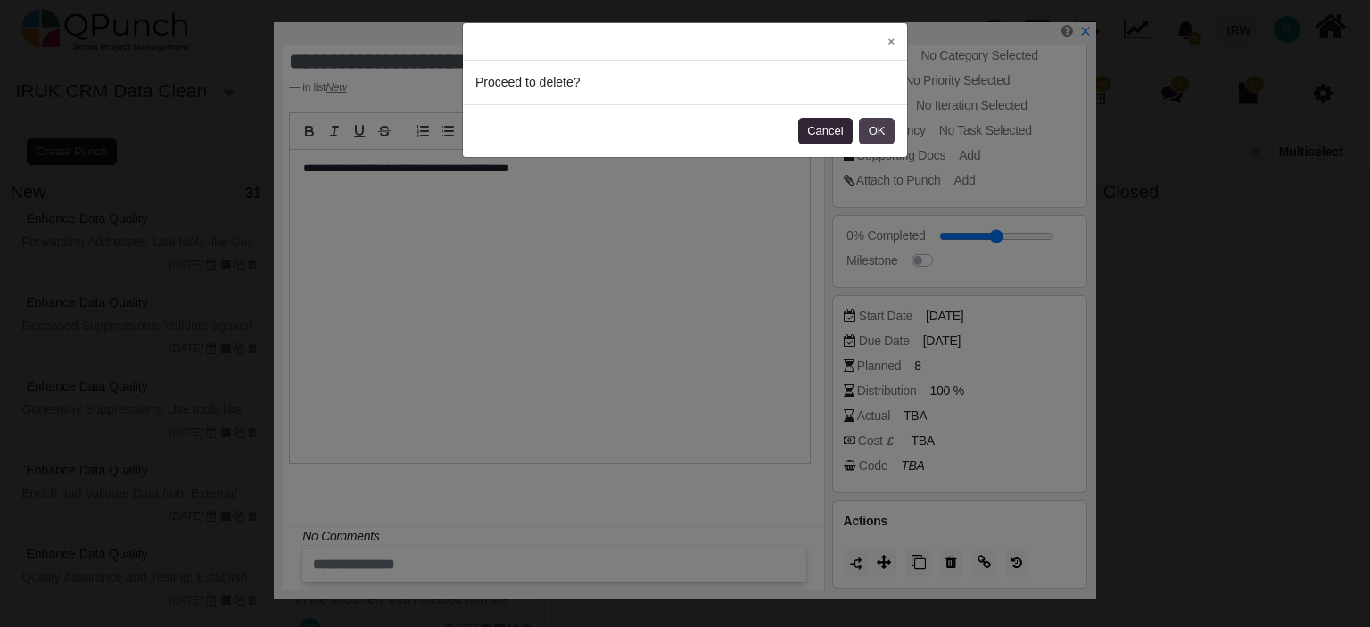
click at [867, 136] on button "OK" at bounding box center [877, 131] width 36 height 27
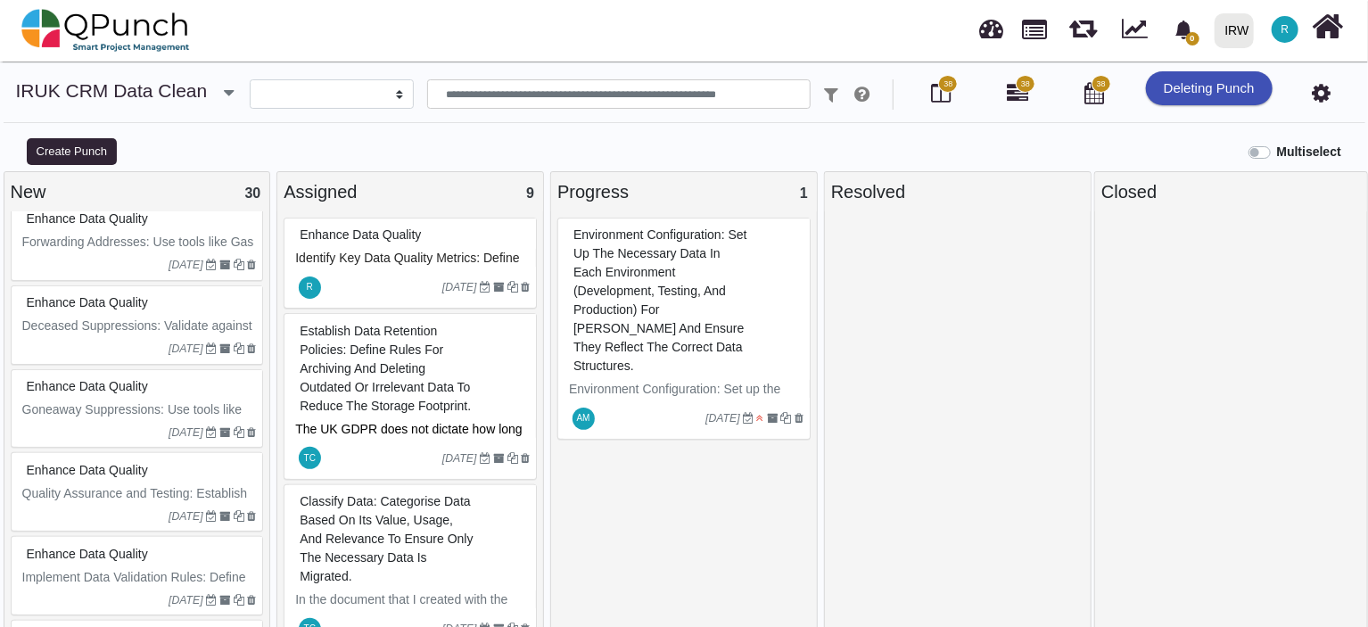
click at [114, 470] on div "Enhance Data Quality" at bounding box center [139, 471] width 235 height 28
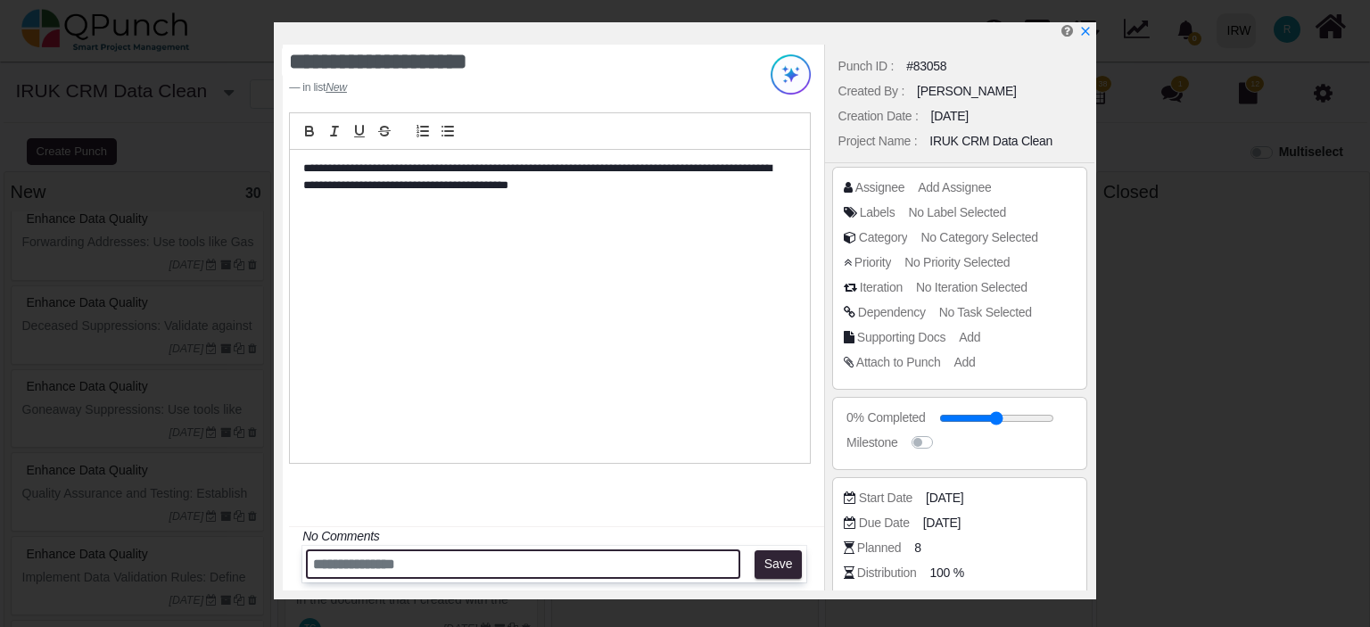
click at [421, 560] on input "text" at bounding box center [523, 564] width 434 height 29
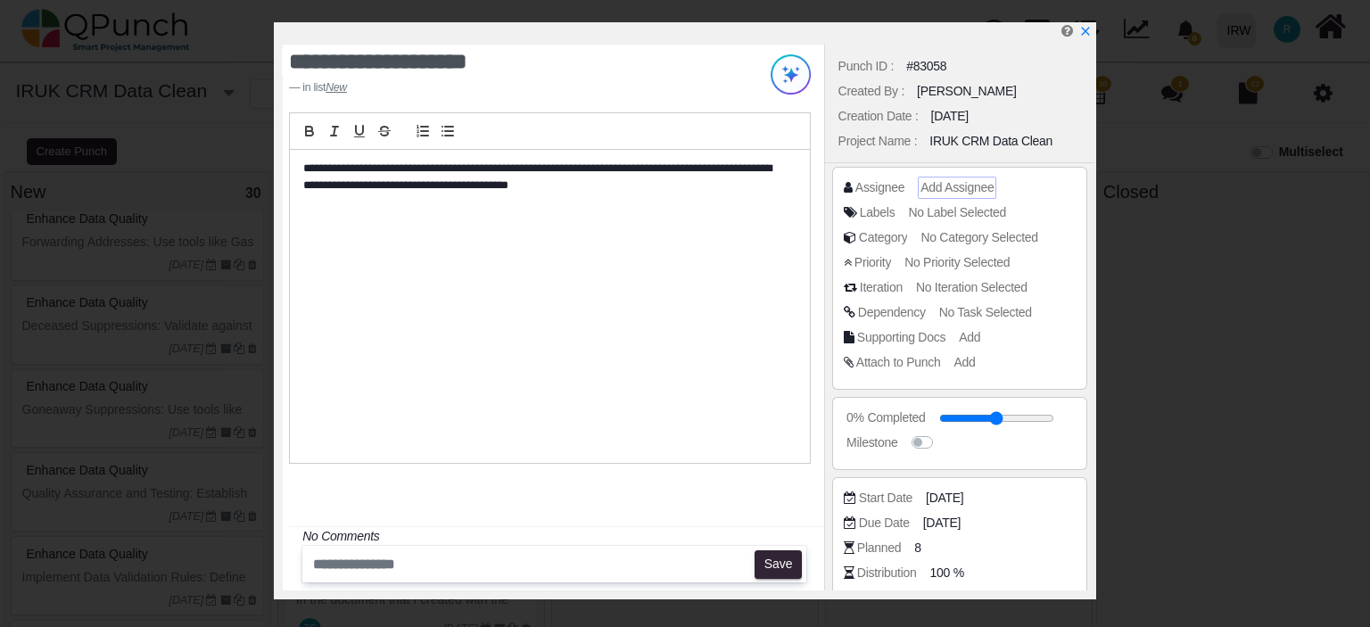
click at [932, 178] on div "Add Assignee" at bounding box center [957, 187] width 73 height 19
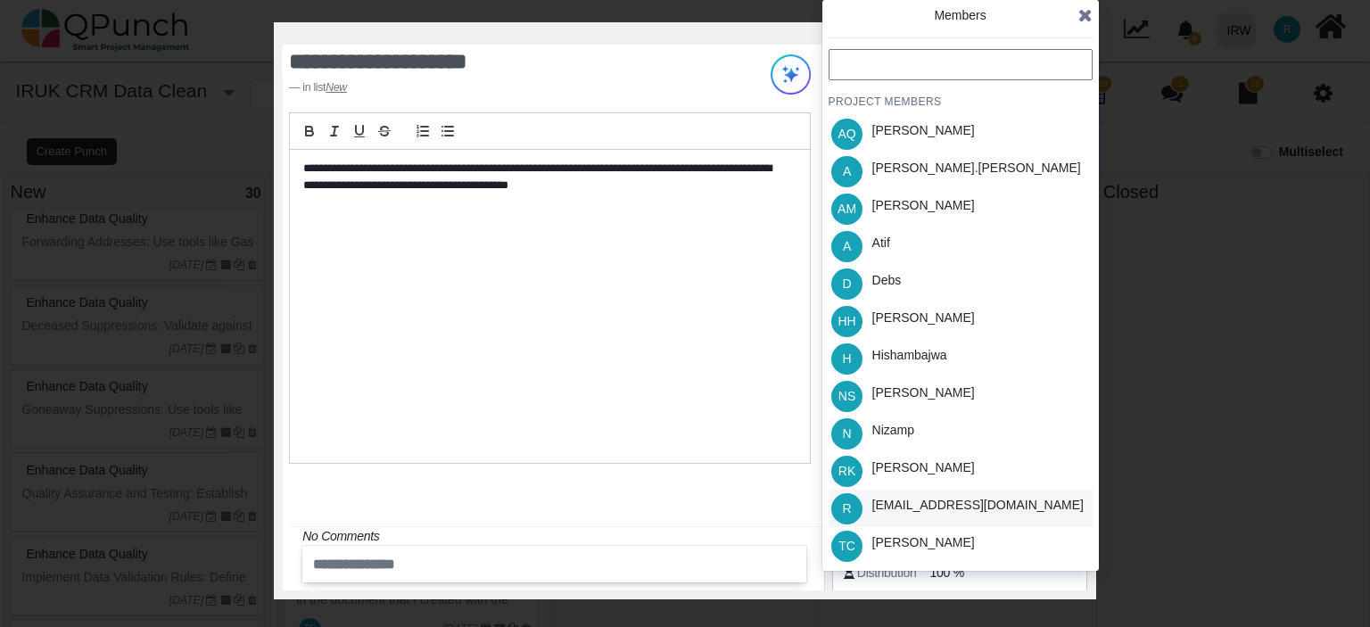
click at [905, 507] on div "[EMAIL_ADDRESS][DOMAIN_NAME]" at bounding box center [977, 505] width 211 height 19
click at [1088, 16] on icon at bounding box center [1085, 15] width 14 height 18
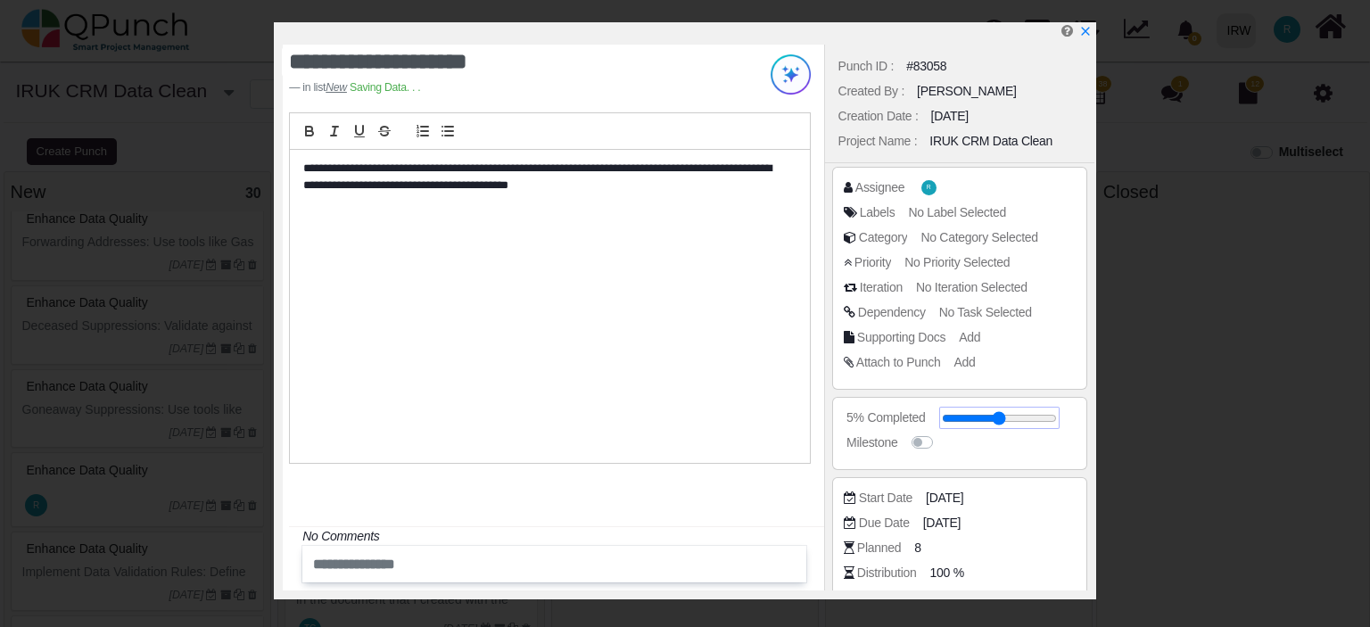
click at [953, 421] on input "range" at bounding box center [999, 418] width 115 height 7
click at [955, 525] on span "[DATE]" at bounding box center [944, 523] width 37 height 19
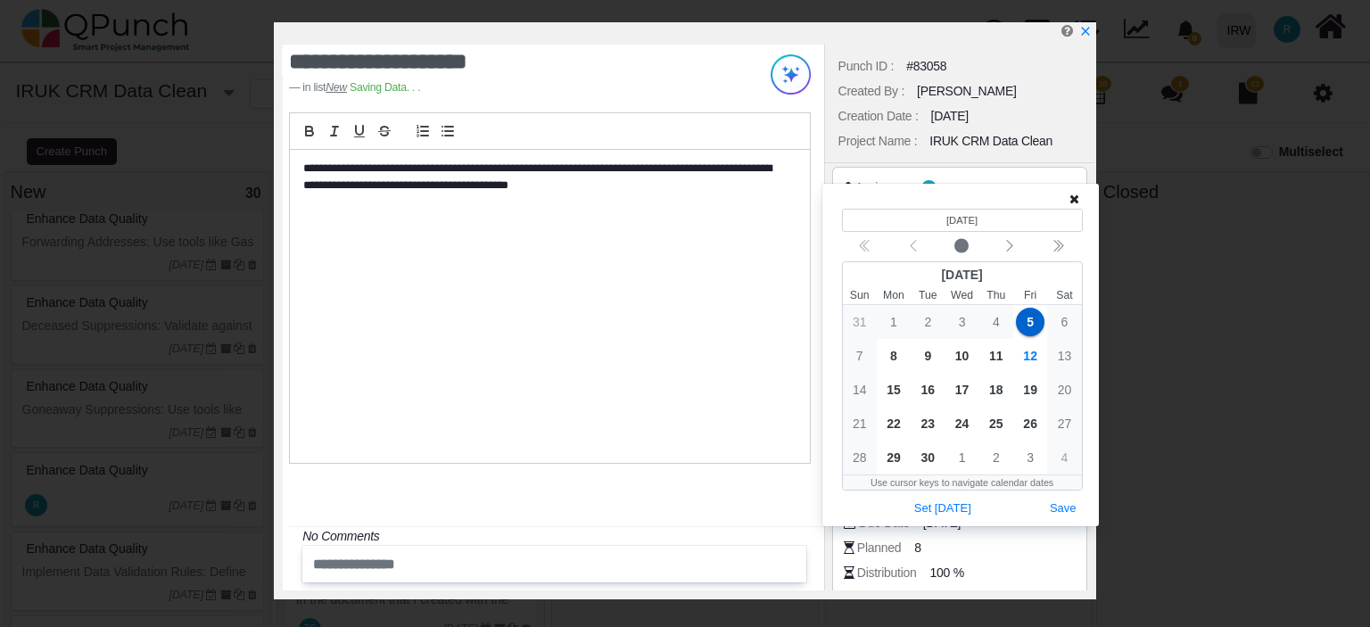
click at [1075, 194] on icon at bounding box center [1075, 199] width 10 height 12
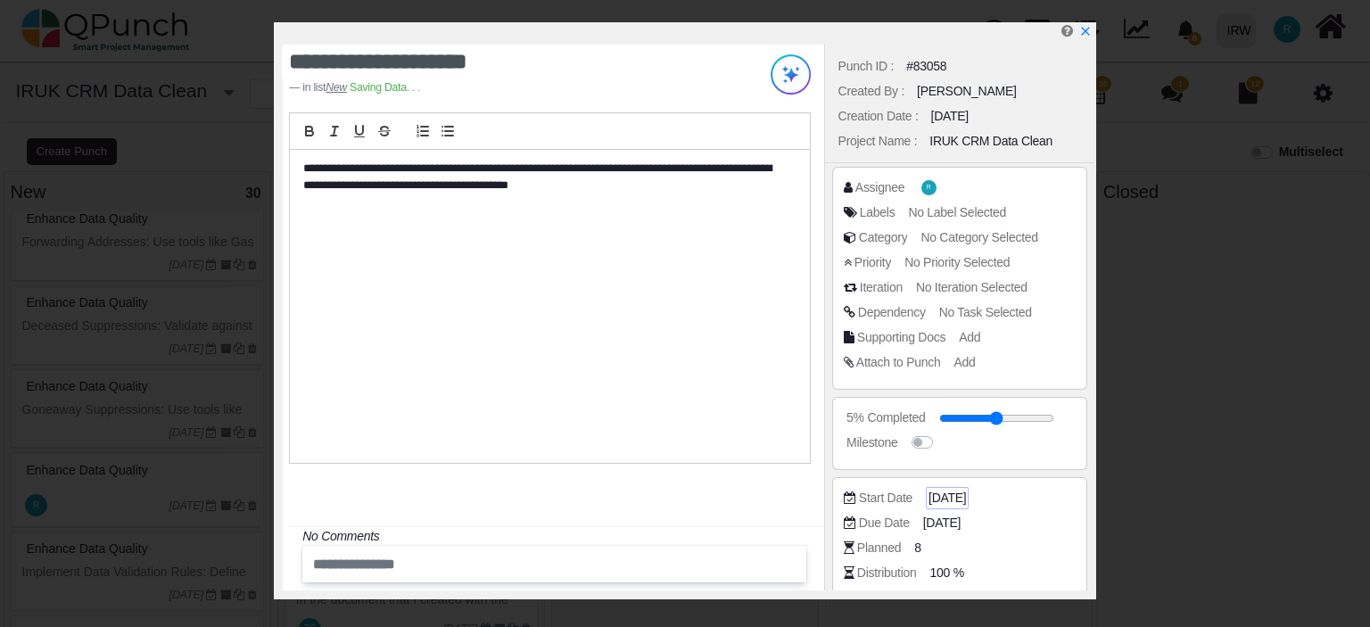
click at [946, 502] on span "[DATE]" at bounding box center [947, 498] width 37 height 19
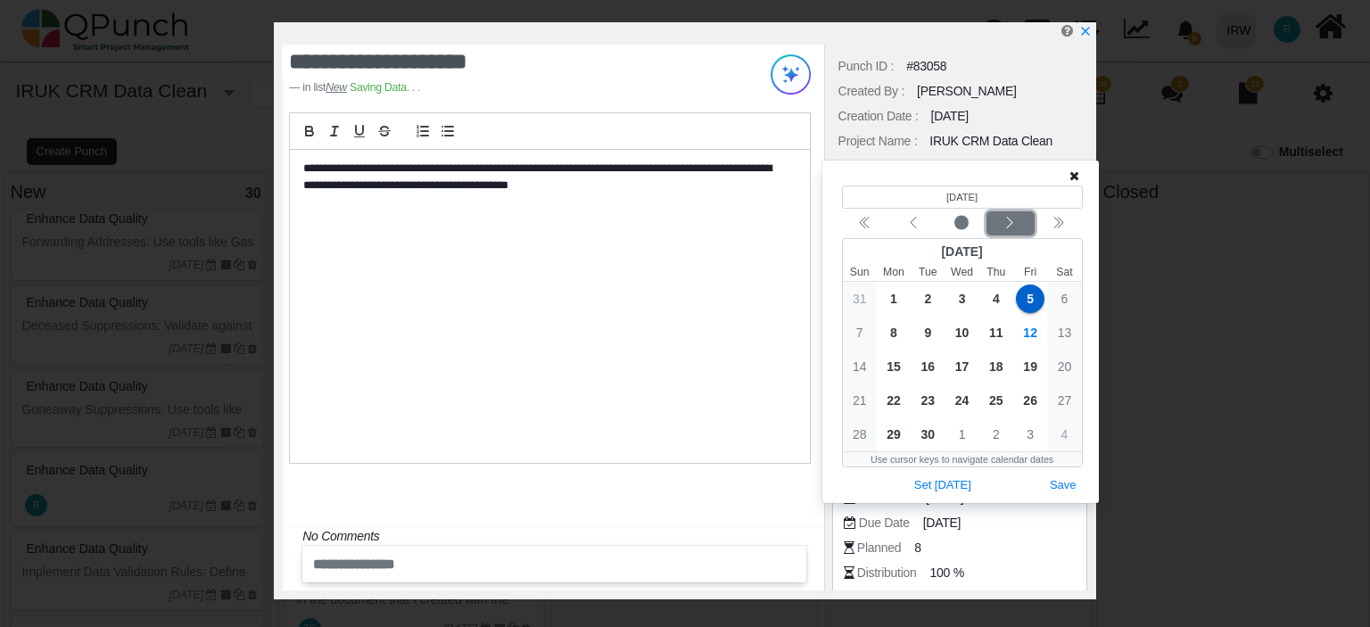
click at [1014, 221] on icon "chevron left" at bounding box center [1010, 223] width 14 height 14
click at [1015, 221] on icon "chevron left" at bounding box center [1010, 223] width 14 height 14
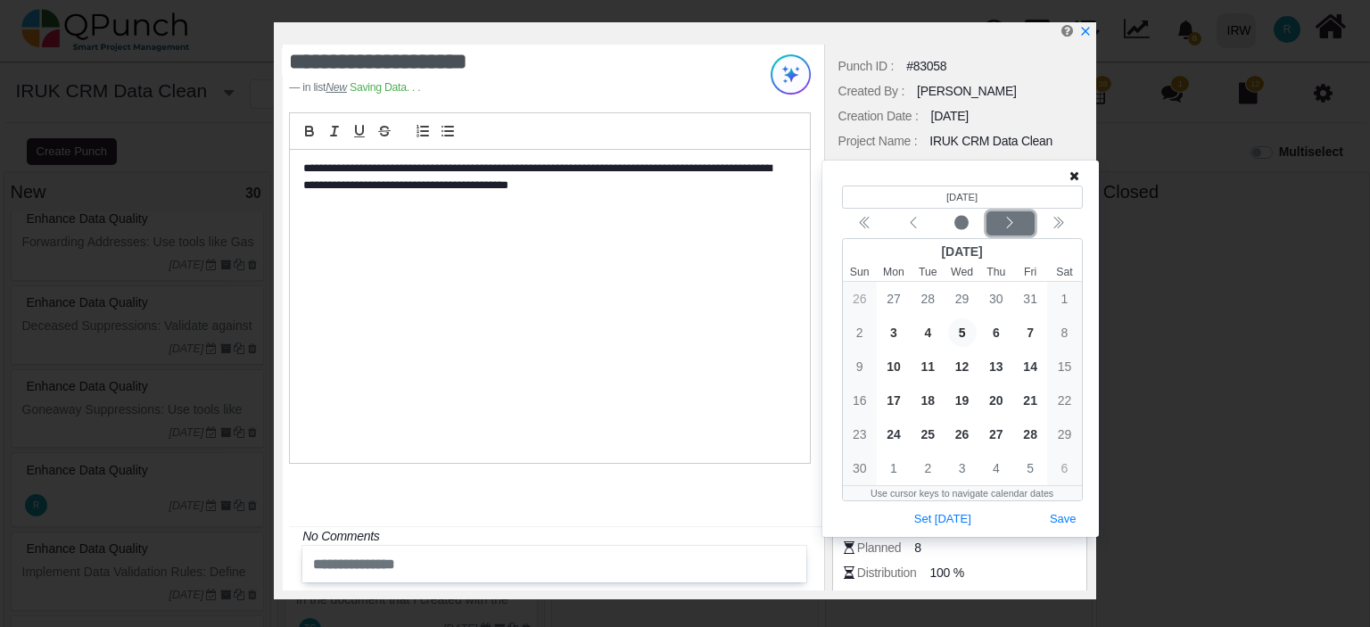
click at [1016, 221] on icon "chevron left" at bounding box center [1010, 223] width 14 height 14
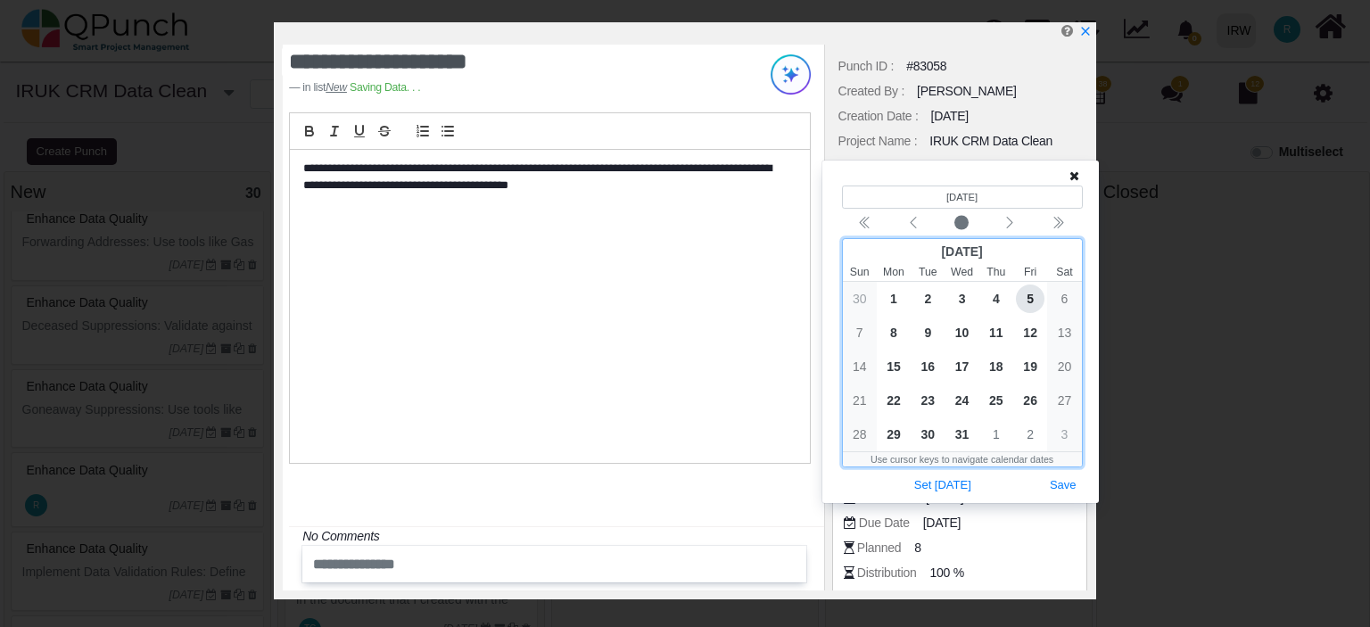
click at [1028, 293] on span "5" at bounding box center [1030, 299] width 29 height 29
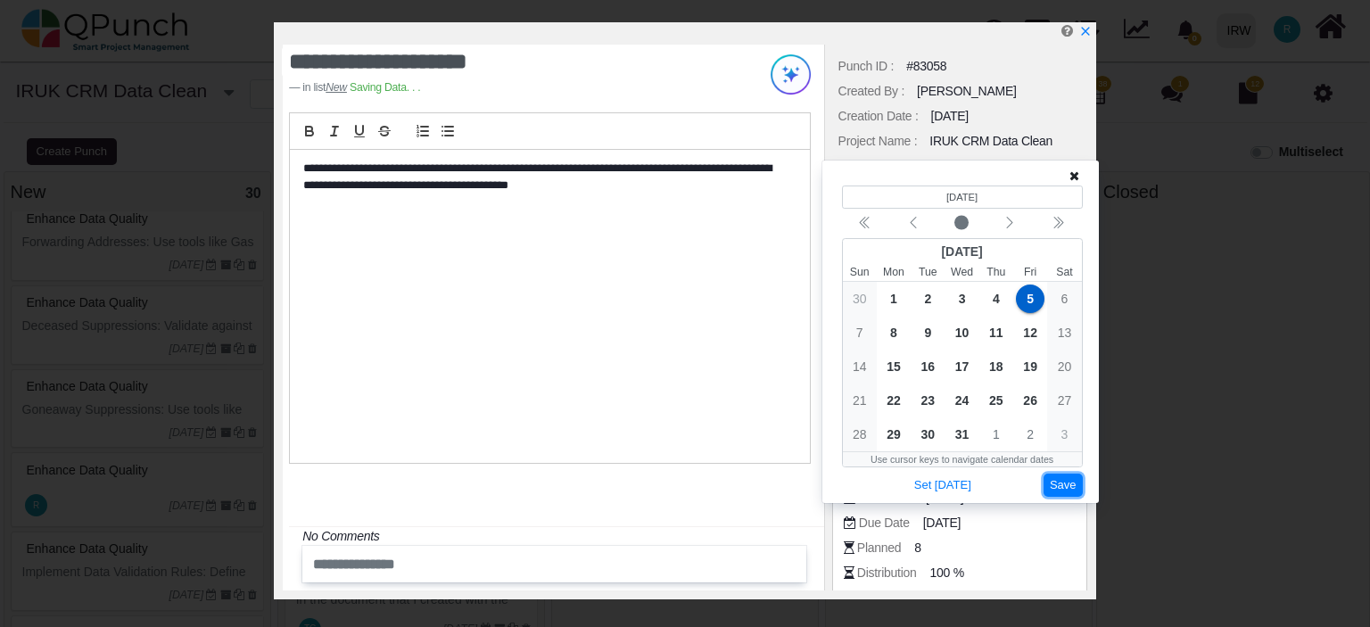
click at [1058, 489] on button "Save" at bounding box center [1063, 486] width 39 height 24
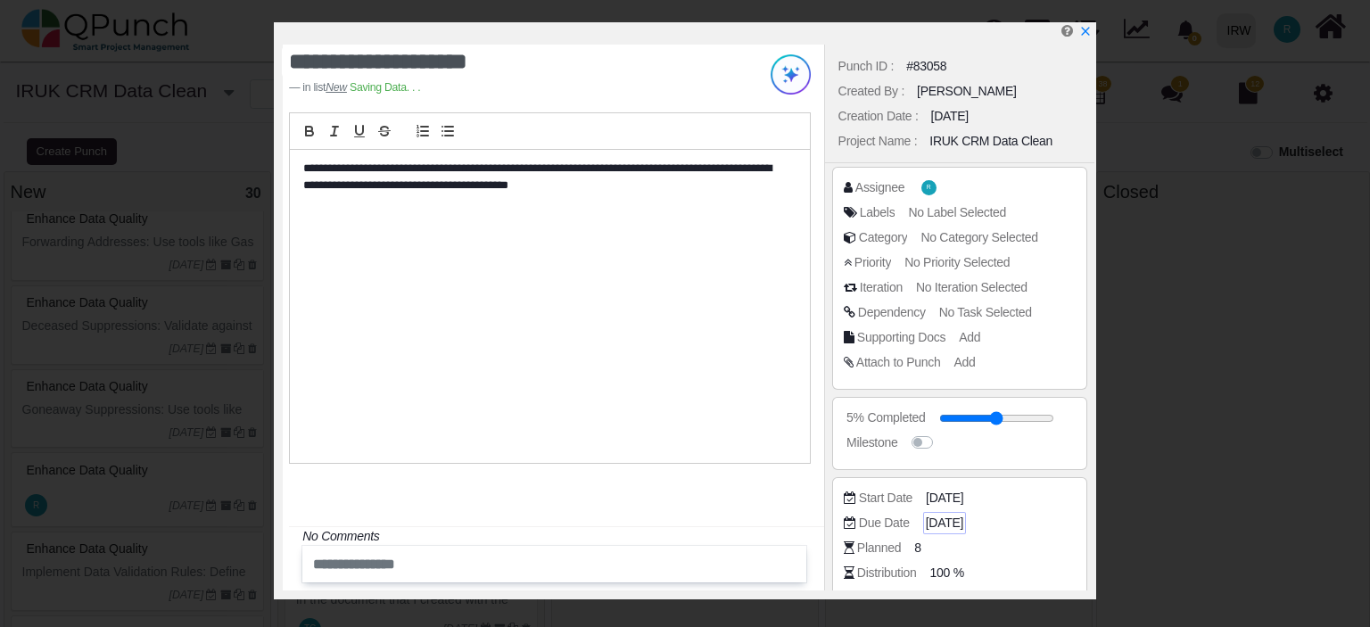
click at [951, 516] on span "[DATE]" at bounding box center [944, 523] width 37 height 19
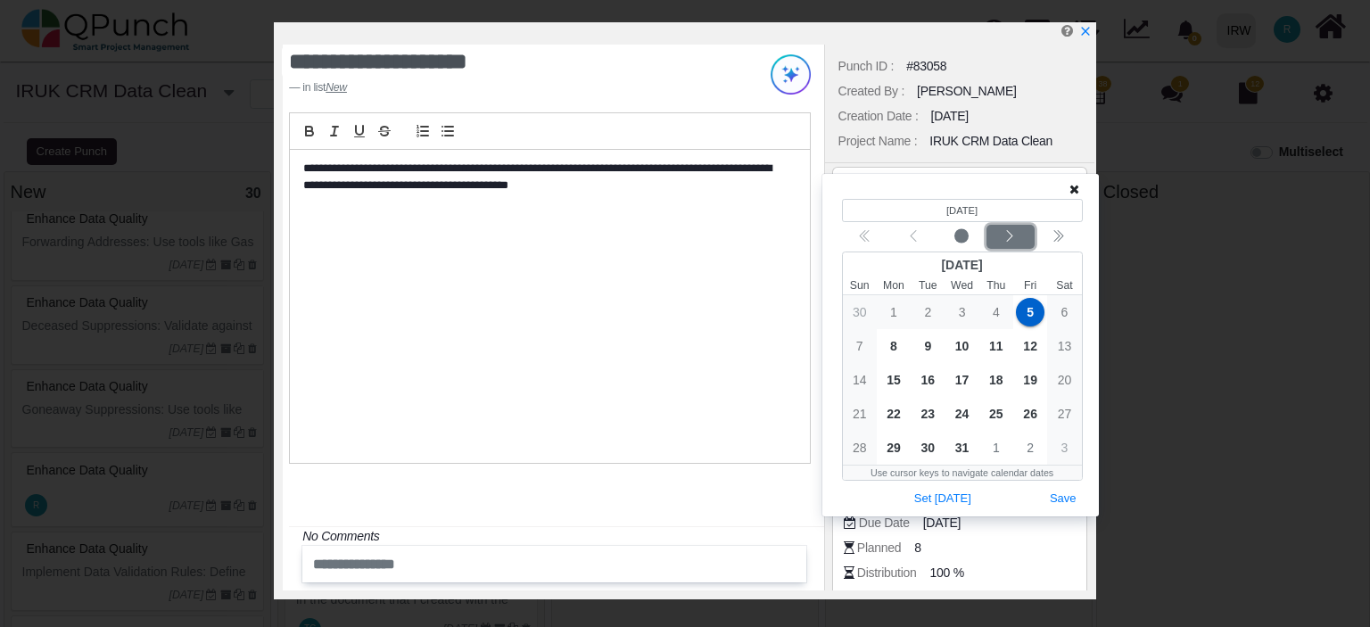
click at [1006, 238] on icon "chevron left" at bounding box center [1010, 236] width 14 height 14
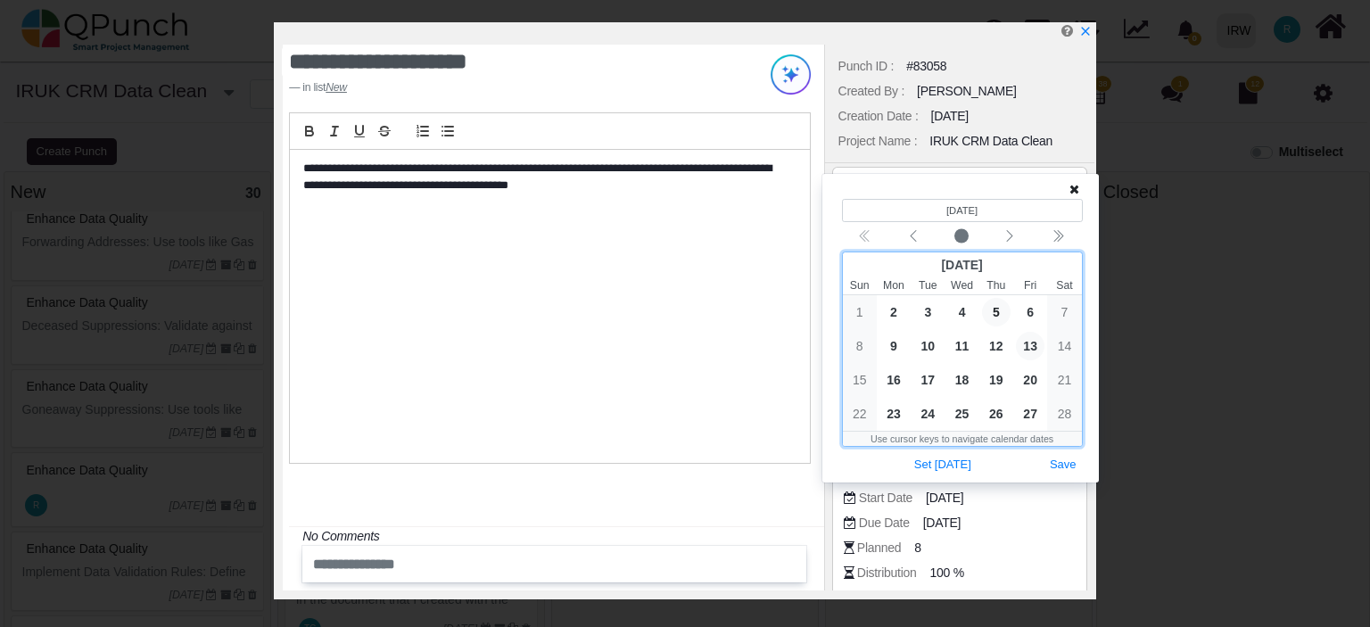
click at [1029, 335] on span "13" at bounding box center [1030, 346] width 29 height 29
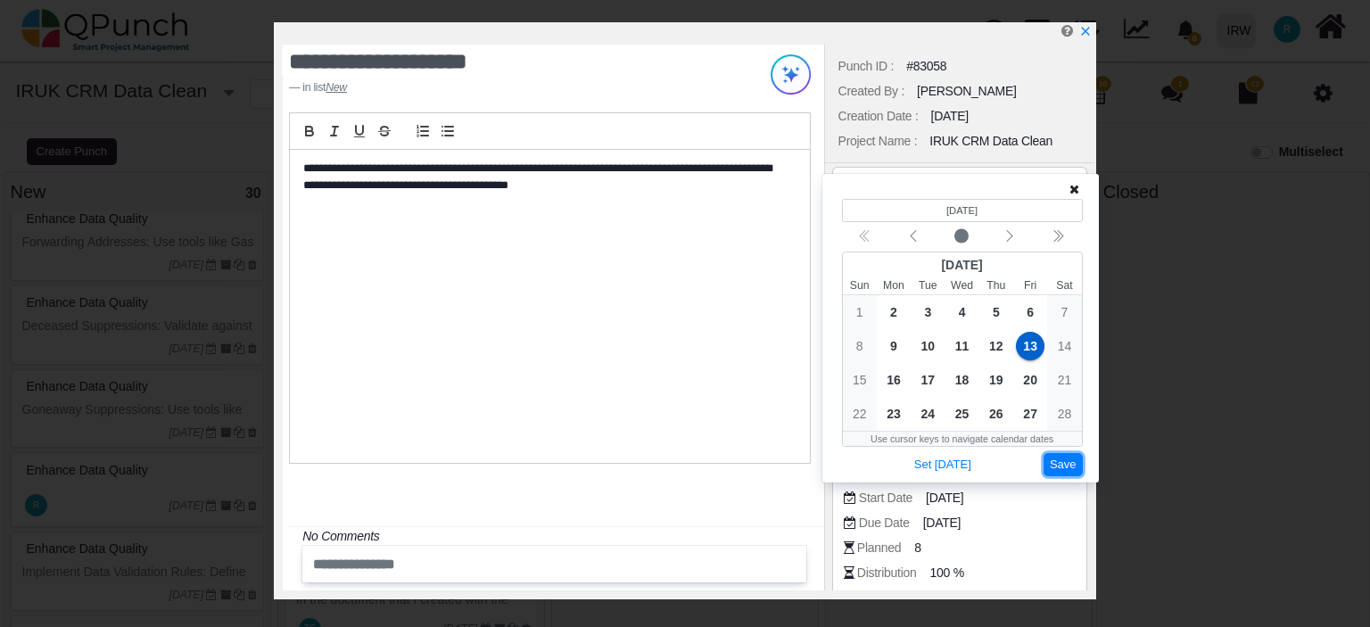
click at [1063, 463] on button "Save" at bounding box center [1063, 465] width 39 height 24
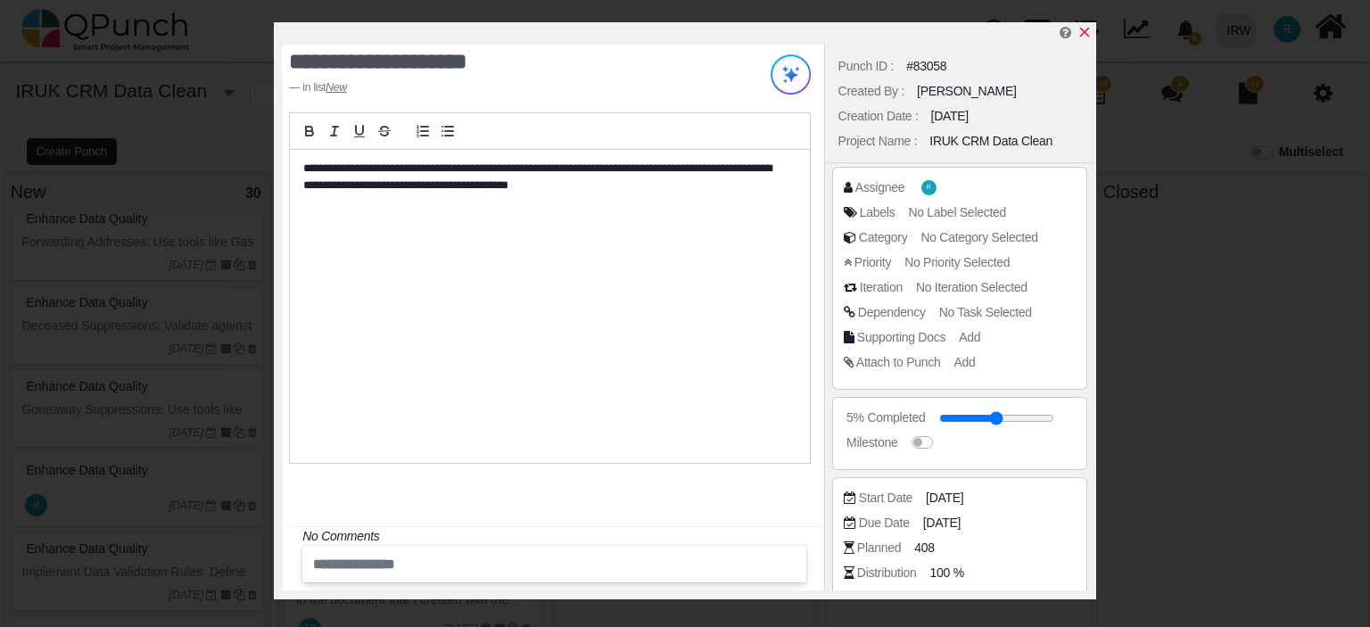
click at [1088, 35] on icon "x" at bounding box center [1085, 32] width 14 height 14
type input "**"
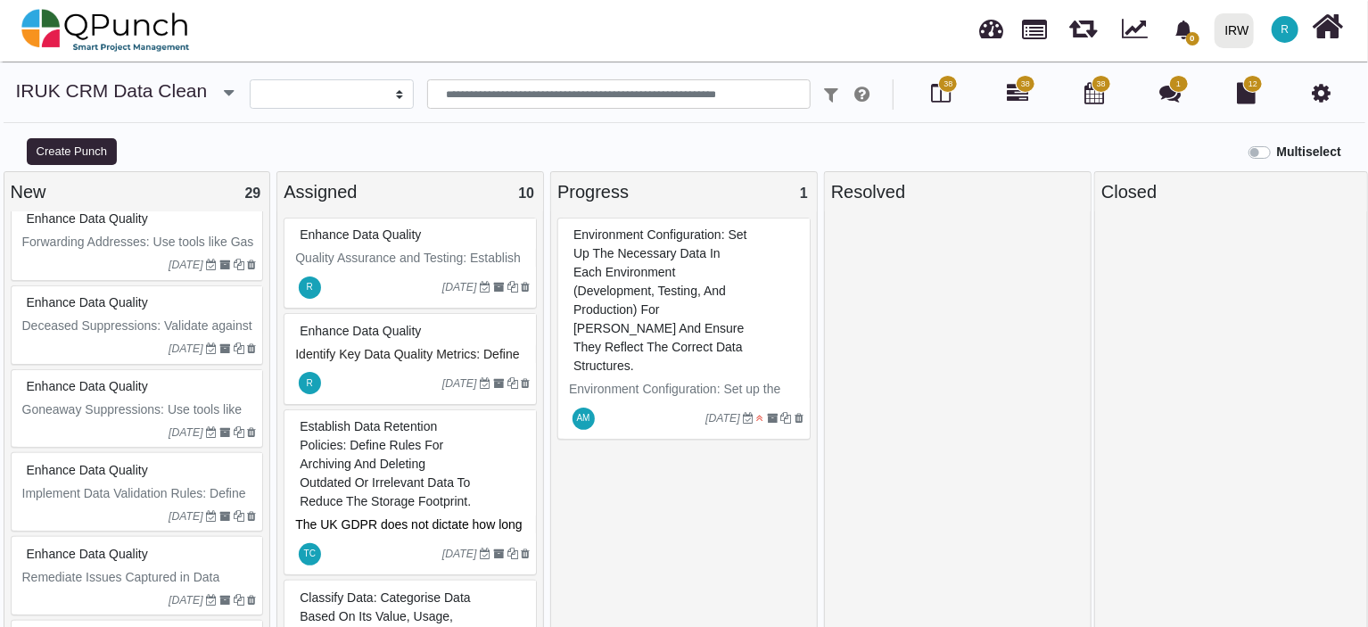
click at [122, 473] on div "Enhance Data Quality" at bounding box center [139, 471] width 235 height 28
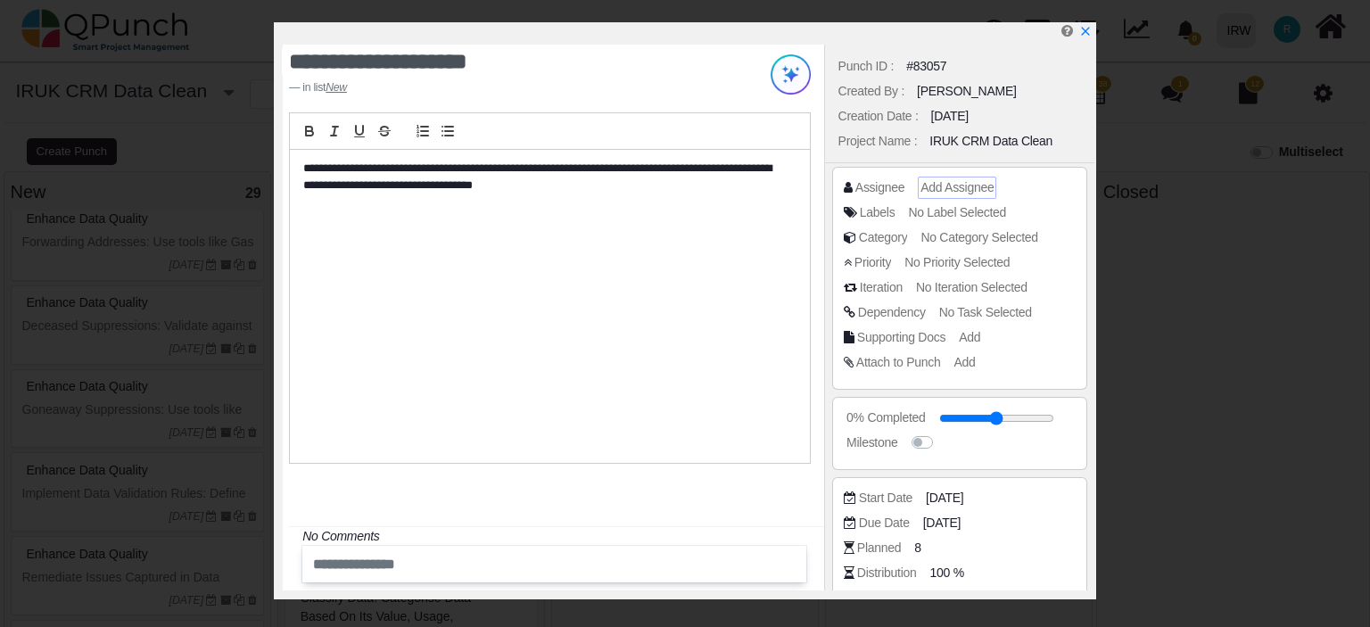
click at [938, 190] on span "Add Assignee" at bounding box center [957, 187] width 73 height 14
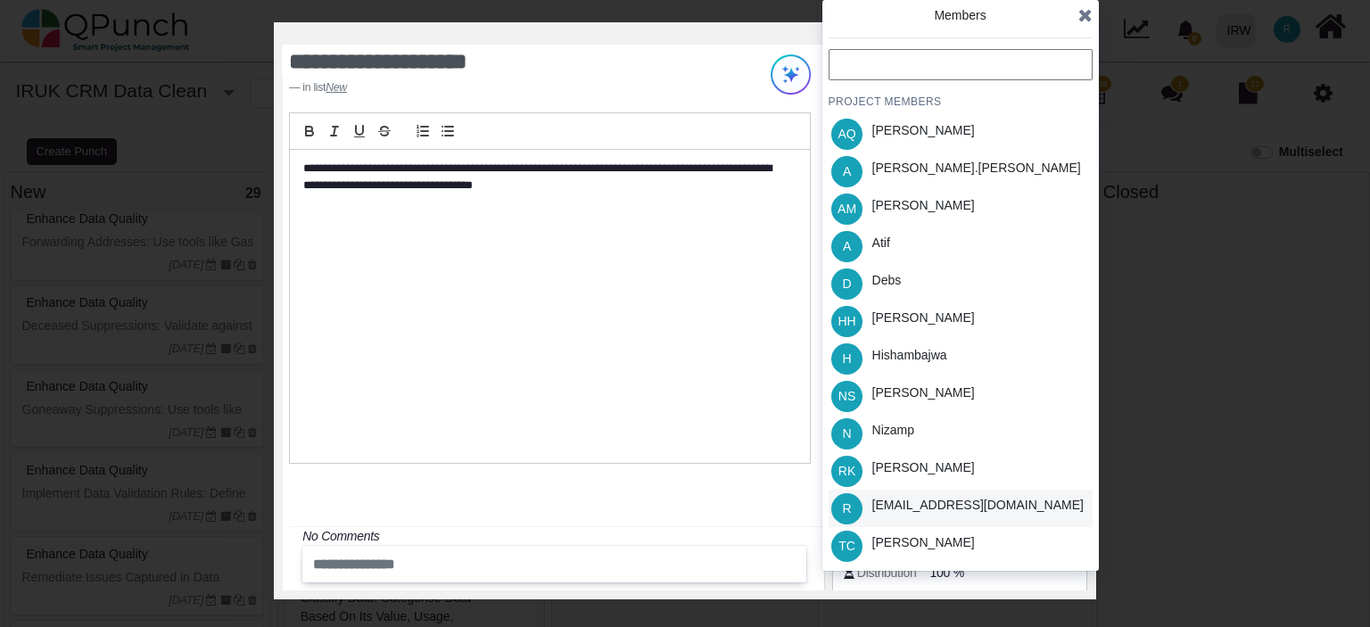
click at [908, 502] on div "[EMAIL_ADDRESS][DOMAIN_NAME]" at bounding box center [977, 505] width 211 height 19
click at [1085, 17] on icon at bounding box center [1085, 15] width 14 height 18
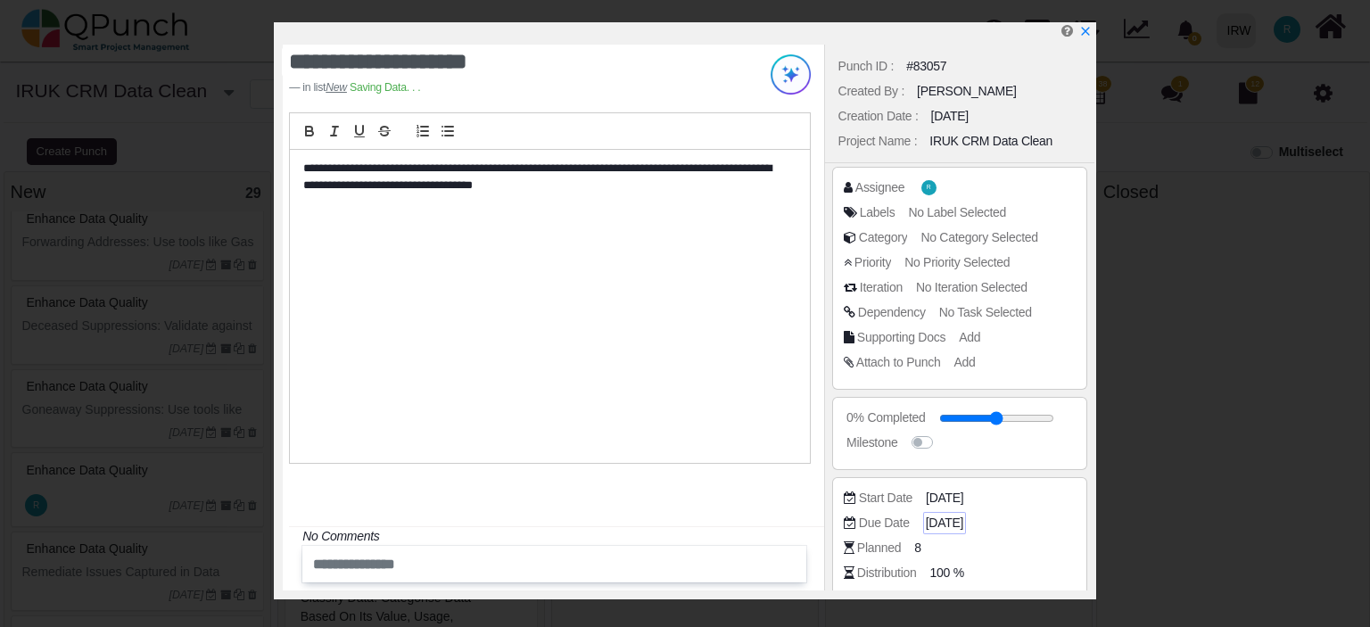
click at [943, 524] on span "[DATE]" at bounding box center [944, 523] width 37 height 19
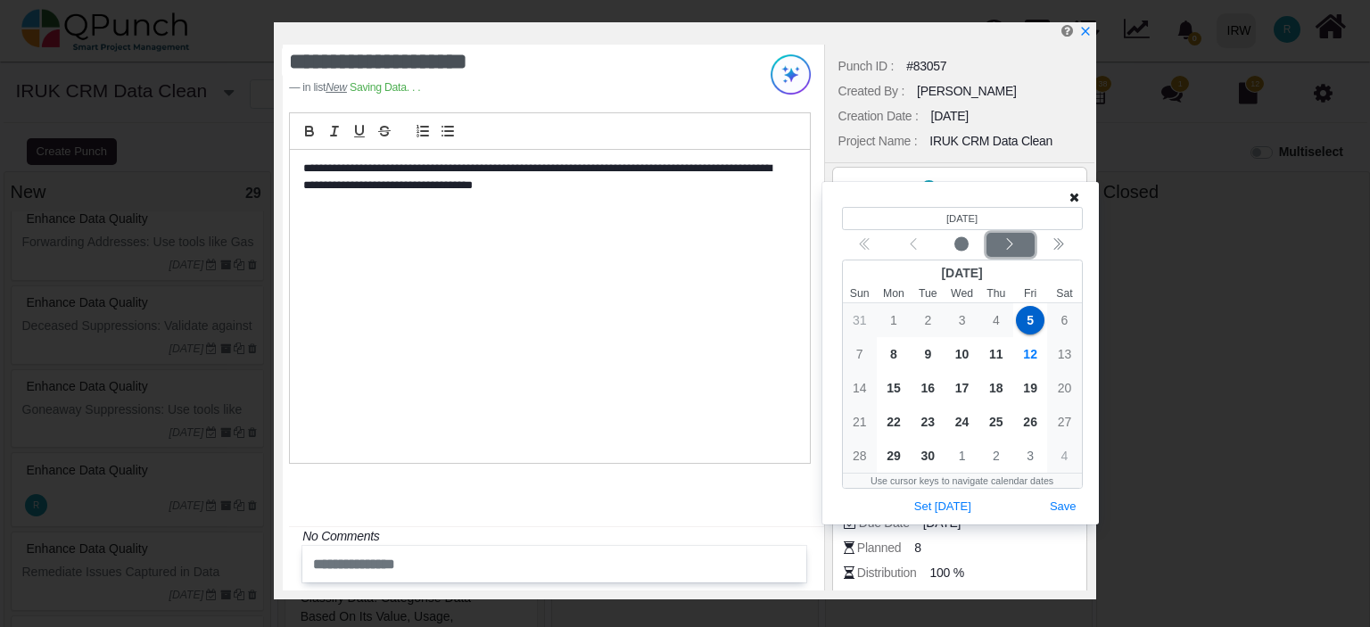
click at [1010, 244] on icon "chevron left" at bounding box center [1010, 244] width 14 height 14
click at [1009, 244] on icon "chevron left" at bounding box center [1010, 244] width 14 height 14
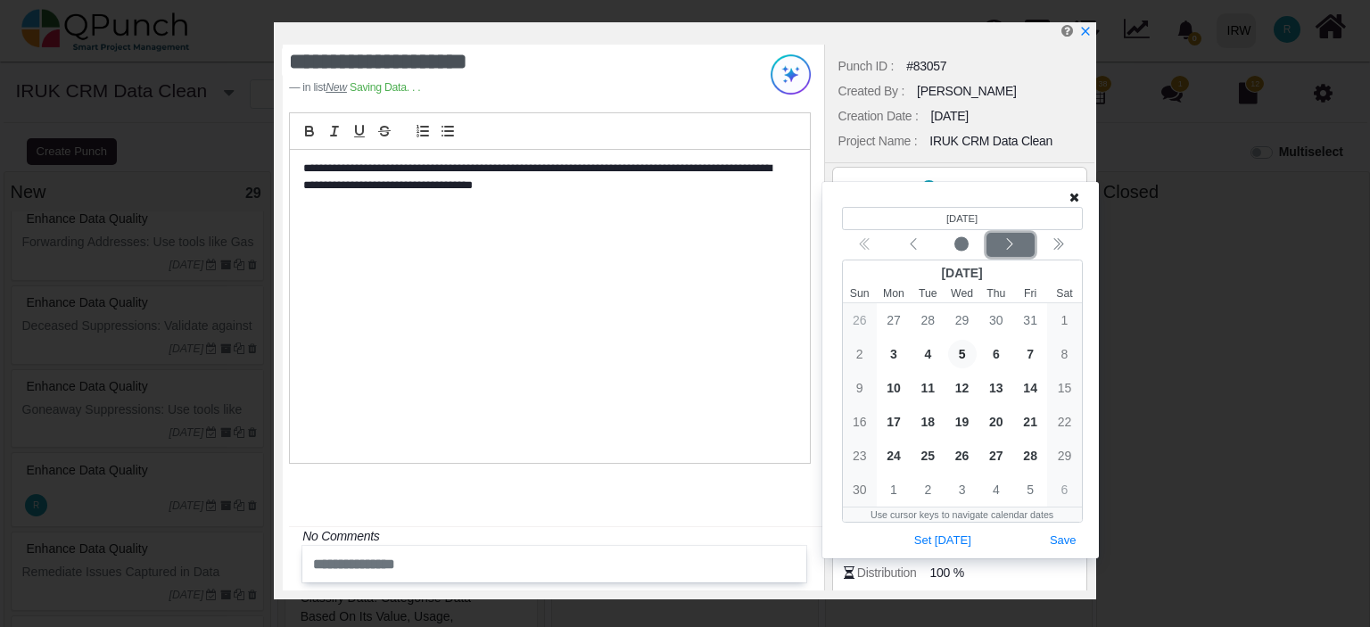
click at [1008, 244] on icon "chevron left" at bounding box center [1010, 244] width 14 height 14
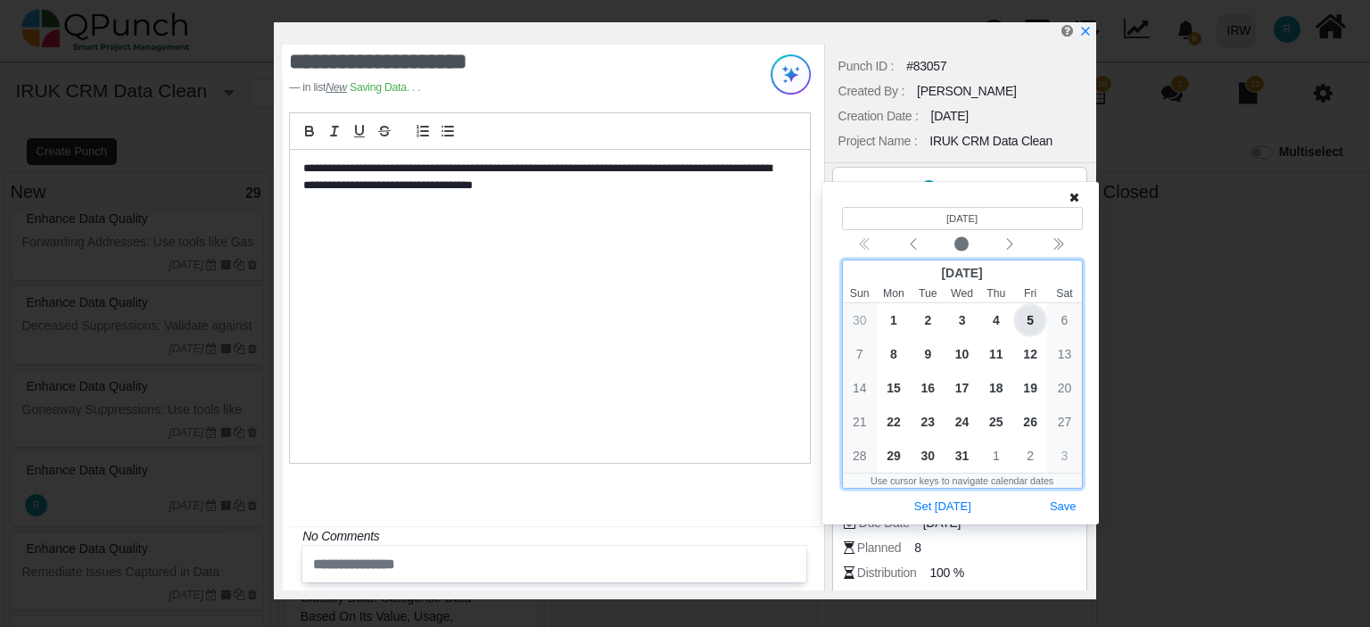
click at [1029, 321] on span "5" at bounding box center [1030, 320] width 29 height 29
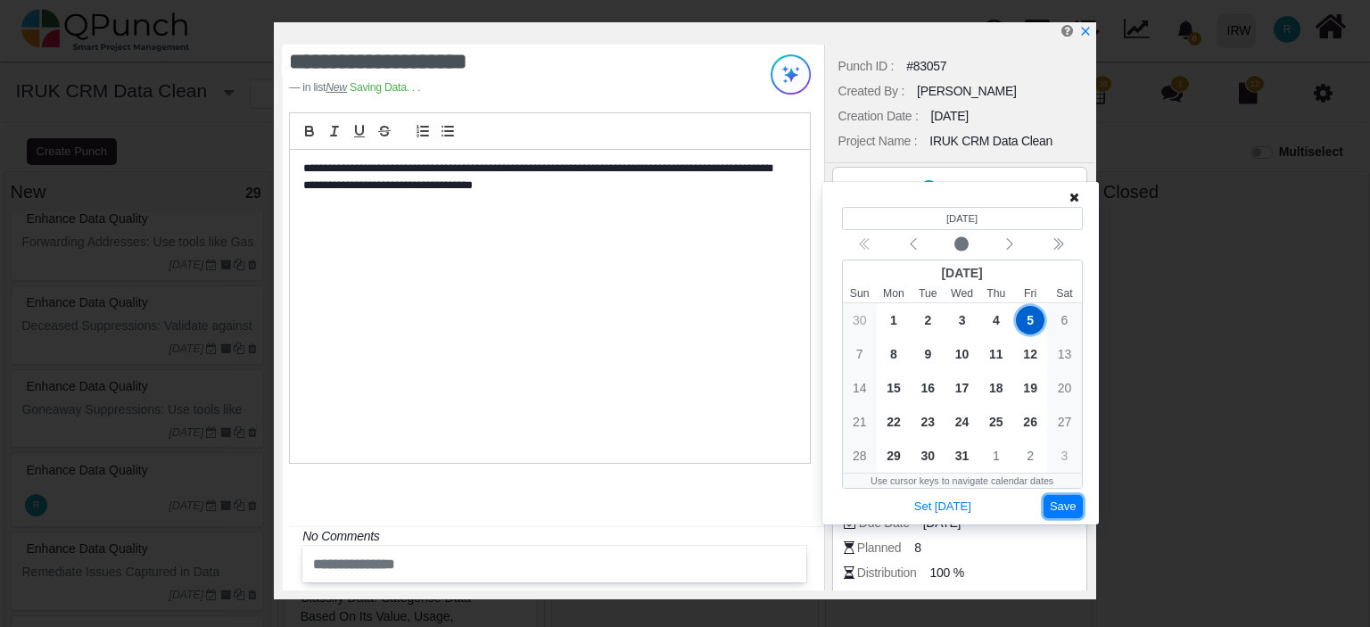
click at [1062, 502] on button "Save" at bounding box center [1063, 507] width 39 height 24
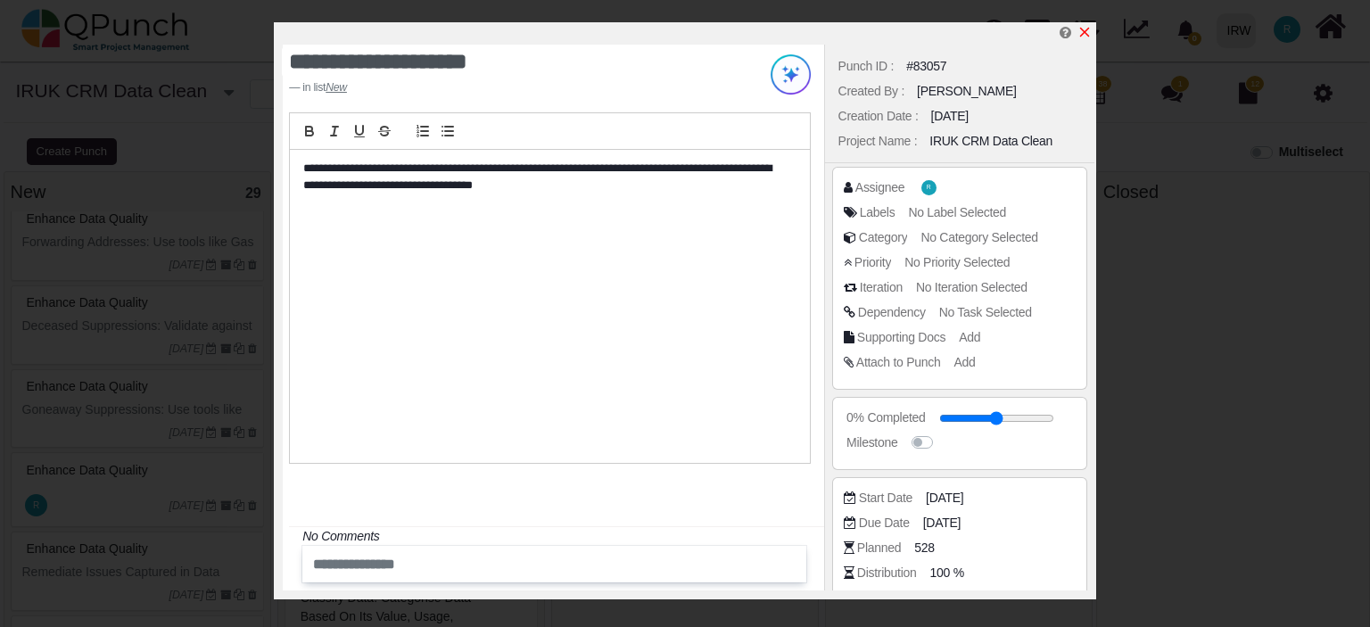
click at [1084, 31] on icon "x" at bounding box center [1085, 32] width 14 height 14
type input "**"
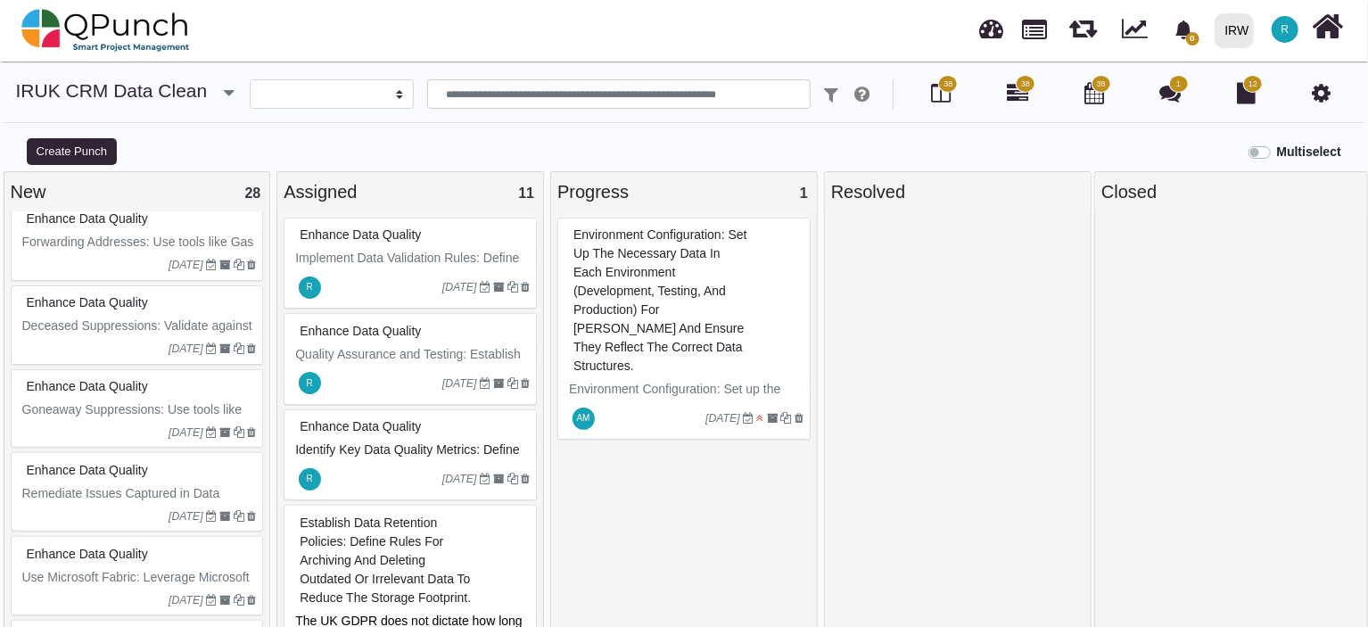
click at [127, 469] on span "Enhance Data Quality" at bounding box center [87, 470] width 121 height 14
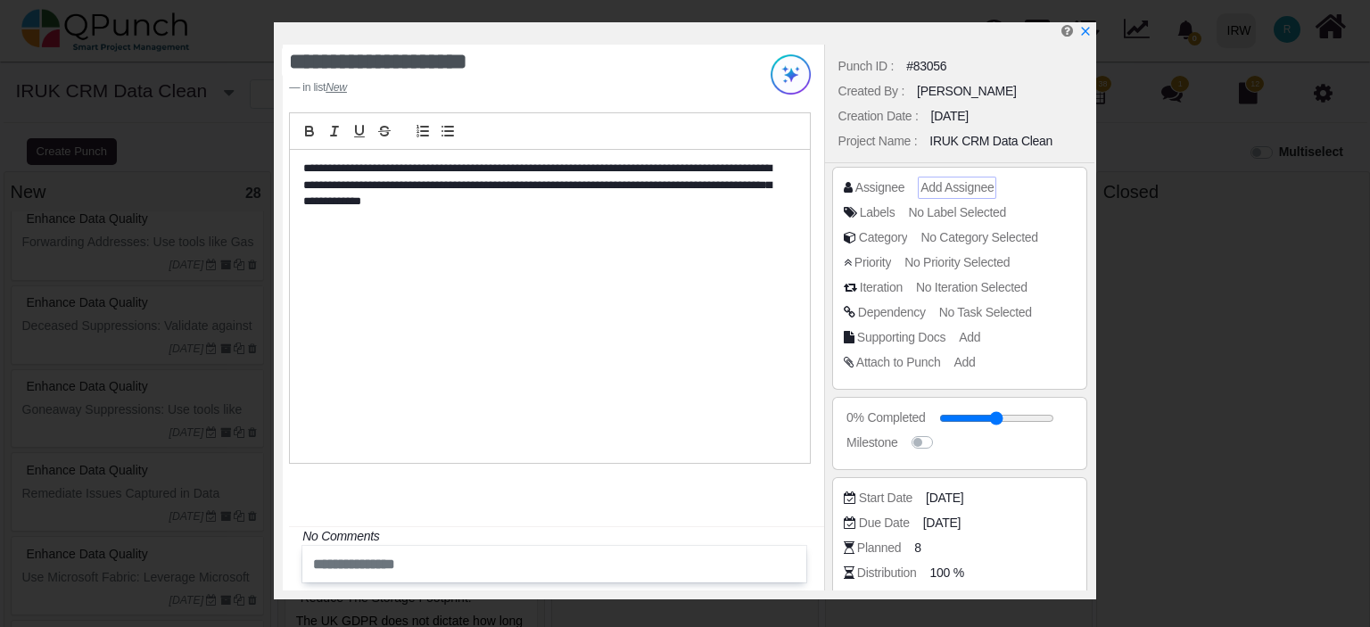
click at [953, 181] on span "Add Assignee" at bounding box center [957, 187] width 73 height 14
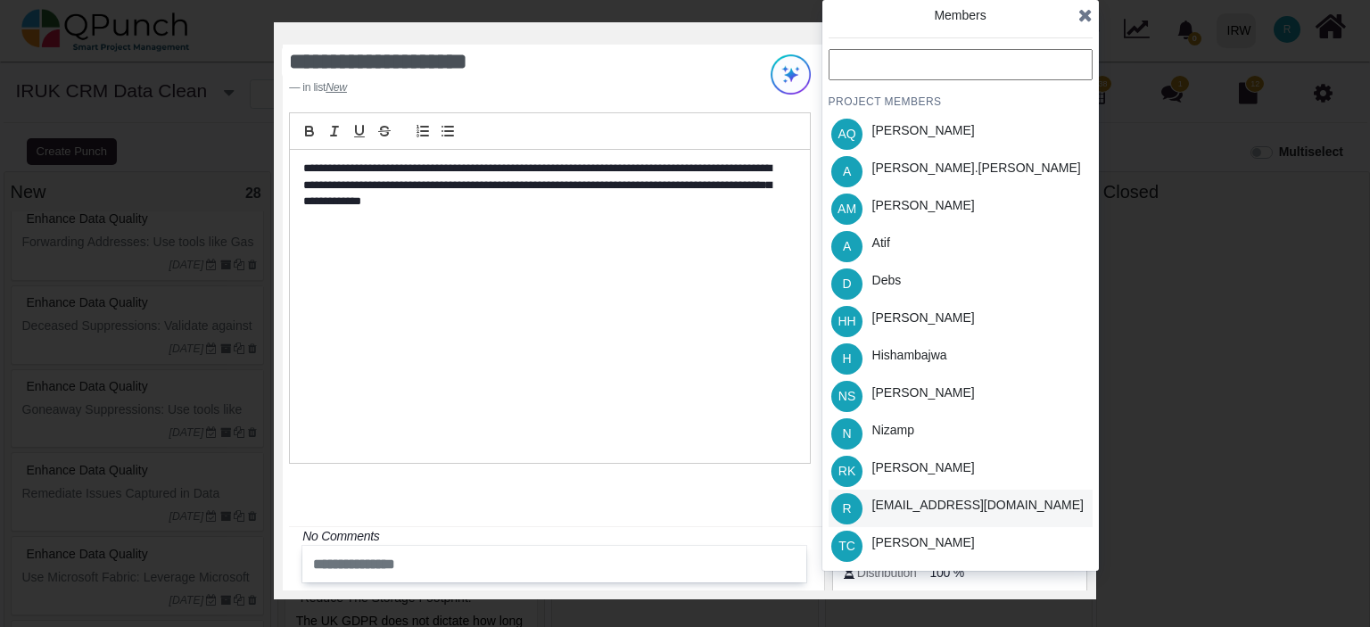
click at [919, 501] on div "[EMAIL_ADDRESS][DOMAIN_NAME]" at bounding box center [977, 505] width 211 height 19
click at [1085, 11] on icon at bounding box center [1085, 15] width 14 height 18
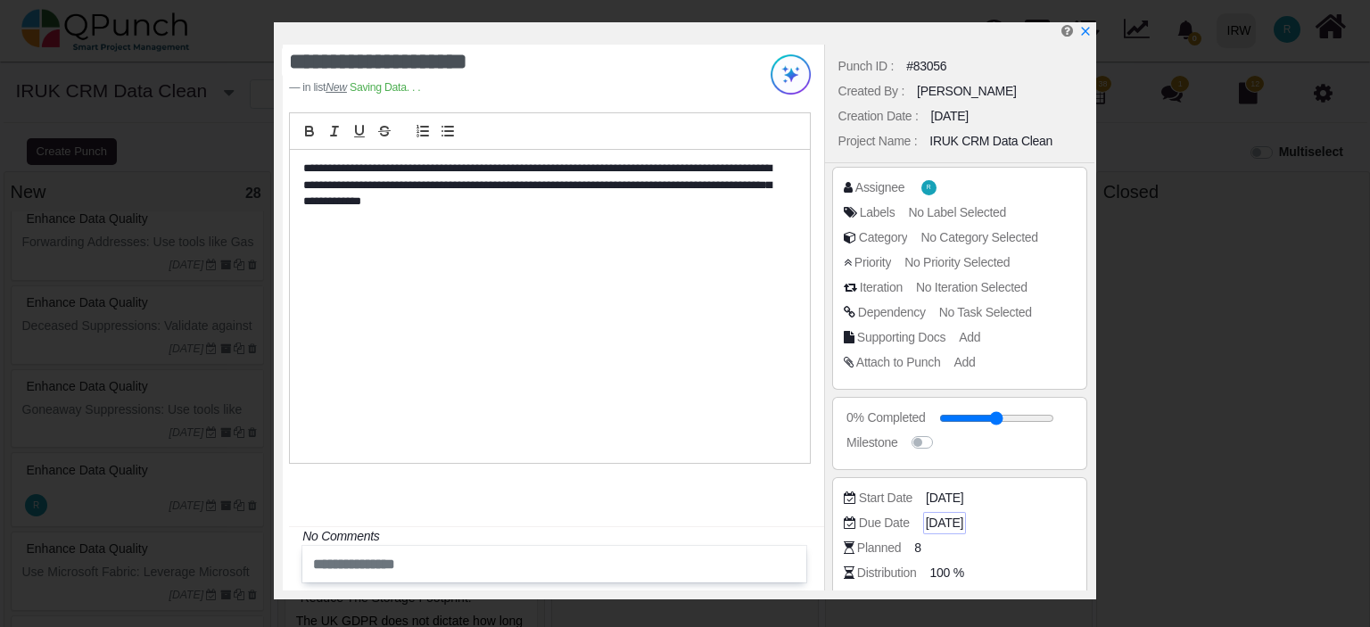
click at [951, 531] on span "[DATE]" at bounding box center [944, 523] width 37 height 19
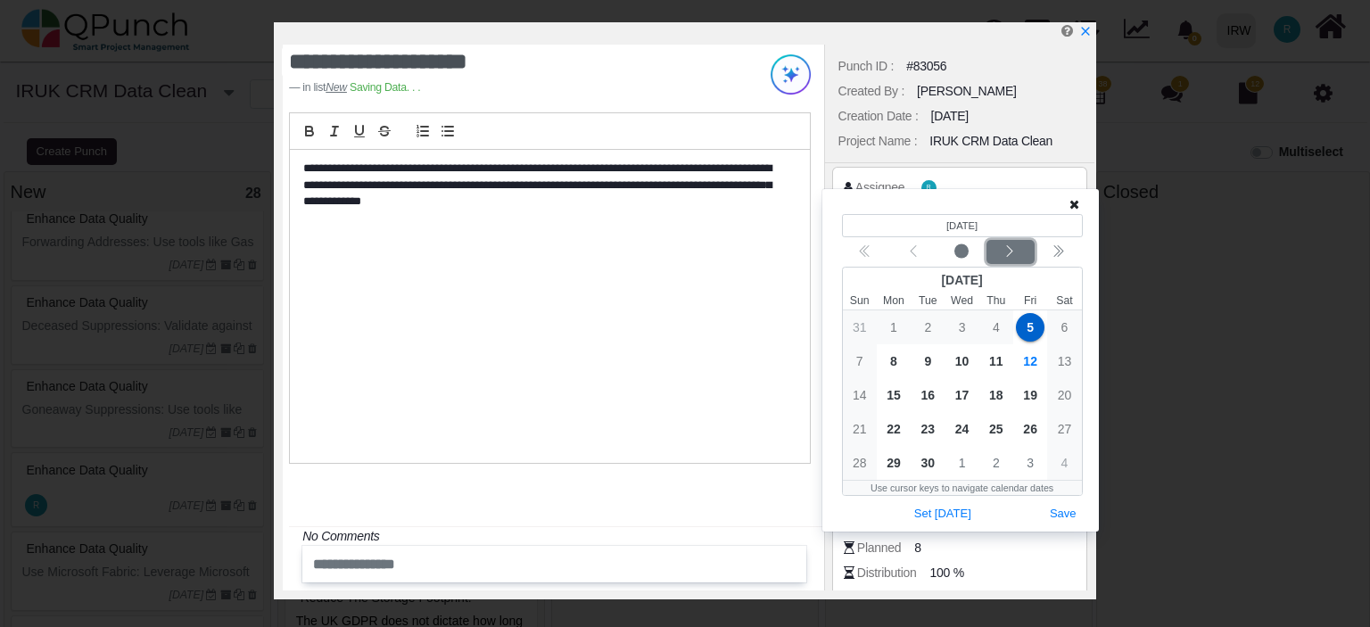
click at [1018, 253] on div "Next month" at bounding box center [1010, 253] width 42 height 18
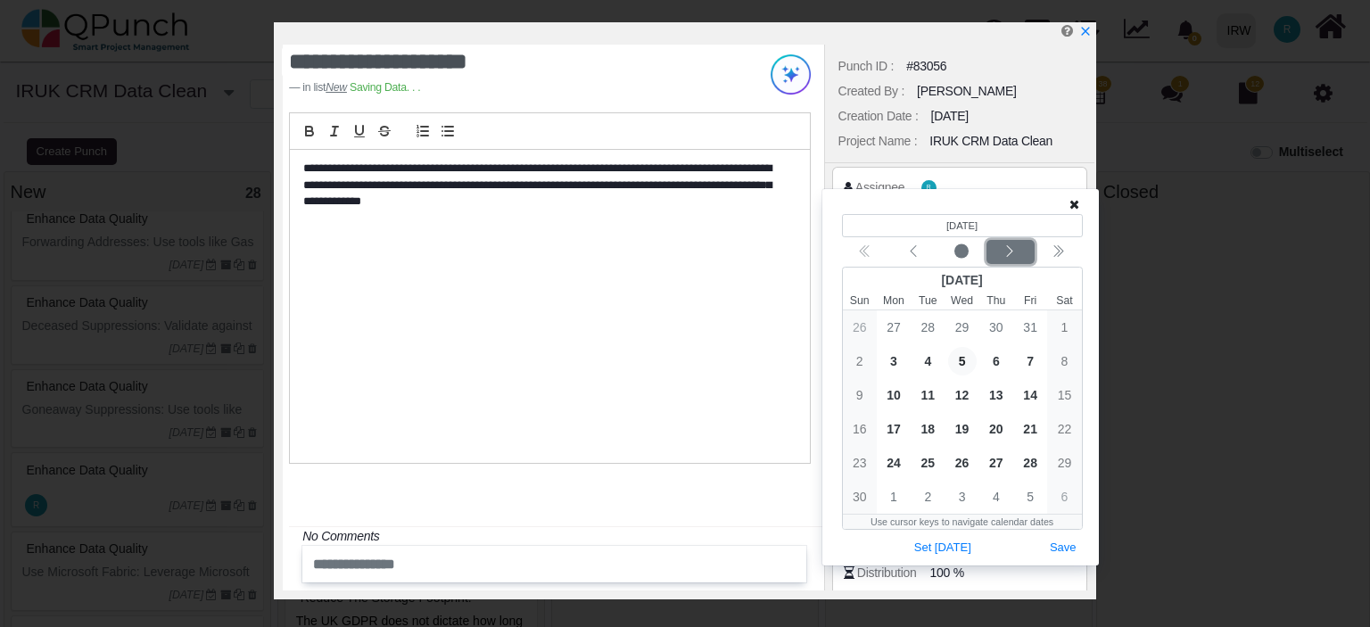
click at [1018, 252] on div "Next month" at bounding box center [1010, 253] width 42 height 18
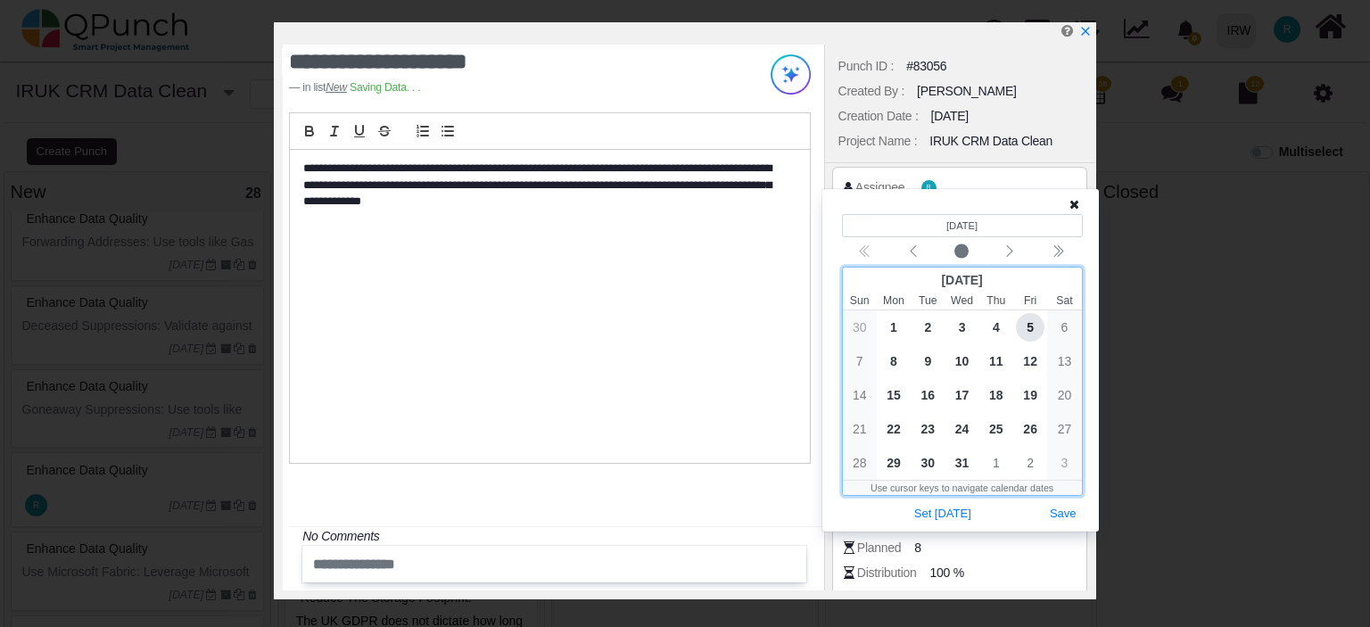
click at [1031, 327] on span "5" at bounding box center [1030, 327] width 29 height 29
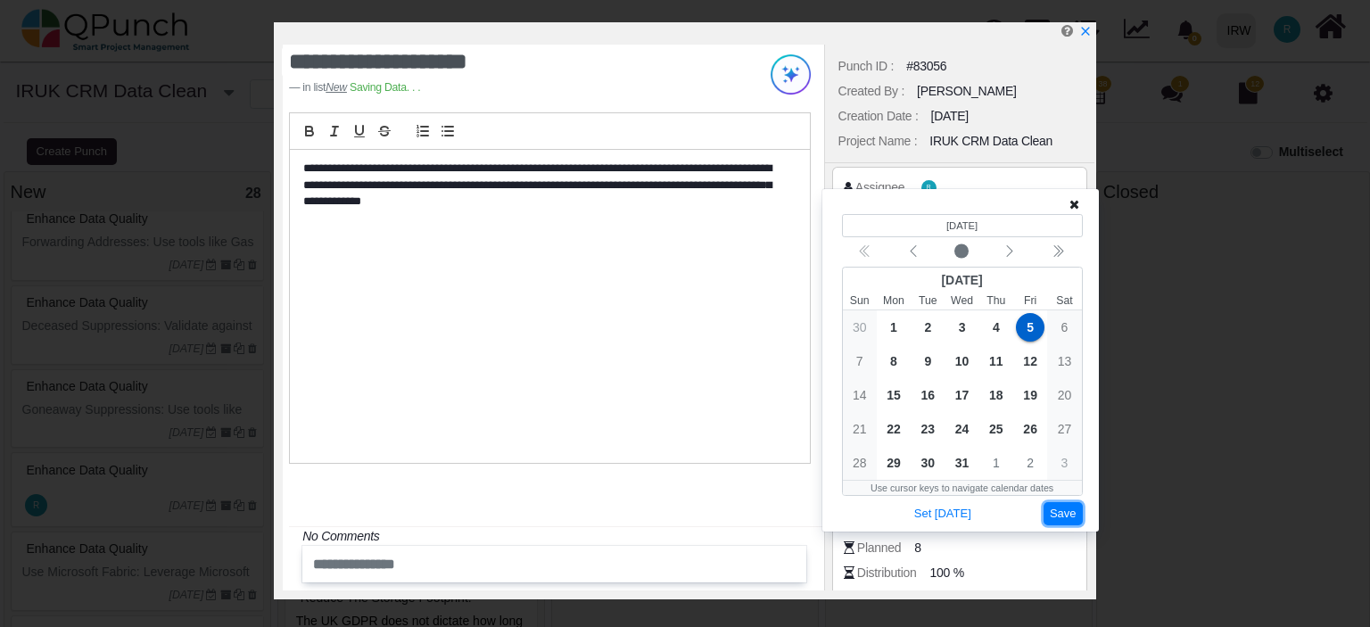
click at [1063, 505] on button "Save" at bounding box center [1063, 514] width 39 height 24
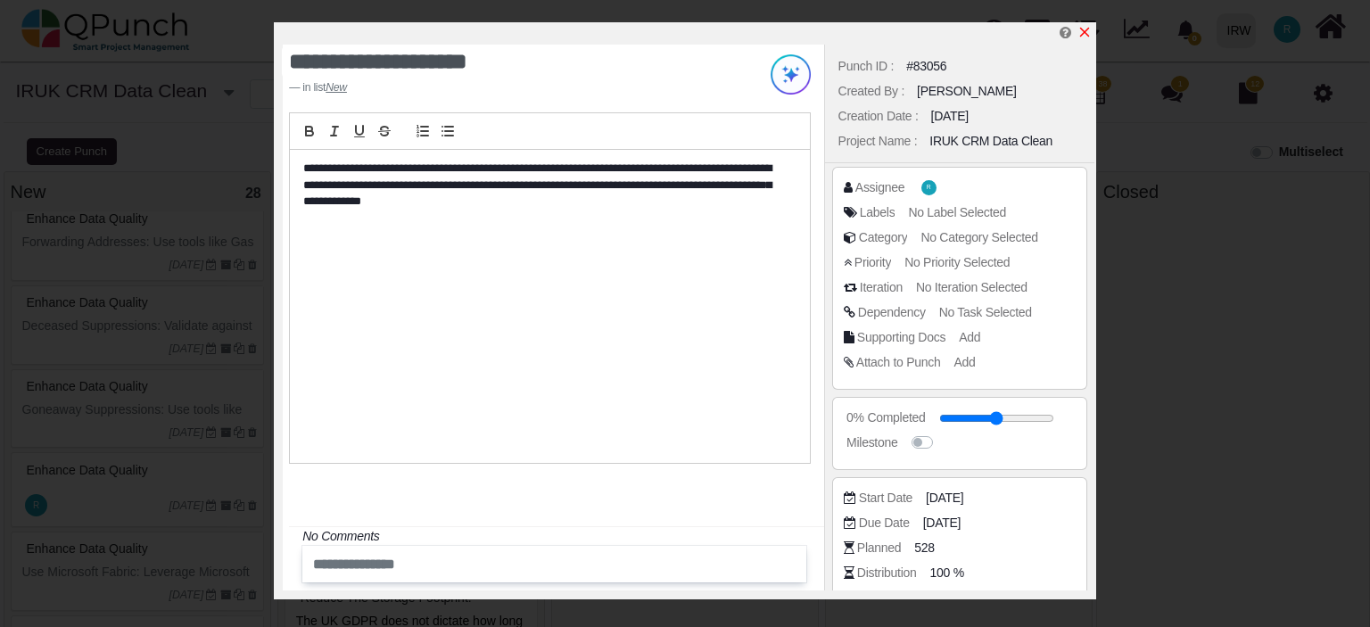
click at [1088, 31] on icon "x" at bounding box center [1085, 32] width 14 height 14
type input "**"
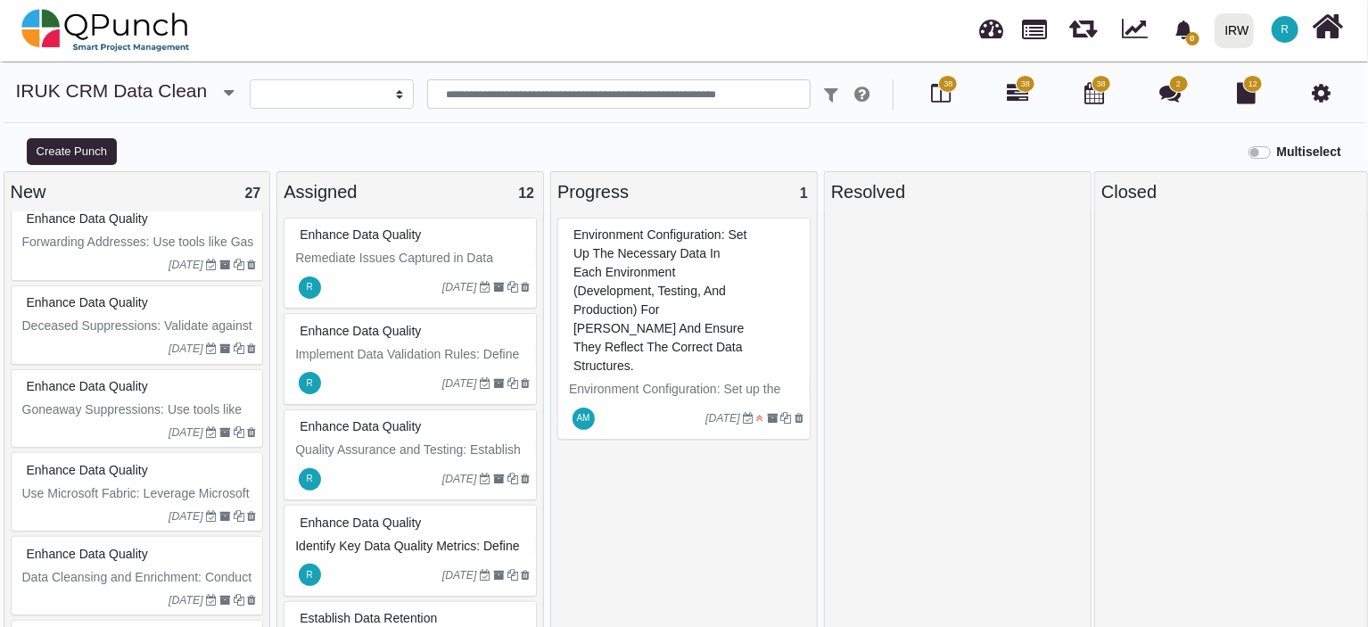
click at [143, 469] on span "Enhance Data Quality" at bounding box center [87, 470] width 121 height 14
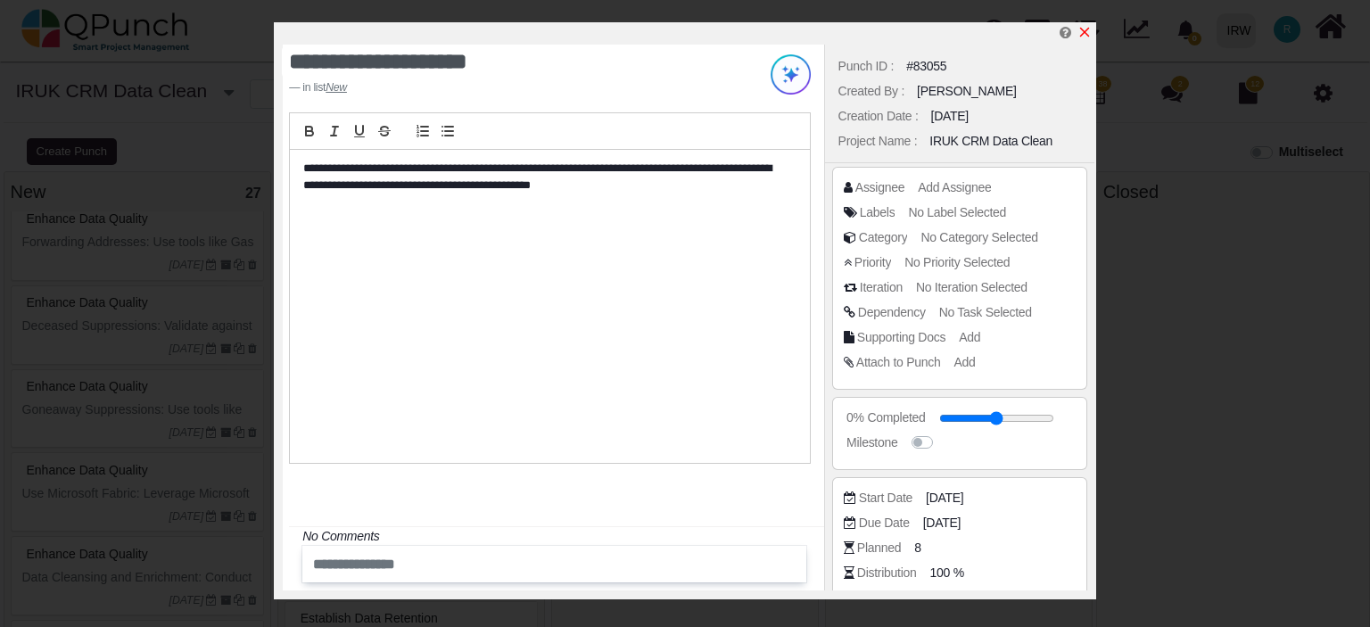
click at [1082, 31] on icon "x" at bounding box center [1085, 33] width 10 height 10
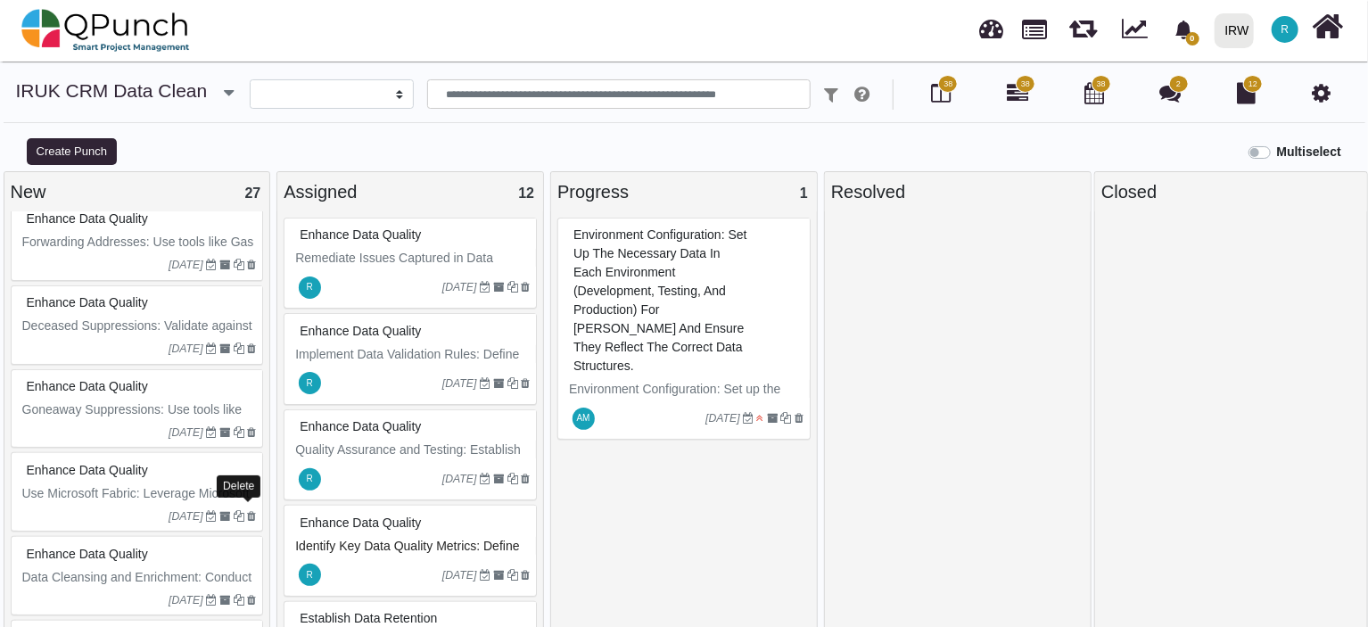
click at [247, 511] on icon at bounding box center [251, 516] width 9 height 11
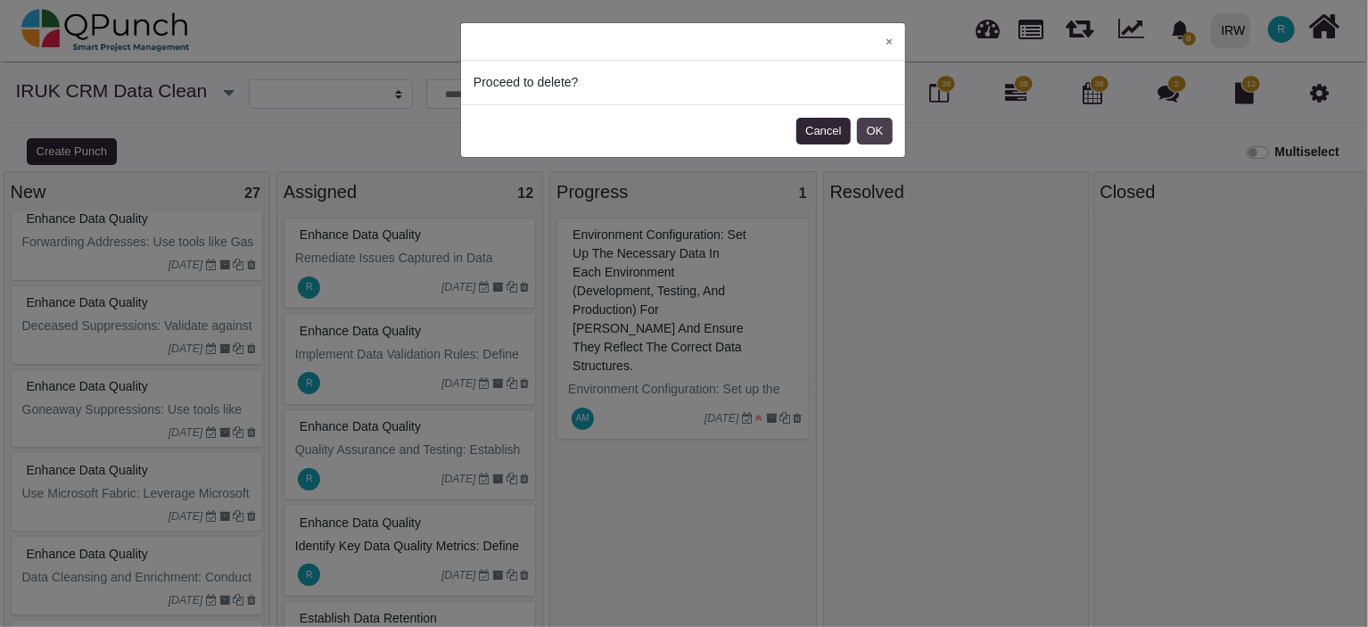
click at [871, 131] on button "OK" at bounding box center [875, 131] width 36 height 27
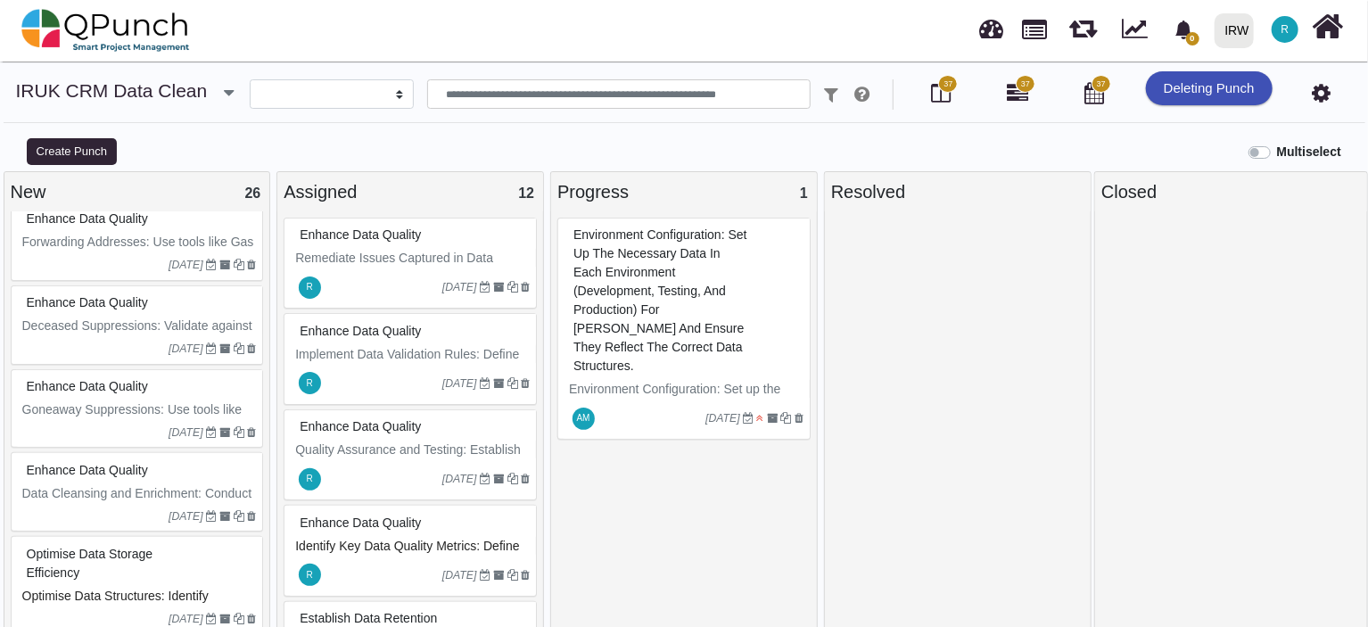
click at [124, 463] on span "Enhance Data Quality" at bounding box center [87, 470] width 121 height 14
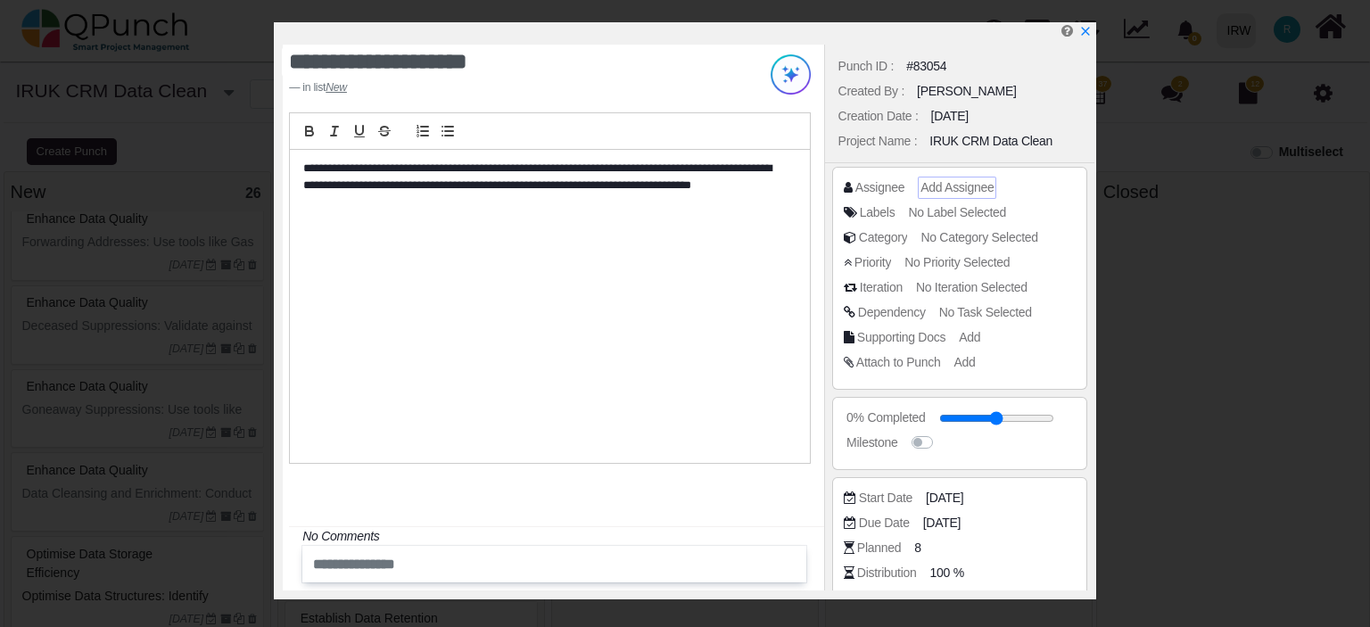
click at [949, 185] on span "Add Assignee" at bounding box center [957, 187] width 73 height 14
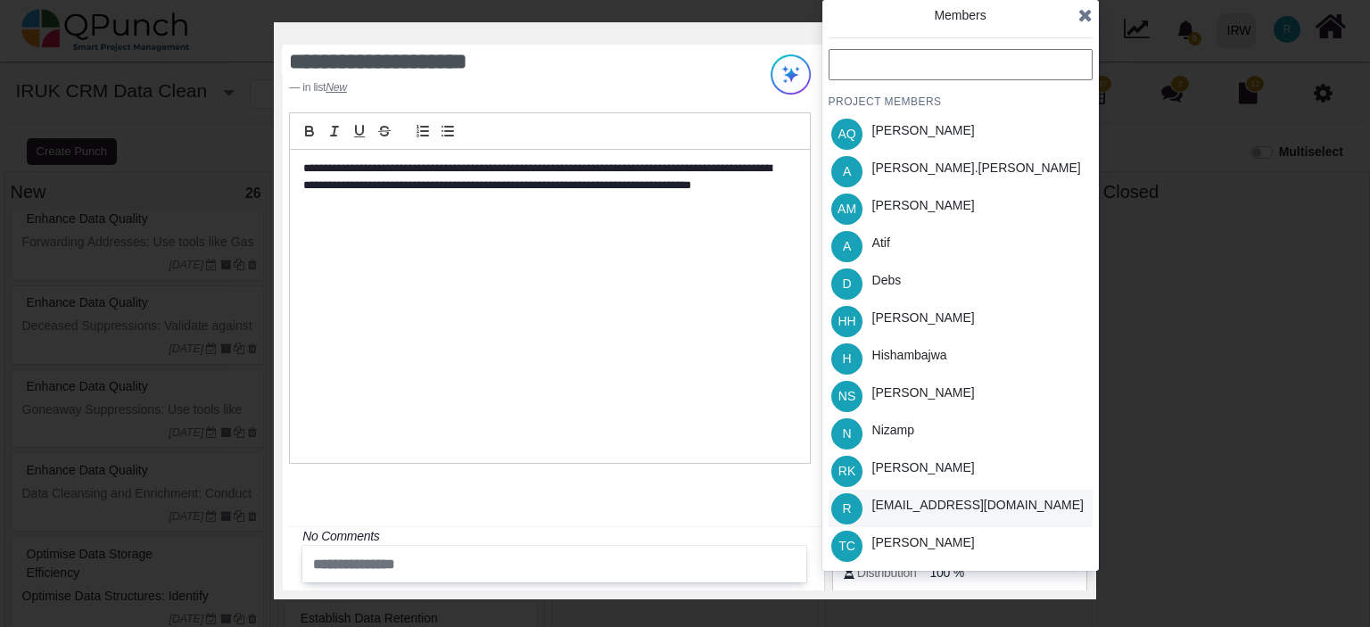
click at [921, 500] on div "[EMAIL_ADDRESS][DOMAIN_NAME]" at bounding box center [977, 505] width 211 height 19
click at [1088, 15] on icon at bounding box center [1085, 15] width 14 height 18
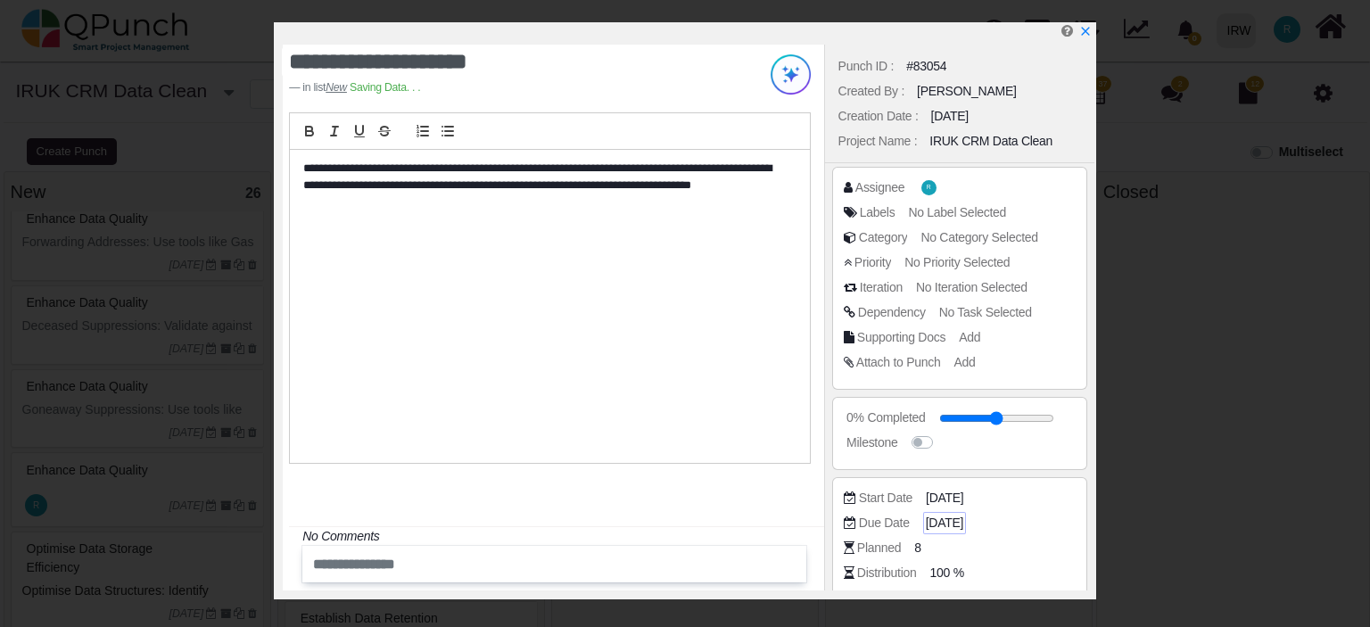
click at [948, 520] on span "[DATE]" at bounding box center [944, 523] width 37 height 19
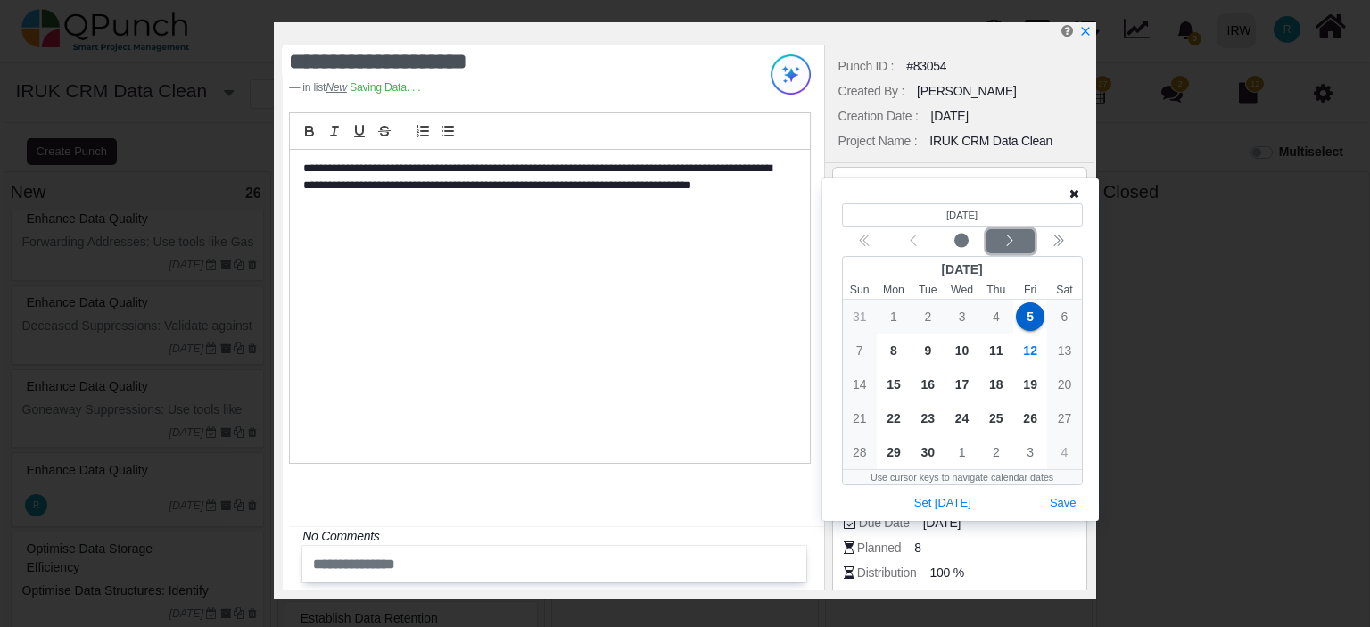
click at [1024, 247] on div "Next month" at bounding box center [1010, 242] width 42 height 18
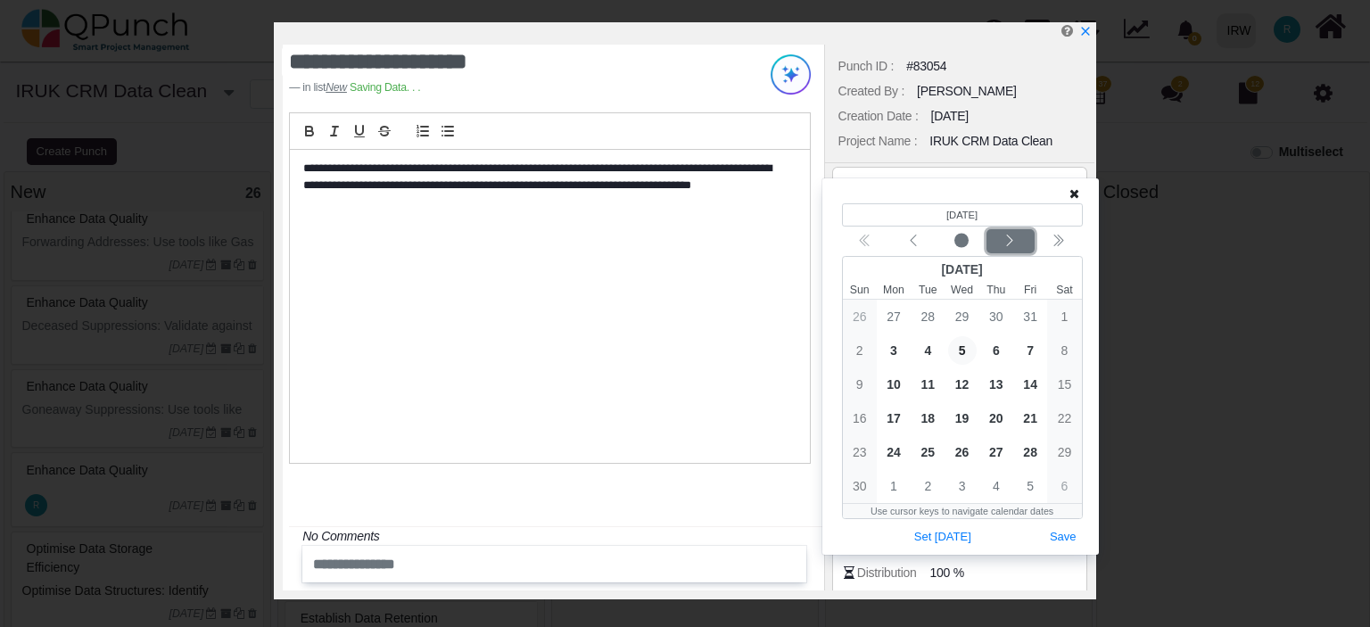
click at [1024, 247] on div "Next month" at bounding box center [1010, 242] width 42 height 18
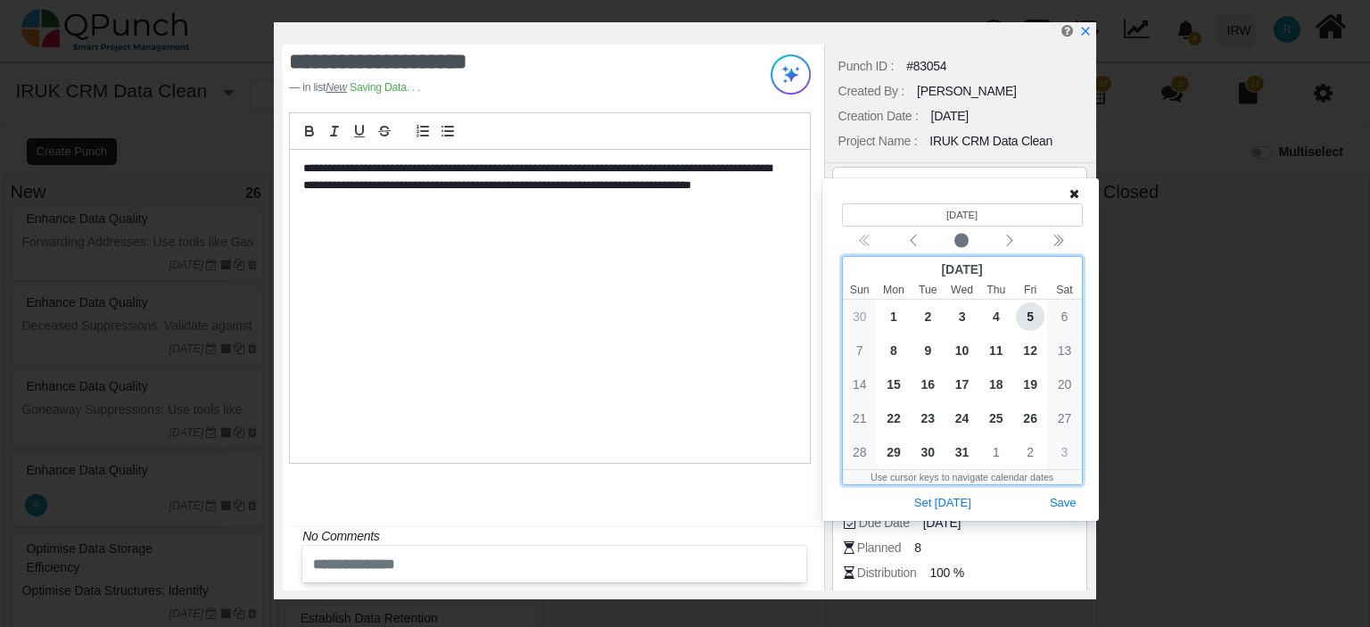
click at [1023, 312] on span "5" at bounding box center [1030, 316] width 29 height 29
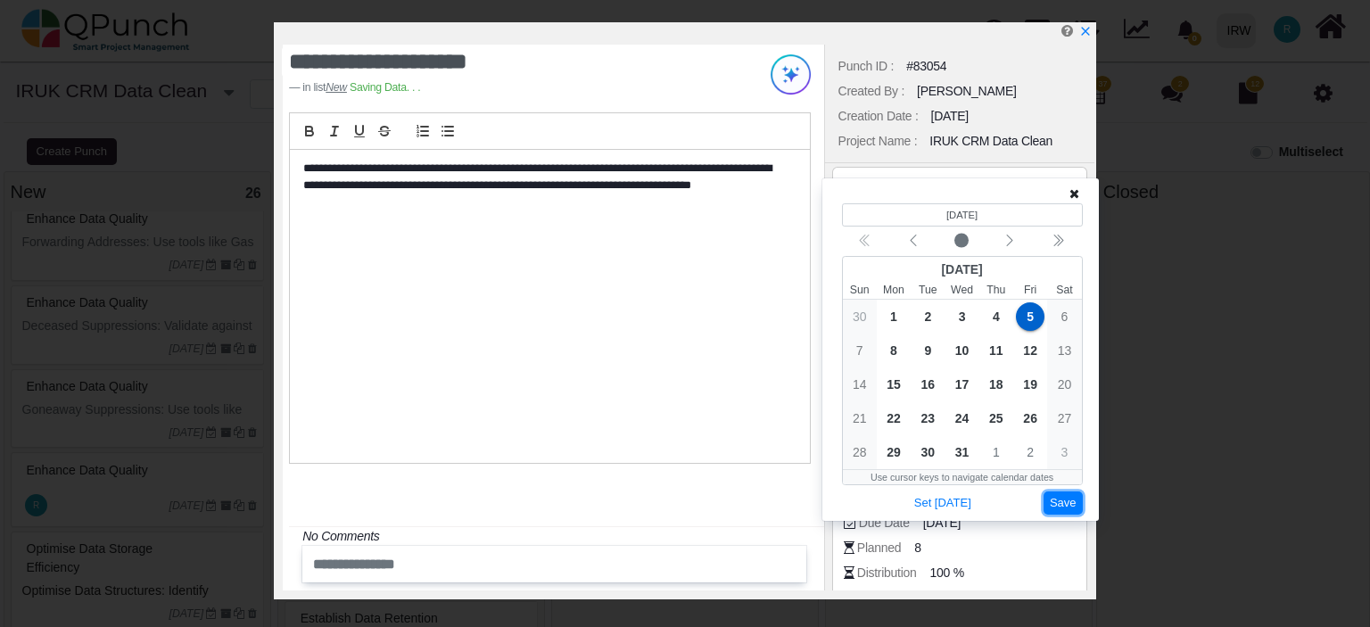
click at [1067, 509] on button "Save" at bounding box center [1063, 504] width 39 height 24
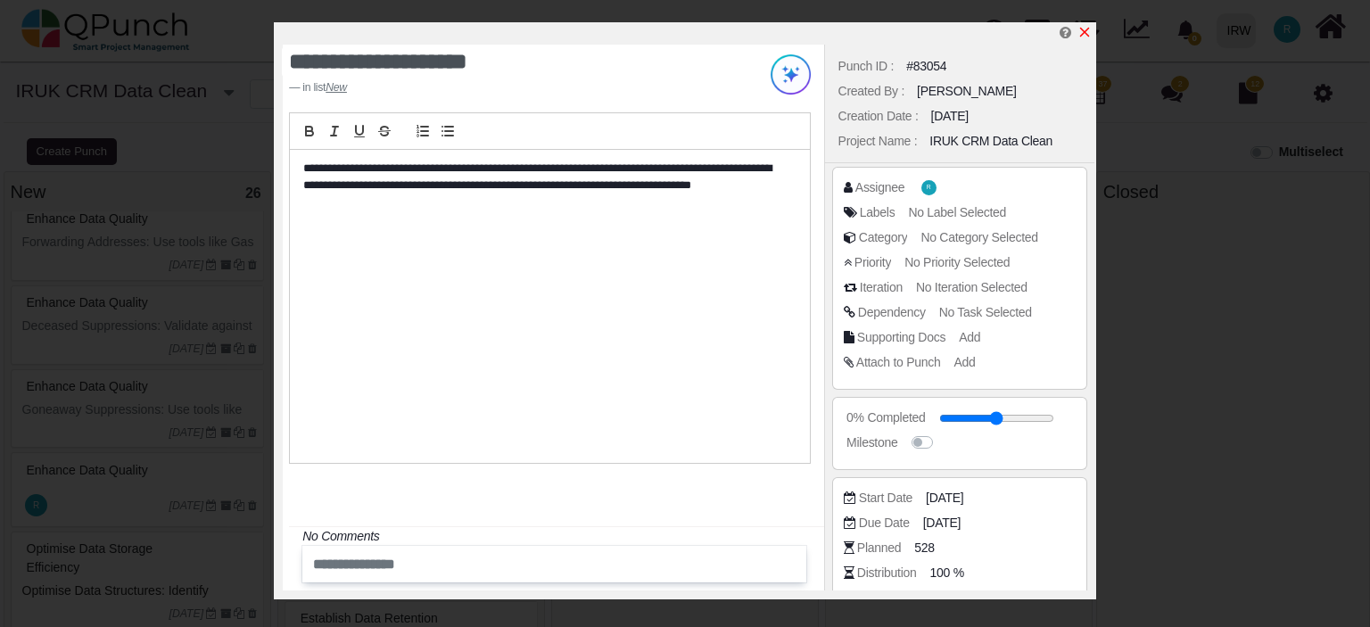
click at [1086, 31] on icon "x" at bounding box center [1085, 33] width 10 height 10
type input "**"
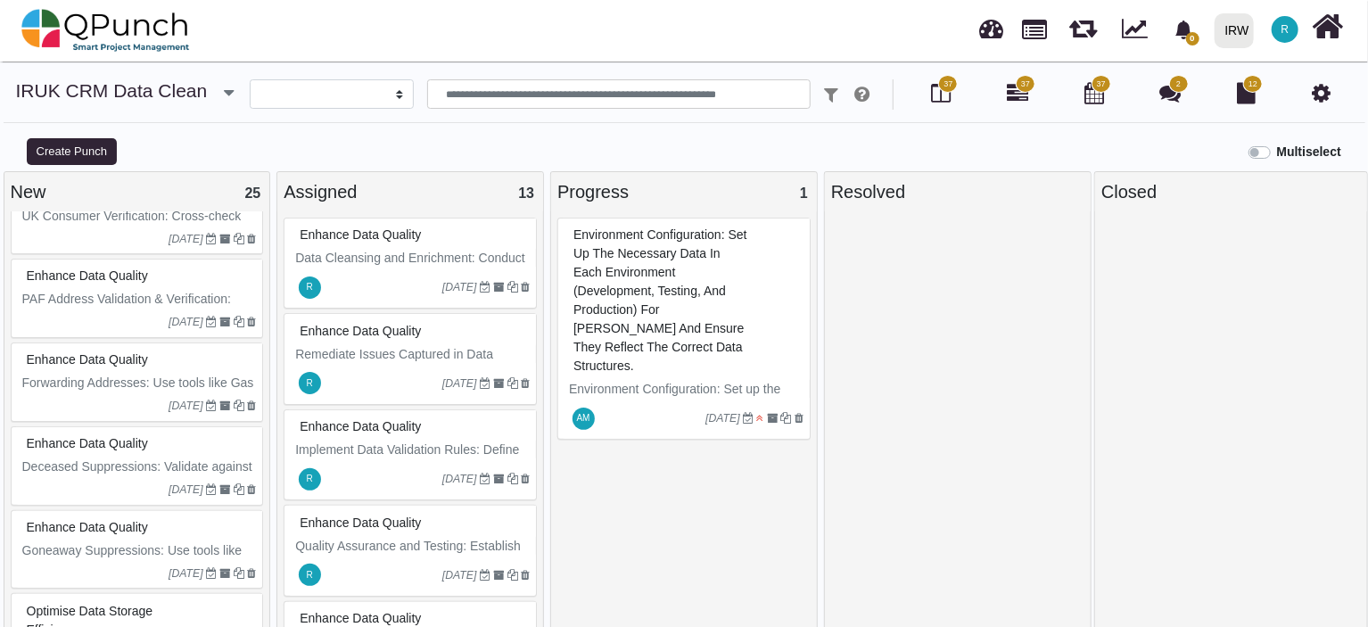
click at [552, 149] on div "Multiselect" at bounding box center [856, 150] width 1027 height 29
click at [393, 50] on nav "0 Notification Clear IRW IRW 0 Test R Subscription Settings Dynamic Report Leav…" at bounding box center [684, 31] width 1368 height 62
